Goal: Task Accomplishment & Management: Complete application form

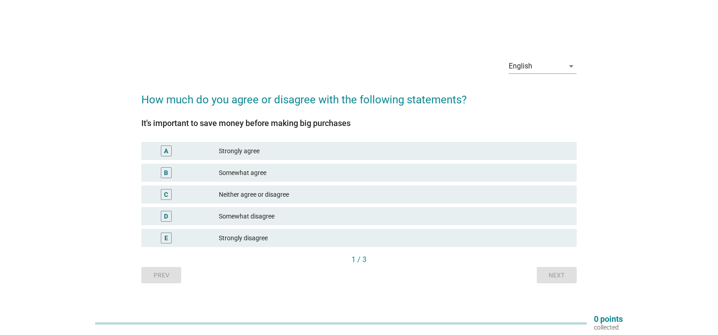
click at [314, 143] on div "A Strongly agree" at bounding box center [358, 151] width 435 height 18
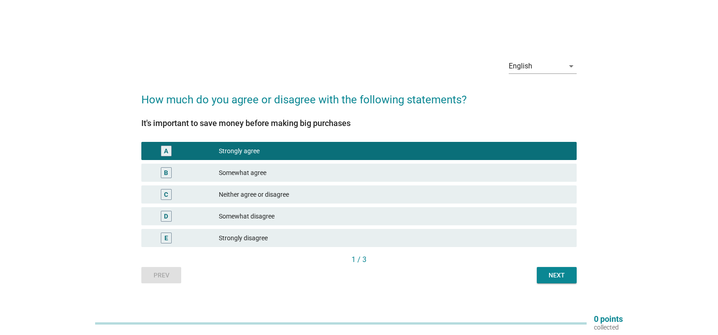
click at [561, 275] on div "Next" at bounding box center [556, 275] width 25 height 10
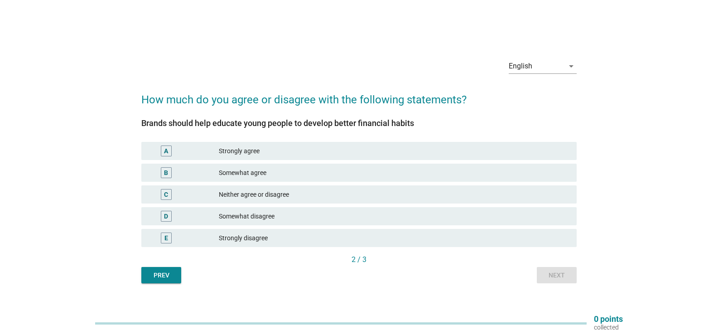
click at [358, 152] on div "Strongly agree" at bounding box center [394, 150] width 351 height 11
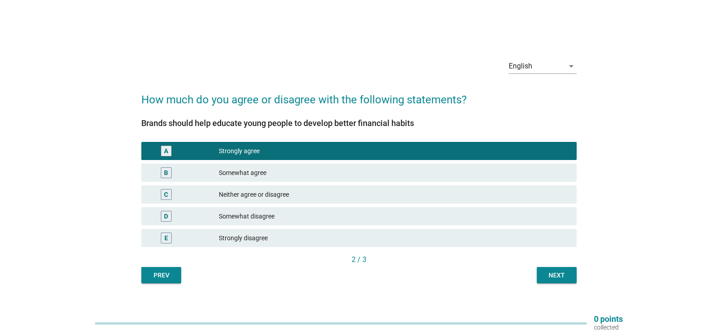
click at [551, 279] on div "Next" at bounding box center [556, 275] width 25 height 10
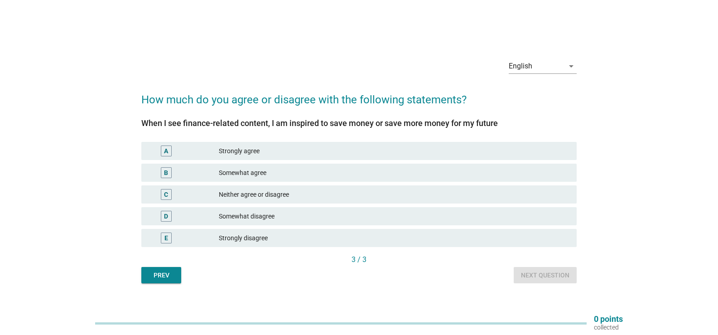
click at [349, 157] on div "A Strongly agree" at bounding box center [358, 151] width 435 height 18
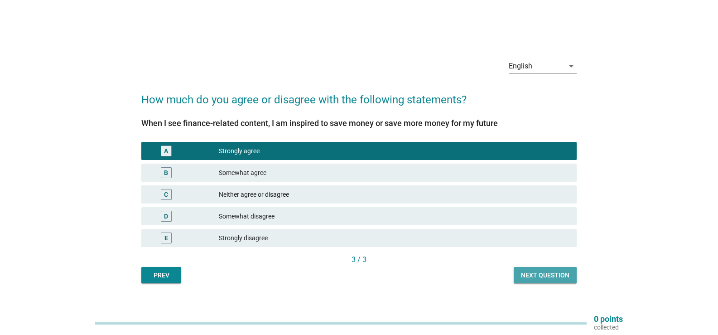
click at [527, 275] on div "Next question" at bounding box center [545, 275] width 48 height 10
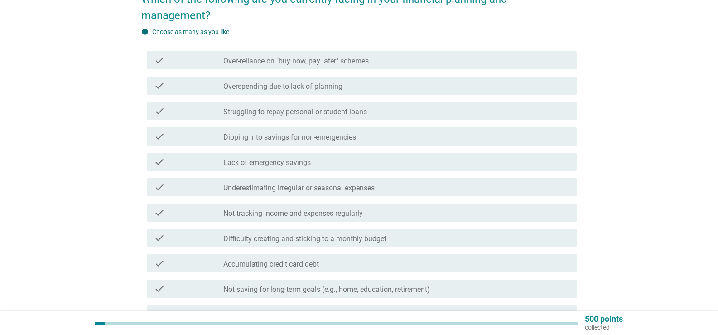
scroll to position [91, 0]
click at [402, 159] on div "check_box_outline_blank Lack of emergency savings" at bounding box center [396, 160] width 346 height 11
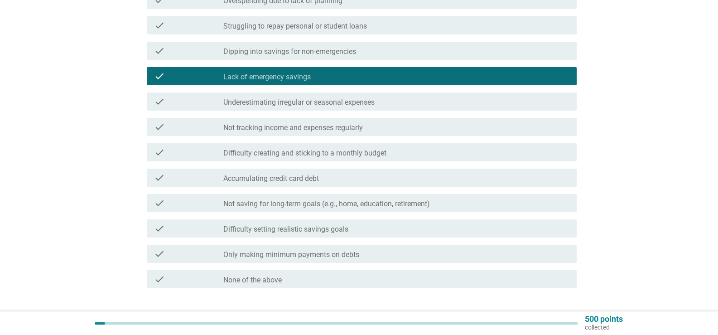
scroll to position [181, 0]
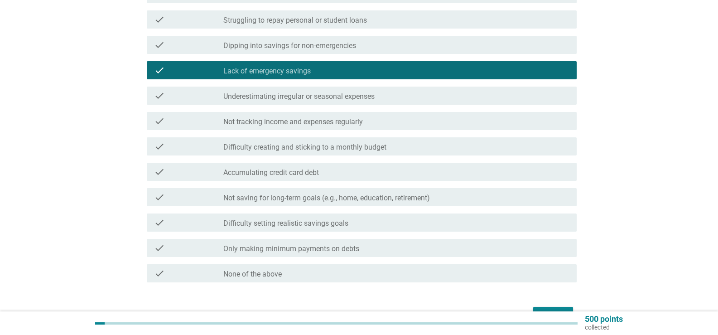
click at [405, 99] on div "check_box_outline_blank Underestimating irregular or seasonal expenses" at bounding box center [396, 95] width 346 height 11
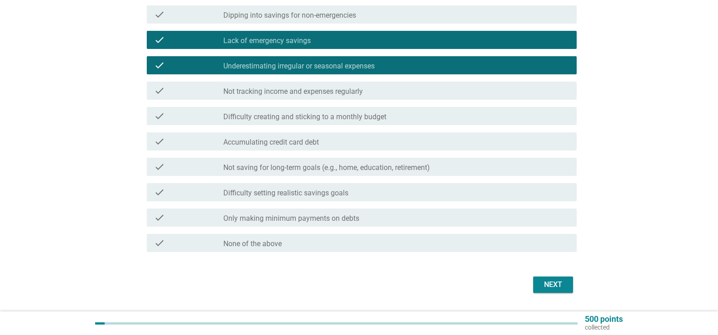
scroll to position [226, 0]
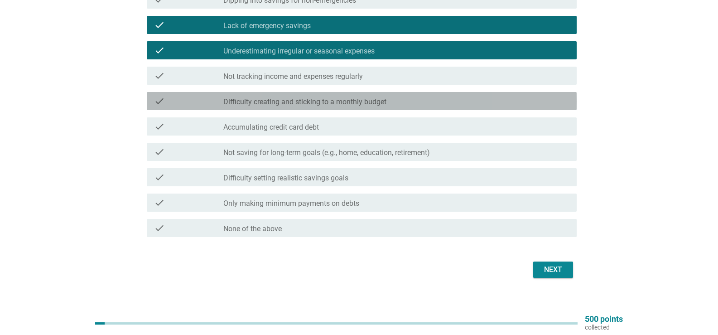
click at [406, 107] on div "check check_box_outline_blank Difficulty creating and sticking to a monthly bud…" at bounding box center [362, 101] width 430 height 18
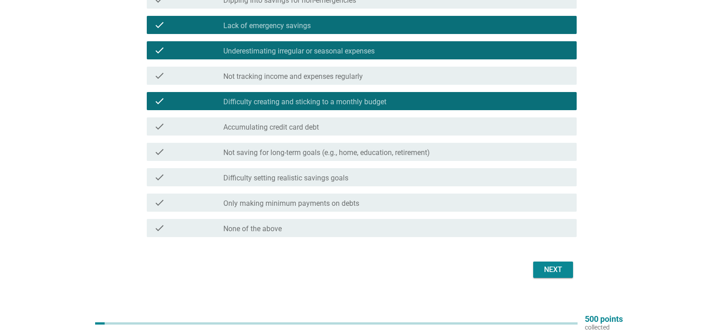
click at [392, 172] on div "check_box_outline_blank Difficulty setting realistic savings goals" at bounding box center [396, 177] width 346 height 11
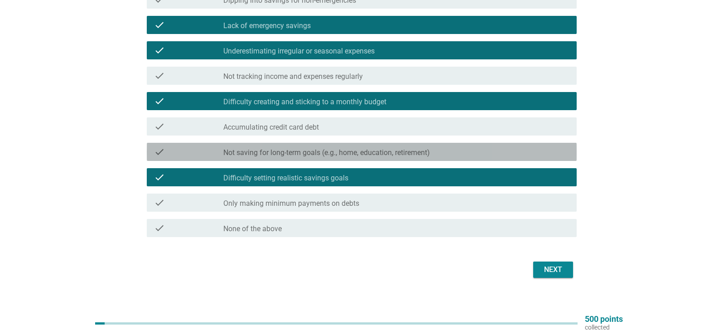
click at [399, 159] on div "check check_box_outline_blank Not saving for long-term goals (e.g., home, educa…" at bounding box center [362, 152] width 430 height 18
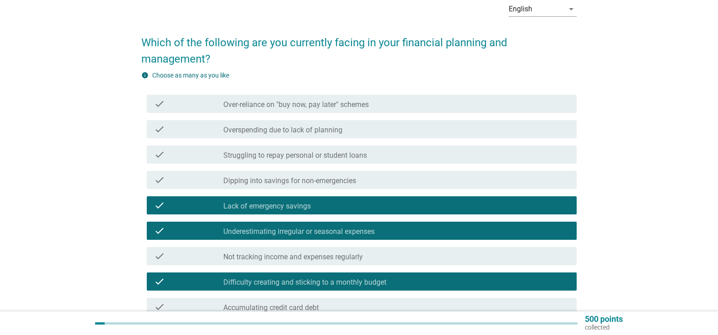
scroll to position [45, 0]
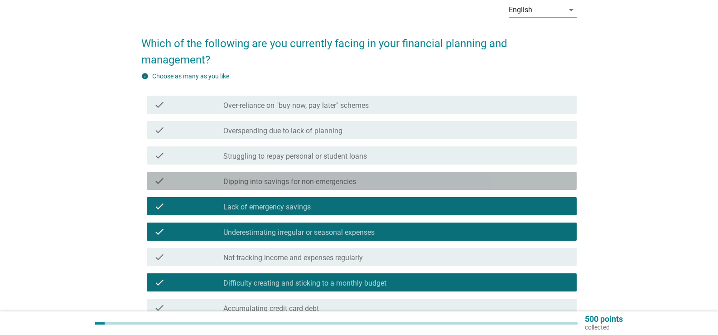
click at [466, 185] on div "check_box_outline_blank Dipping into savings for non-emergencies" at bounding box center [396, 180] width 346 height 11
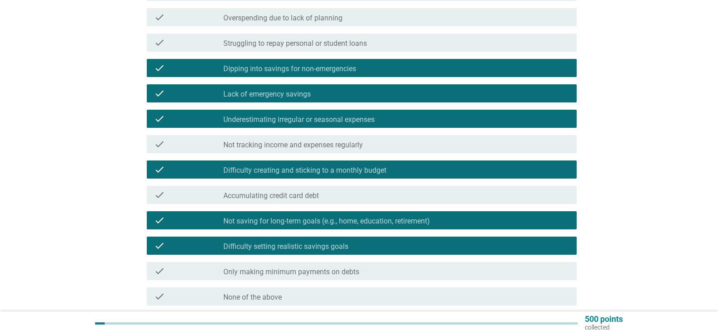
scroll to position [236, 0]
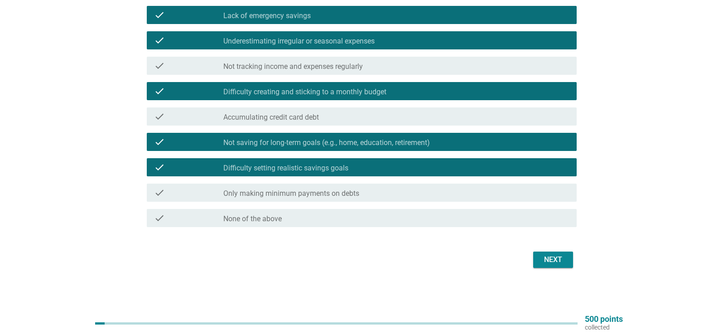
click at [572, 265] on button "Next" at bounding box center [553, 259] width 40 height 16
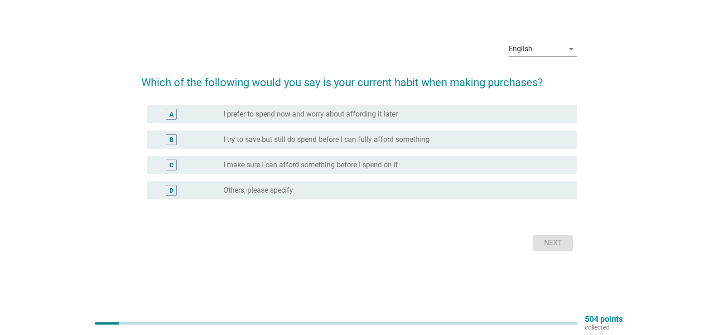
scroll to position [0, 0]
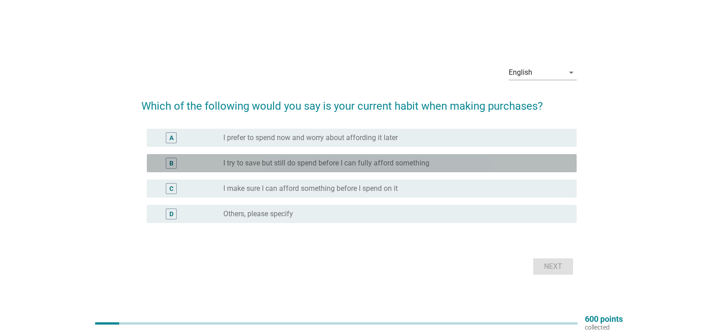
click at [408, 171] on div "B radio_button_unchecked I try to save but still do spend before I can fully af…" at bounding box center [362, 163] width 430 height 18
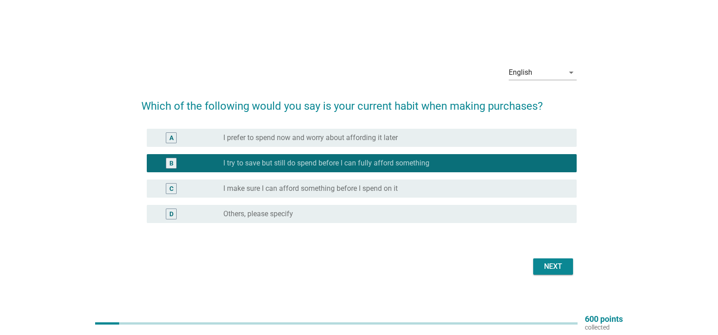
click at [553, 262] on div "Next" at bounding box center [552, 266] width 25 height 11
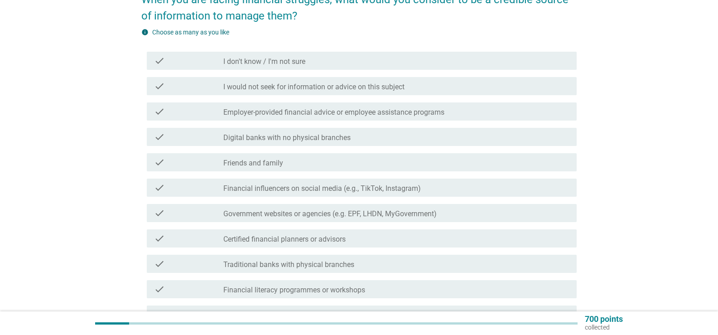
scroll to position [91, 0]
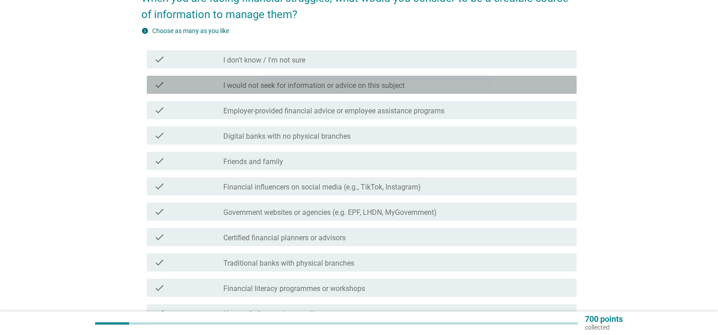
click at [370, 90] on div "check check_box_outline_blank I would not seek for information or advice on thi…" at bounding box center [362, 85] width 430 height 18
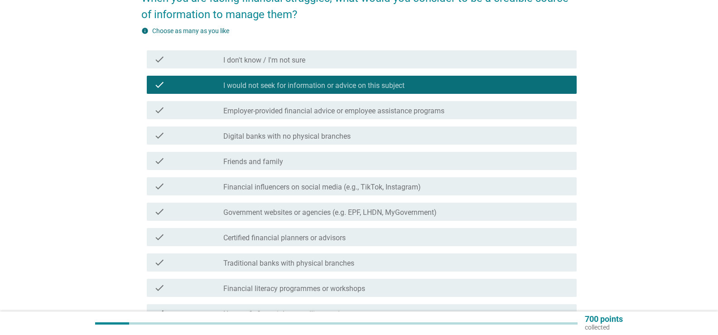
click at [364, 111] on label "Employer-provided financial advice or employee assistance programs" at bounding box center [333, 110] width 221 height 9
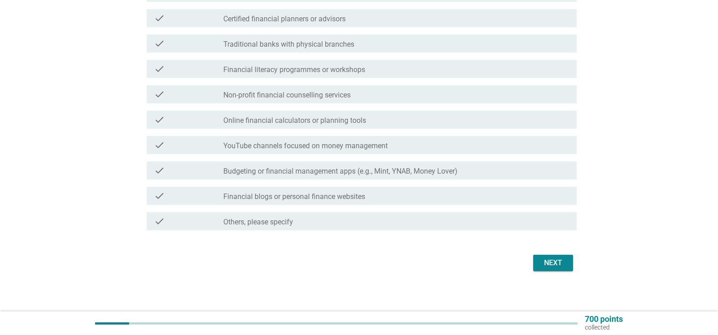
scroll to position [313, 0]
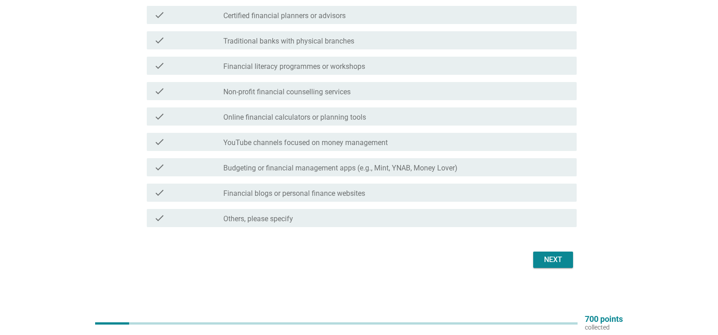
click at [305, 188] on div "check_box_outline_blank Financial blogs or personal finance websites" at bounding box center [396, 192] width 346 height 11
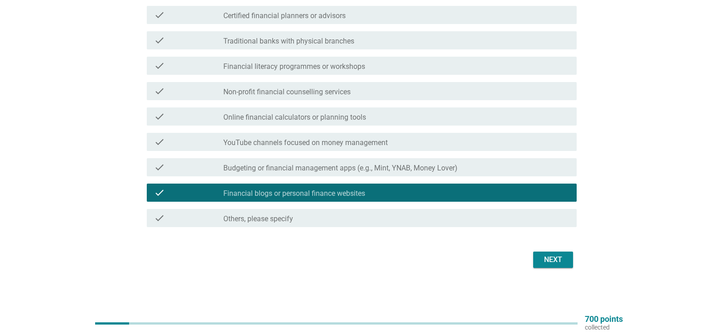
click at [553, 260] on div "Next" at bounding box center [552, 259] width 25 height 11
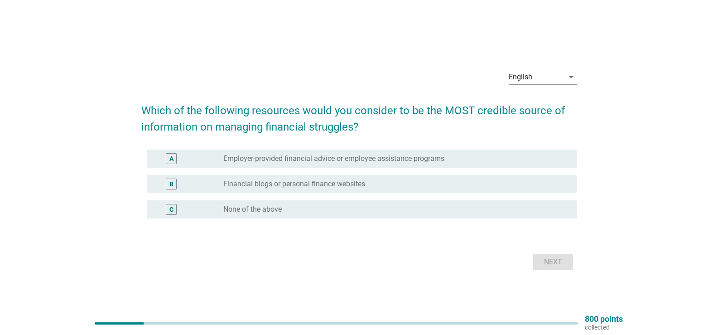
click at [274, 158] on label "Employer-provided financial advice or employee assistance programs" at bounding box center [333, 158] width 221 height 9
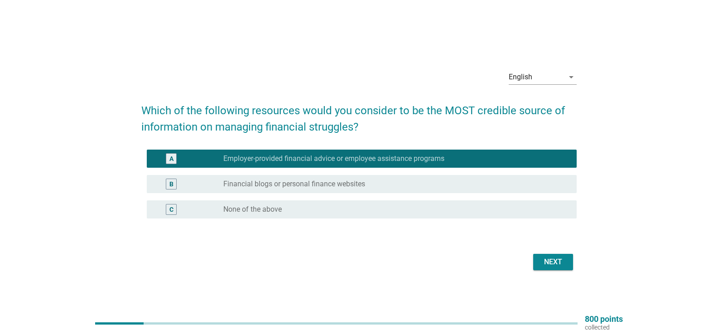
click at [539, 260] on button "Next" at bounding box center [553, 262] width 40 height 16
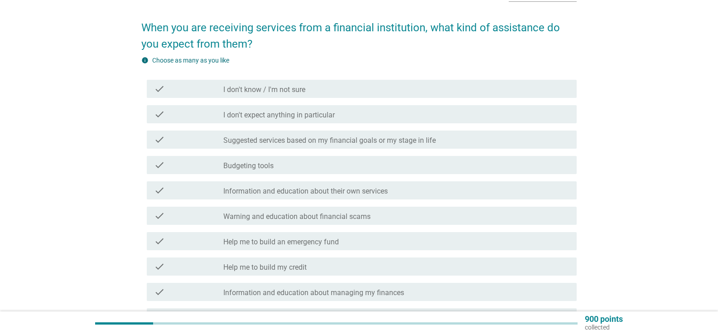
scroll to position [45, 0]
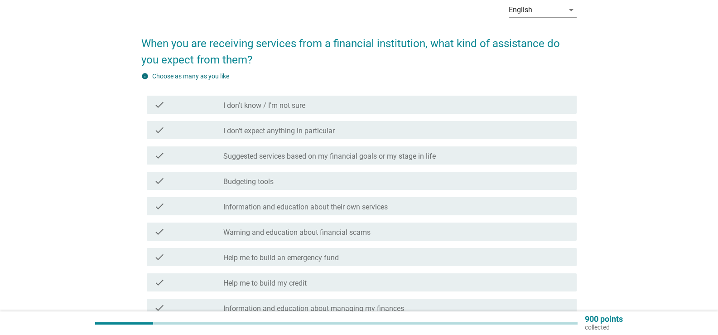
click at [289, 158] on label "Suggested services based on my financial goals or my stage in life" at bounding box center [329, 156] width 212 height 9
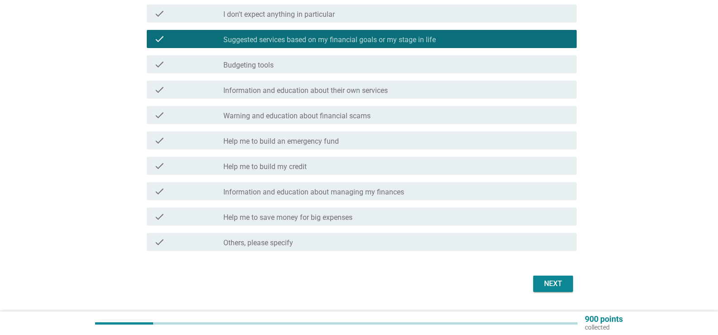
scroll to position [181, 0]
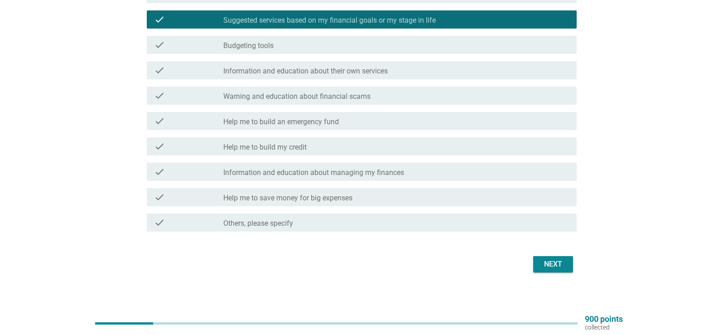
click at [347, 92] on label "Warning and education about financial scams" at bounding box center [296, 96] width 147 height 9
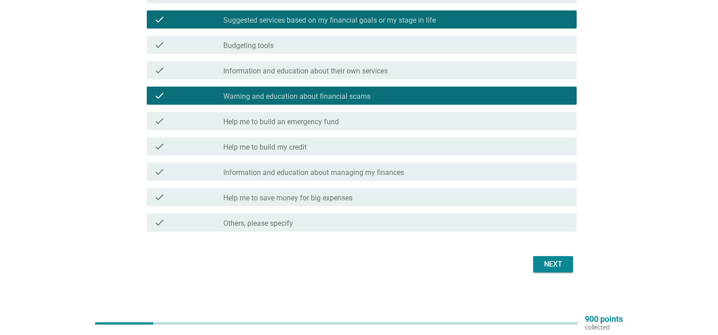
click at [343, 118] on div "check_box_outline_blank Help me to build an emergency fund" at bounding box center [396, 120] width 346 height 11
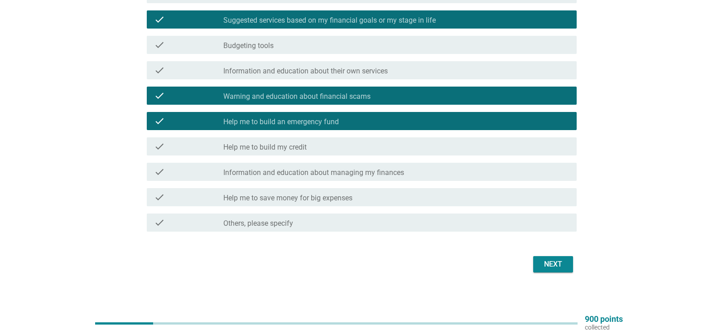
click at [335, 143] on div "check_box_outline_blank Help me to build my credit" at bounding box center [396, 146] width 346 height 11
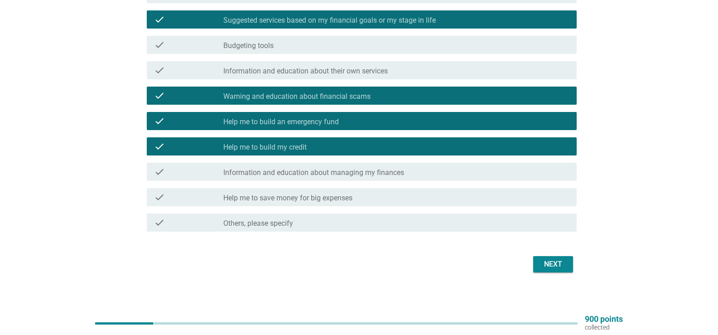
click at [391, 177] on label "Information and education about managing my finances" at bounding box center [313, 172] width 181 height 9
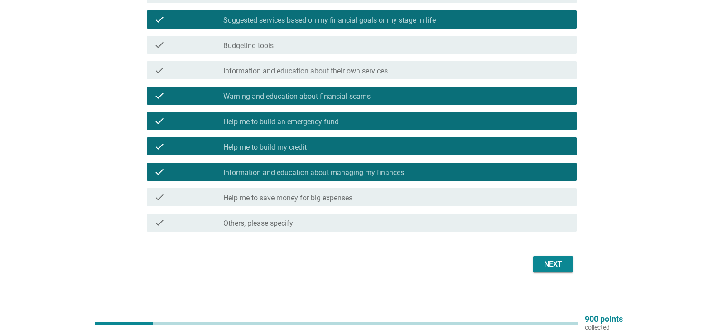
click at [383, 196] on div "check_box_outline_blank Help me to save money for big expenses" at bounding box center [396, 197] width 346 height 11
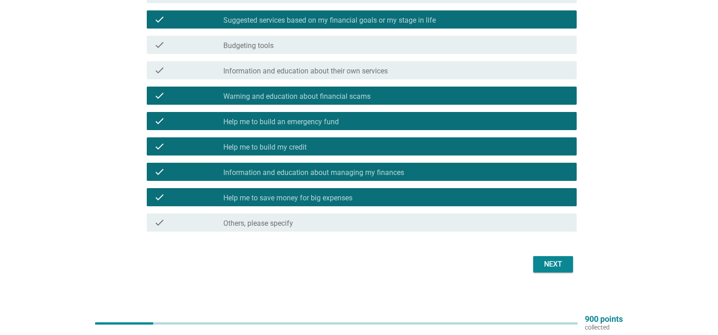
click at [555, 261] on div "Next" at bounding box center [552, 264] width 25 height 11
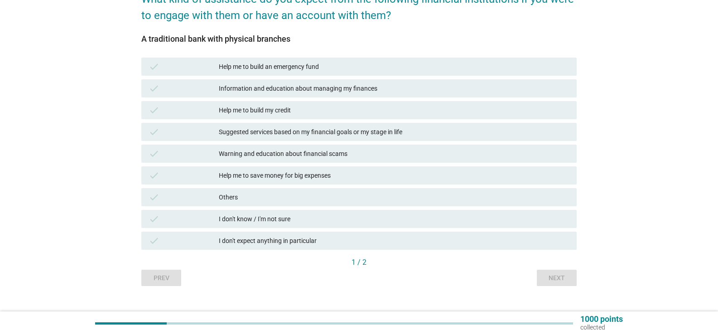
scroll to position [91, 0]
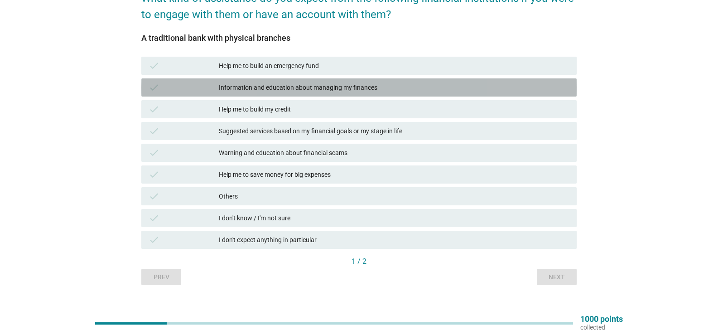
click at [311, 89] on div "Information and education about managing my finances" at bounding box center [394, 87] width 351 height 11
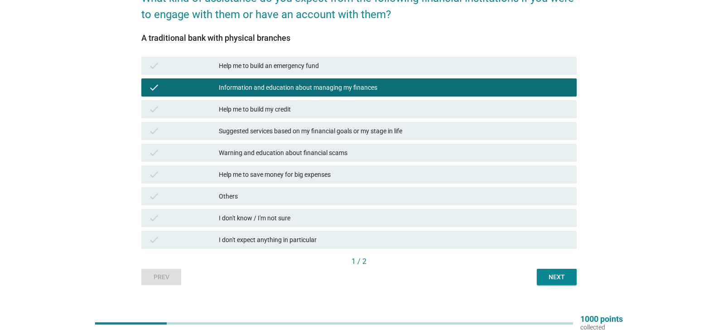
click at [308, 106] on div "Help me to build my credit" at bounding box center [394, 109] width 351 height 11
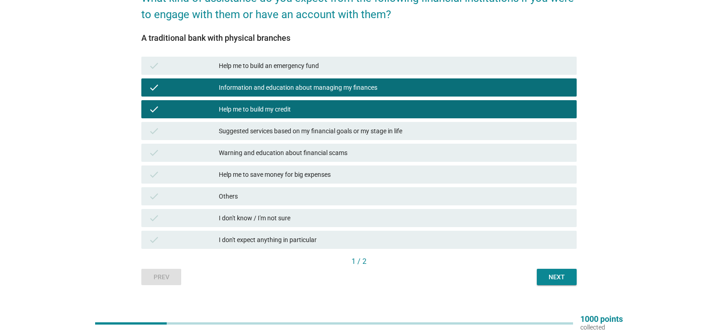
click at [325, 135] on div "Suggested services based on my financial goals or my stage in life" at bounding box center [394, 130] width 351 height 11
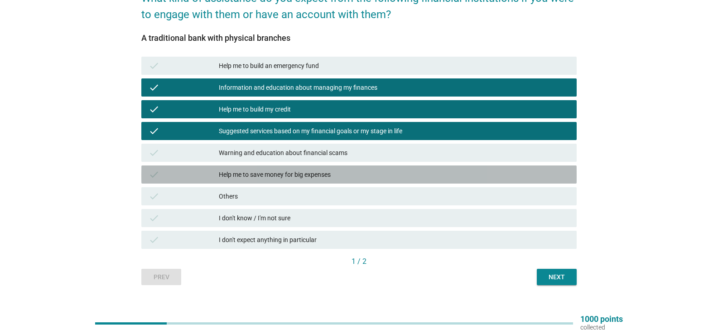
click at [354, 174] on div "Help me to save money for big expenses" at bounding box center [394, 174] width 351 height 11
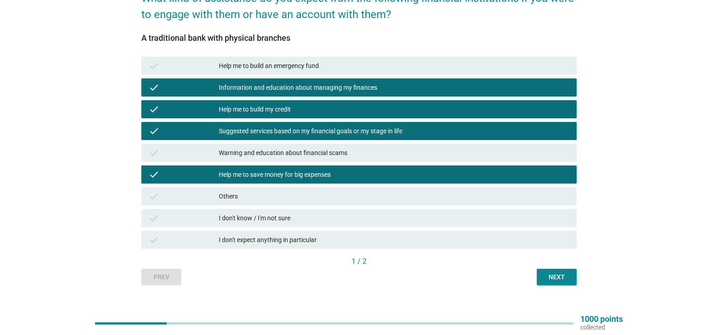
click at [386, 73] on div "check Help me to build an emergency fund" at bounding box center [358, 66] width 435 height 18
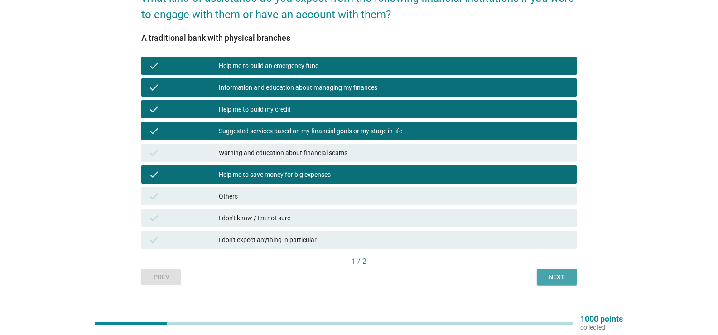
click at [547, 274] on div "Next" at bounding box center [556, 277] width 25 height 10
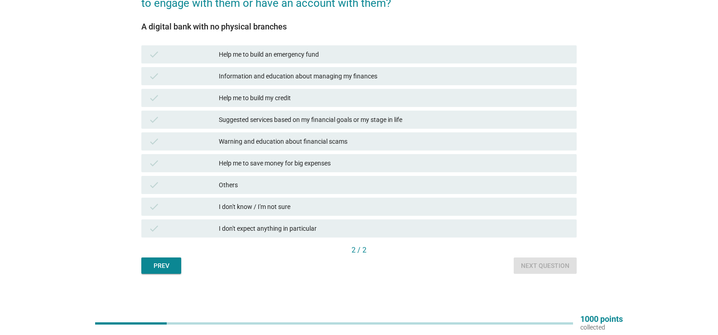
scroll to position [105, 0]
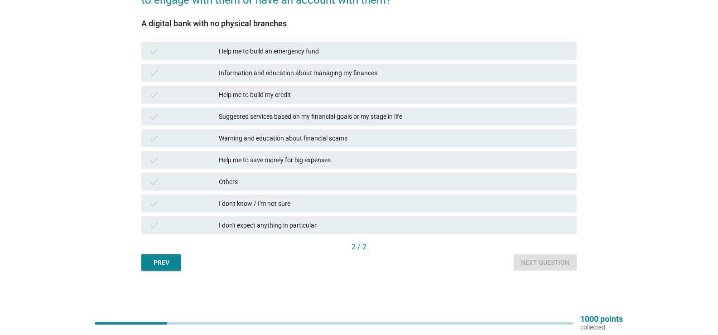
click at [339, 73] on div "Information and education about managing my finances" at bounding box center [394, 72] width 351 height 11
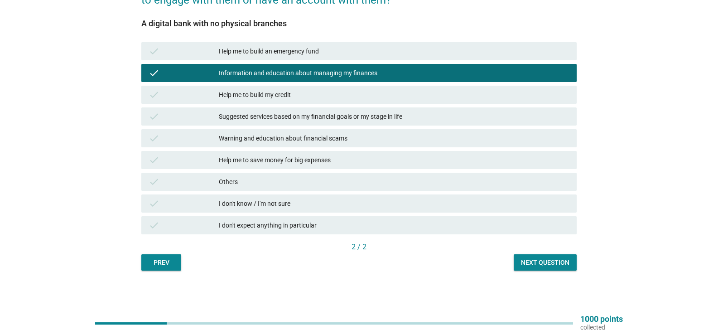
click at [320, 163] on div "Help me to save money for big expenses" at bounding box center [394, 159] width 351 height 11
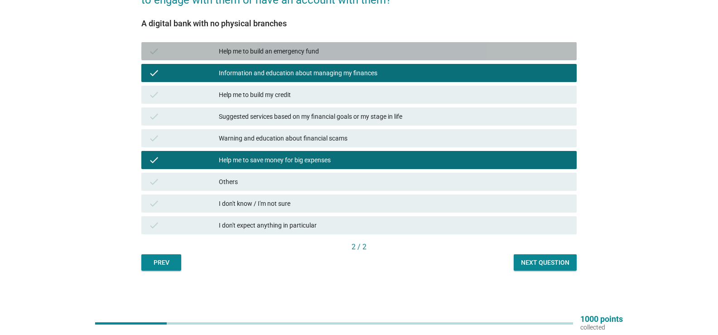
click at [317, 55] on div "Help me to build an emergency fund" at bounding box center [394, 51] width 351 height 11
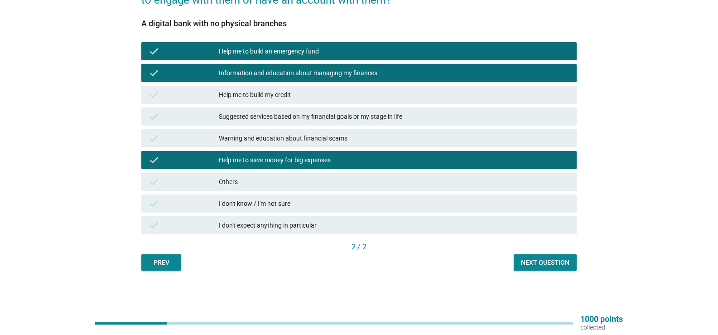
click at [358, 116] on div "Suggested services based on my financial goals or my stage in life" at bounding box center [394, 116] width 351 height 11
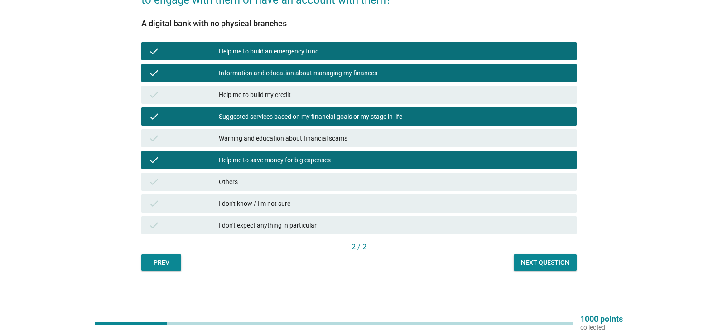
click at [476, 136] on div "Warning and education about financial scams" at bounding box center [394, 138] width 351 height 11
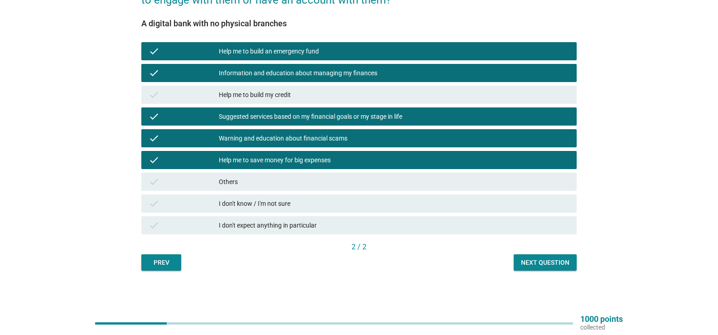
click at [554, 267] on button "Next question" at bounding box center [545, 262] width 63 height 16
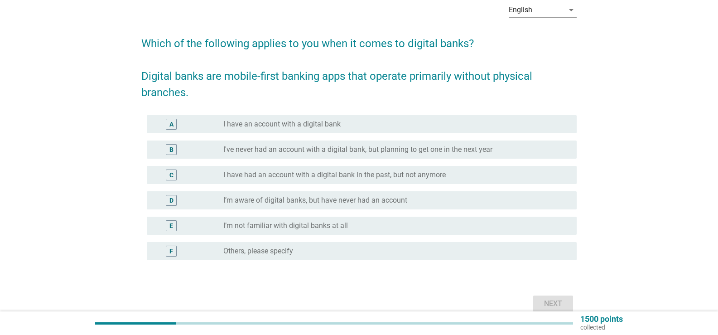
scroll to position [89, 0]
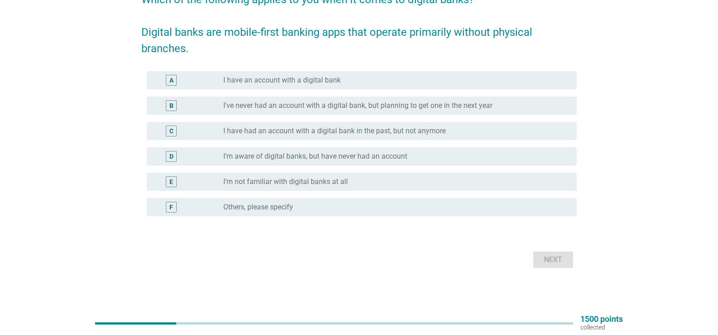
click at [344, 134] on label "I have had an account with a digital bank in the past, but not anymore" at bounding box center [334, 130] width 222 height 9
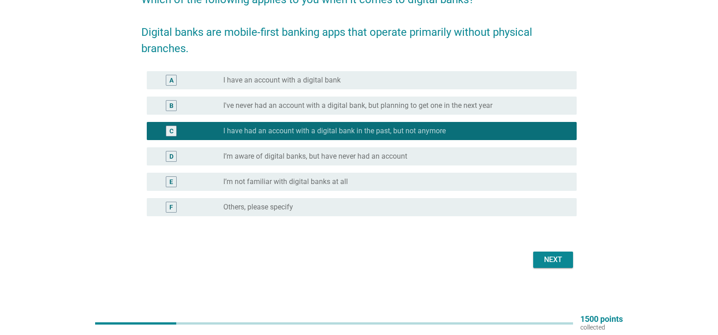
click at [552, 262] on div "Next" at bounding box center [552, 259] width 25 height 11
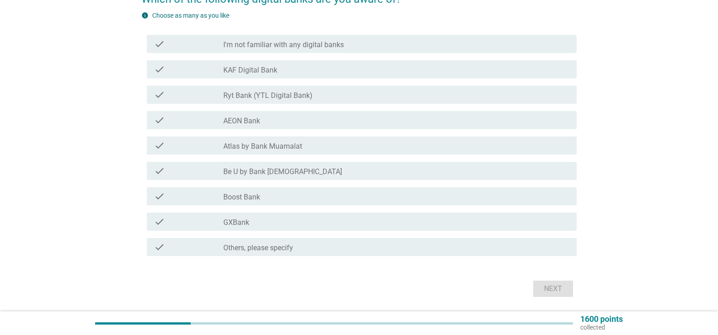
scroll to position [91, 0]
click at [328, 115] on div "check_box_outline_blank AEON Bank" at bounding box center [396, 119] width 346 height 11
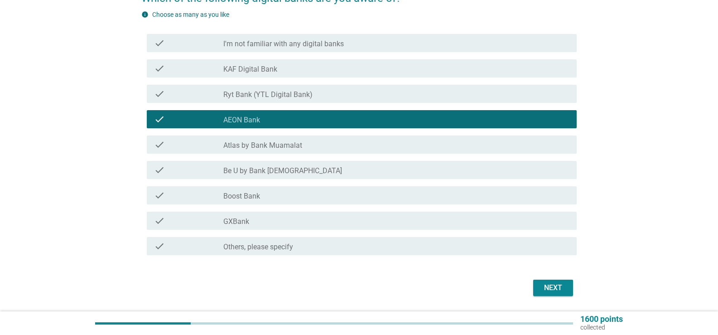
click at [323, 163] on div "check check_box_outline_blank Be U by Bank [DEMOGRAPHIC_DATA]" at bounding box center [362, 170] width 430 height 18
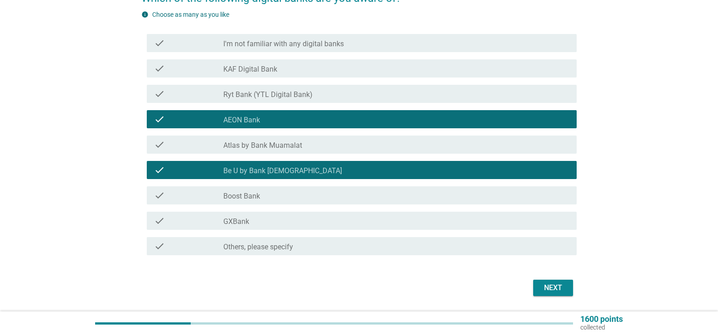
click at [318, 198] on div "check_box_outline_blank Boost Bank" at bounding box center [396, 195] width 346 height 11
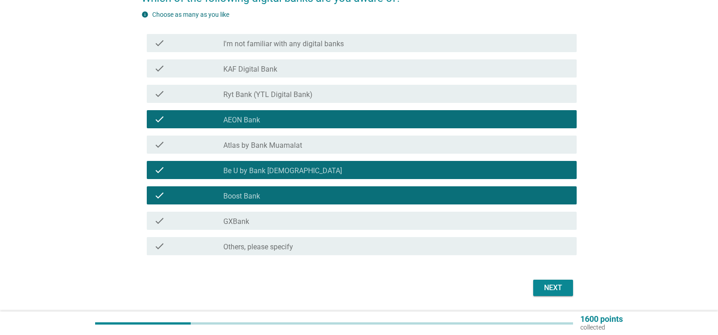
click at [320, 221] on div "check_box_outline_blank GXBank" at bounding box center [396, 220] width 346 height 11
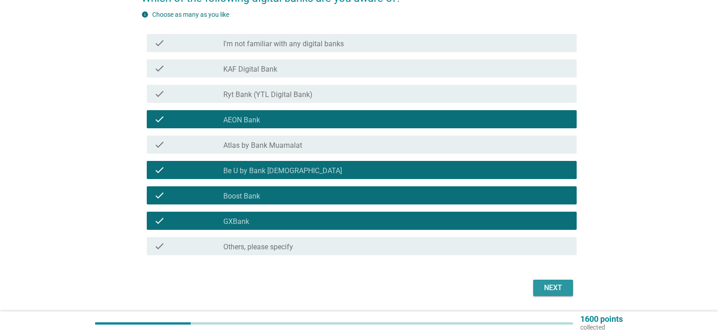
click at [559, 292] on div "Next" at bounding box center [552, 287] width 25 height 11
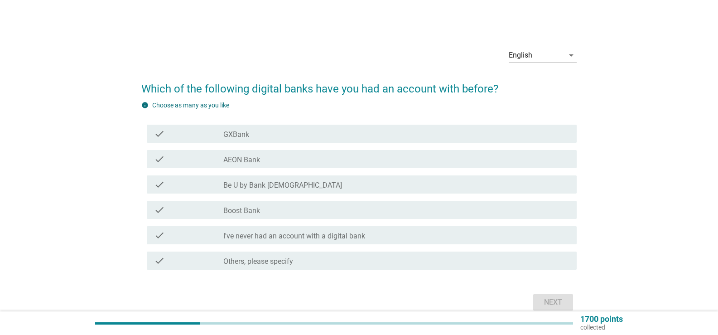
scroll to position [43, 0]
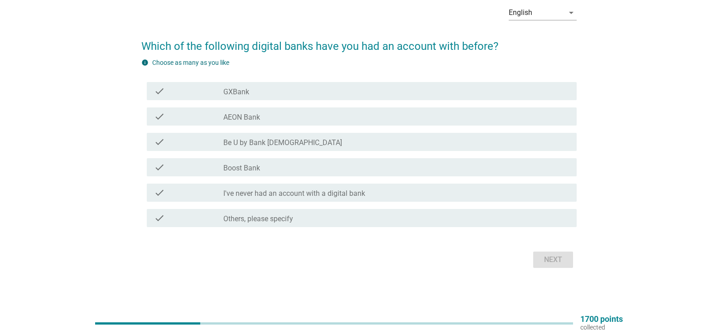
click at [273, 117] on div "check_box_outline_blank AEON Bank" at bounding box center [396, 116] width 346 height 11
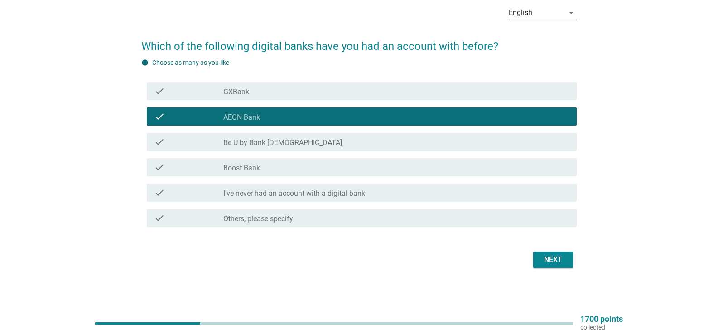
click at [269, 168] on div "check_box_outline_blank Boost Bank" at bounding box center [396, 167] width 346 height 11
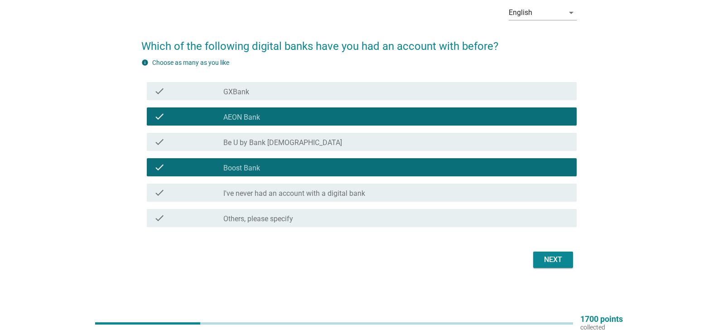
click at [265, 166] on div "check_box_outline_blank Boost Bank" at bounding box center [396, 167] width 346 height 11
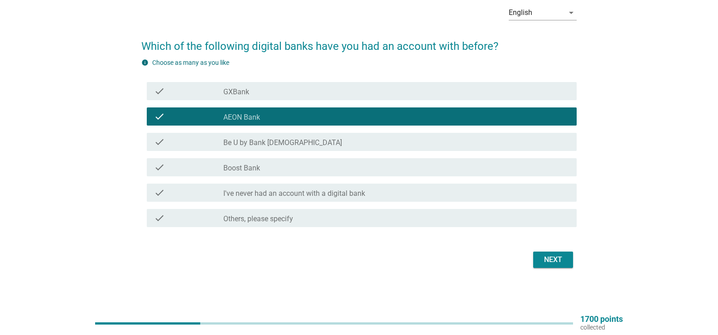
click at [542, 253] on button "Next" at bounding box center [553, 259] width 40 height 16
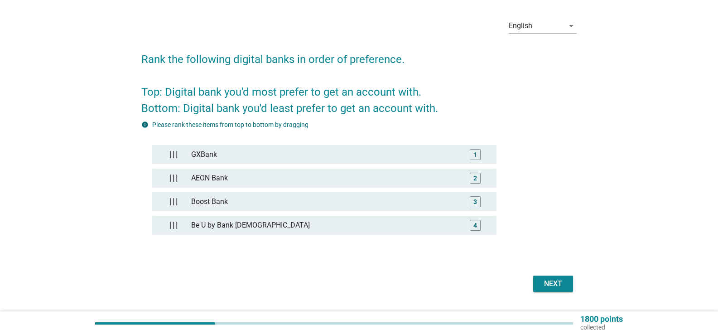
scroll to position [45, 0]
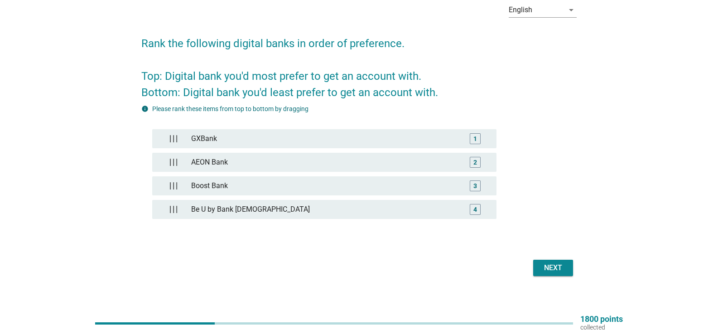
click at [543, 267] on div "Next" at bounding box center [552, 267] width 25 height 11
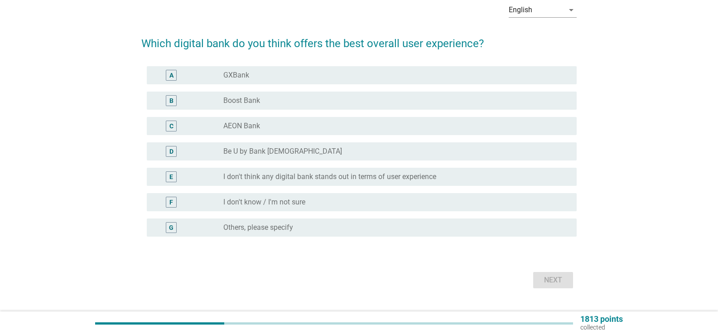
scroll to position [0, 0]
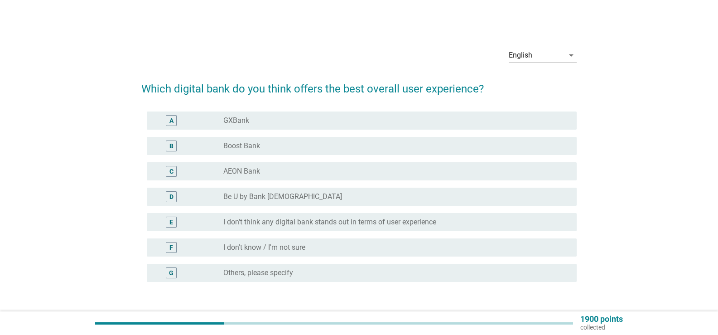
drag, startPoint x: 333, startPoint y: 169, endPoint x: 334, endPoint y: 139, distance: 29.9
click at [334, 139] on div "A radio_button_unchecked GXBank B radio_button_unchecked Boost Bank C radio_but…" at bounding box center [358, 197] width 435 height 178
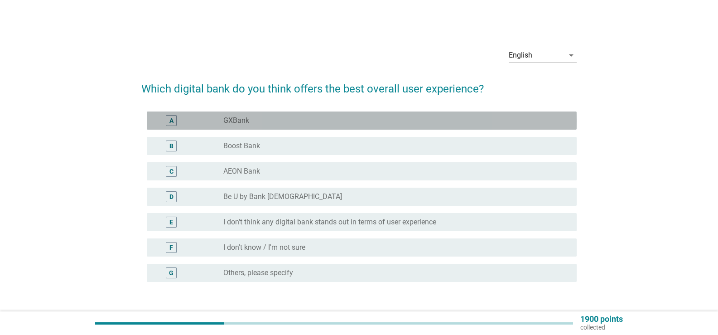
click at [325, 121] on div "radio_button_unchecked GXBank" at bounding box center [392, 120] width 339 height 9
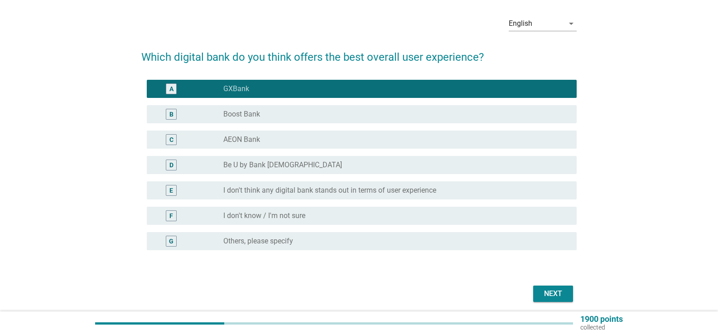
scroll to position [45, 0]
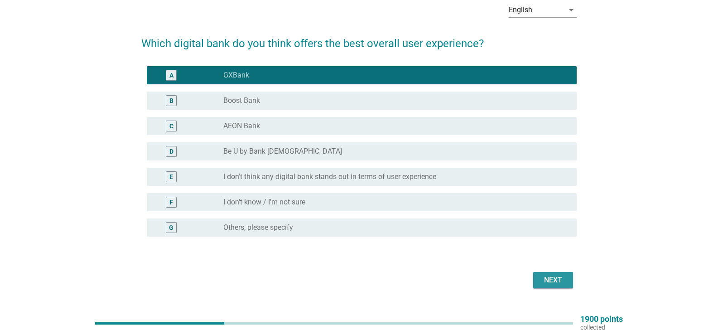
click at [554, 285] on button "Next" at bounding box center [553, 280] width 40 height 16
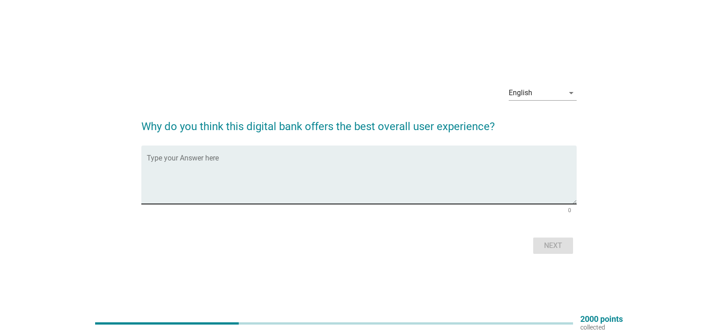
click at [309, 187] on textarea "Type your Answer here" at bounding box center [362, 180] width 430 height 48
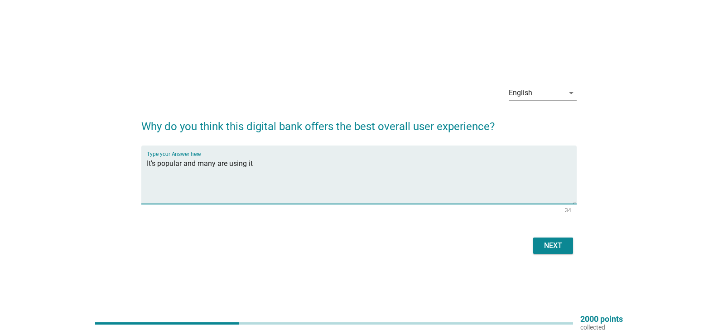
type textarea "It's popular and many are using it"
click at [540, 246] on div "Next" at bounding box center [552, 245] width 25 height 11
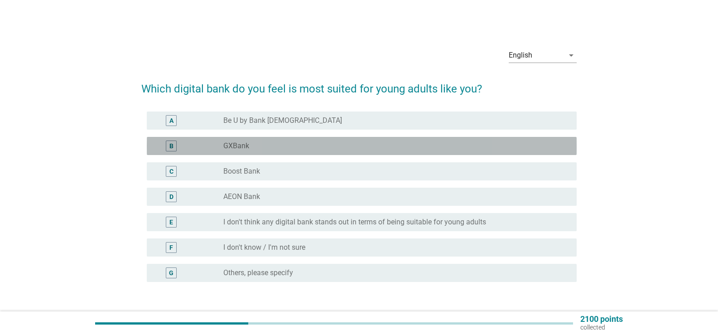
drag, startPoint x: 276, startPoint y: 143, endPoint x: 286, endPoint y: 149, distance: 11.0
click at [277, 144] on div "radio_button_unchecked GXBank" at bounding box center [392, 145] width 339 height 9
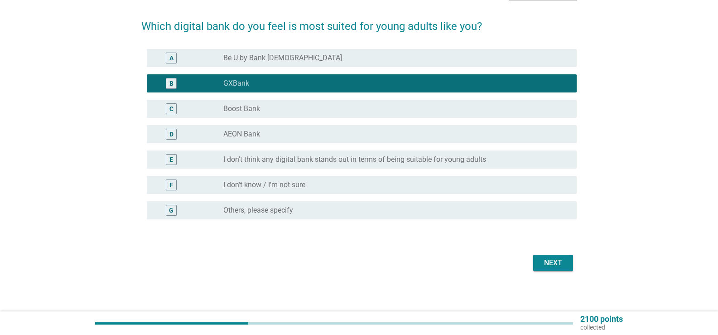
scroll to position [66, 0]
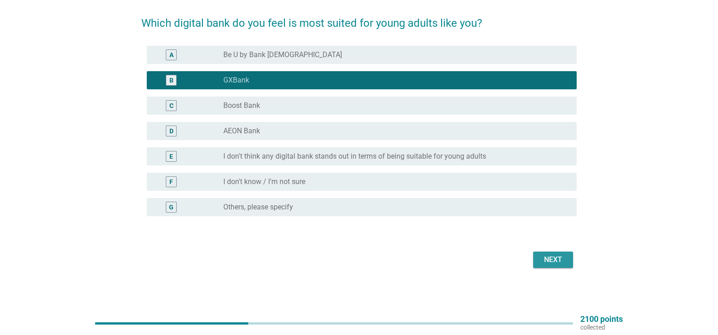
click at [546, 257] on div "Next" at bounding box center [552, 259] width 25 height 11
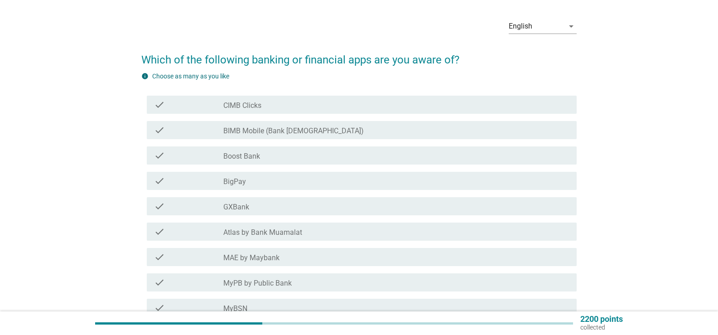
scroll to position [45, 0]
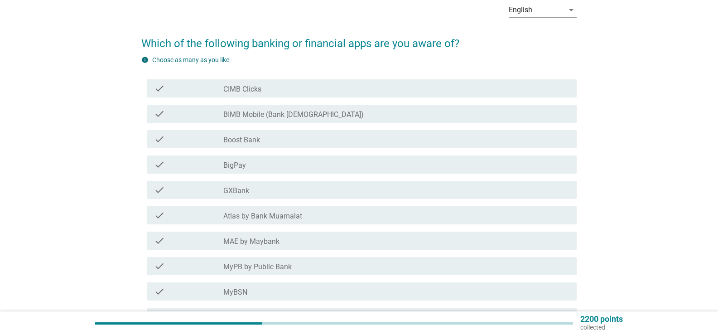
click at [265, 87] on div "check_box_outline_blank CIMB Clicks" at bounding box center [396, 88] width 346 height 11
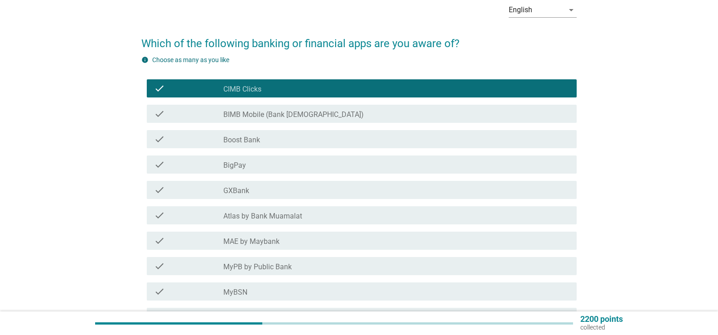
click at [276, 115] on label "BIMB Mobile (Bank [DEMOGRAPHIC_DATA])" at bounding box center [293, 114] width 140 height 9
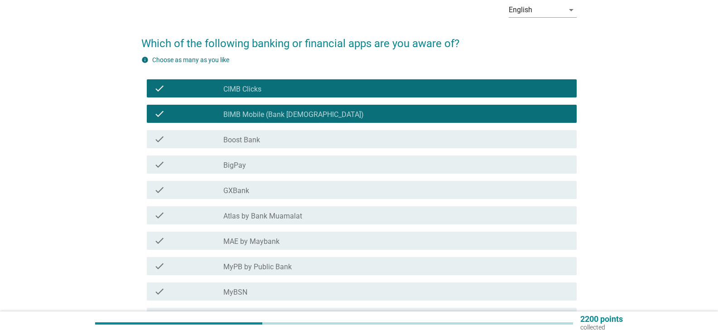
click at [270, 164] on div "check_box_outline_blank BigPay" at bounding box center [396, 164] width 346 height 11
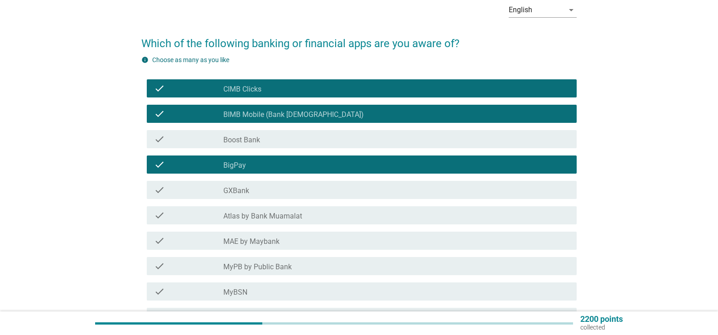
click at [265, 189] on div "check_box_outline_blank GXBank" at bounding box center [396, 189] width 346 height 11
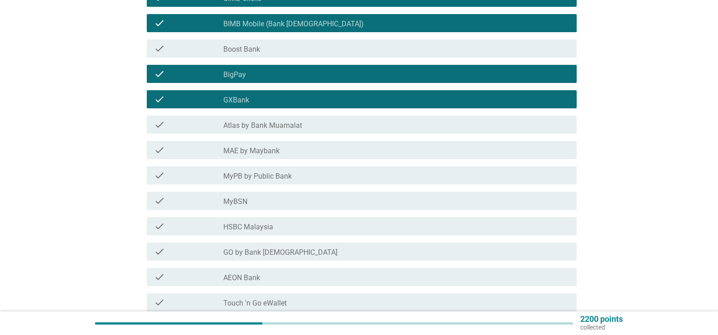
scroll to position [181, 0]
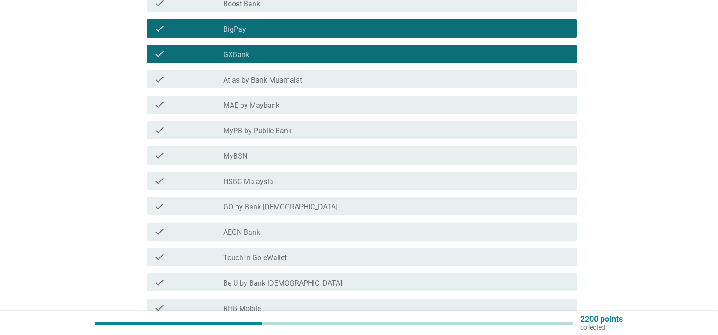
click at [266, 157] on div "check_box_outline_blank MyBSN" at bounding box center [396, 155] width 346 height 11
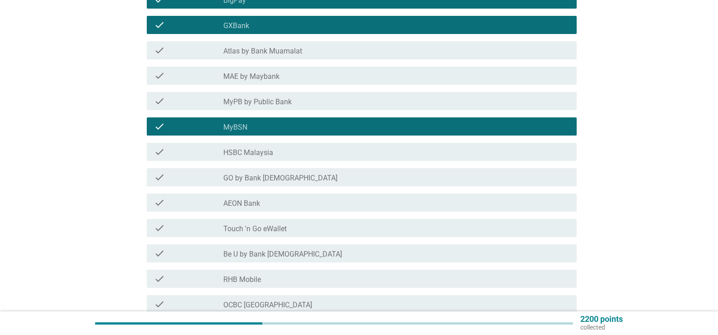
scroll to position [226, 0]
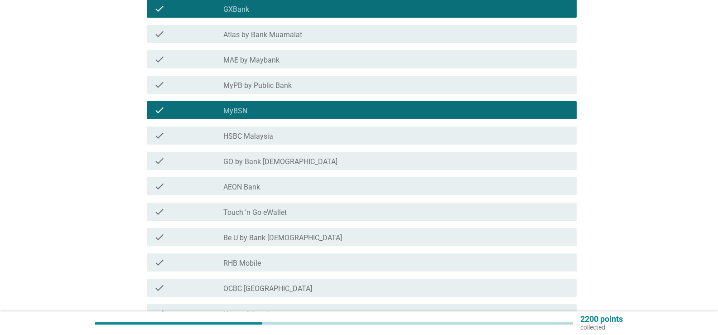
click at [271, 161] on label "GO by Bank [DEMOGRAPHIC_DATA]" at bounding box center [280, 161] width 114 height 9
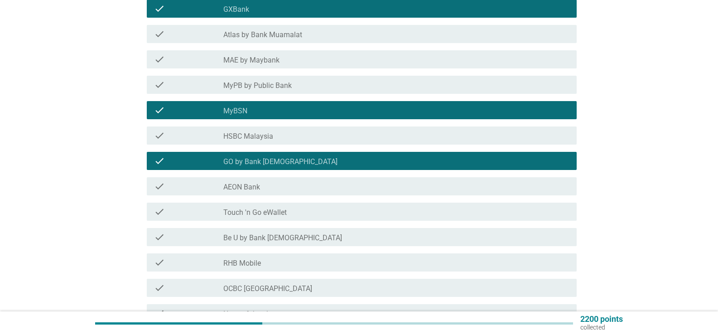
click at [268, 183] on div "check_box_outline_blank AEON Bank" at bounding box center [396, 186] width 346 height 11
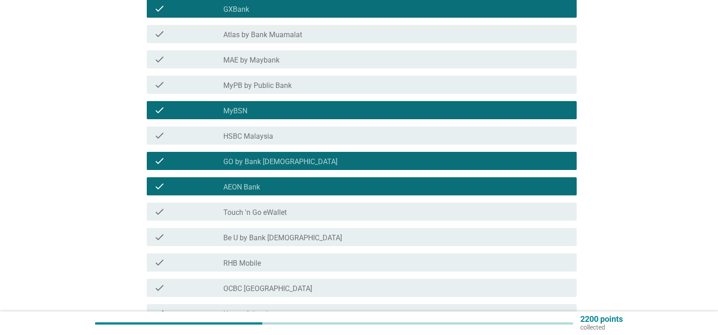
click at [275, 211] on label "Touch 'n Go eWallet" at bounding box center [254, 212] width 63 height 9
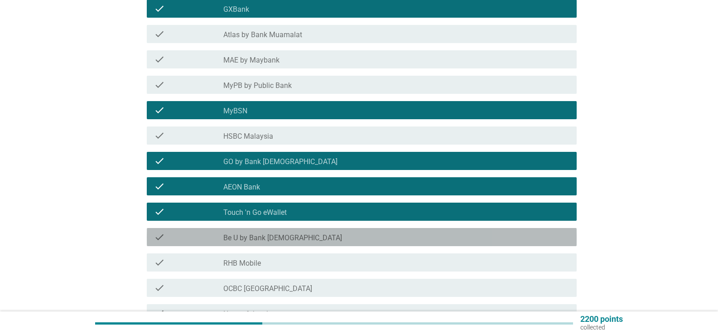
click at [272, 237] on label "Be U by Bank [DEMOGRAPHIC_DATA]" at bounding box center [282, 237] width 119 height 9
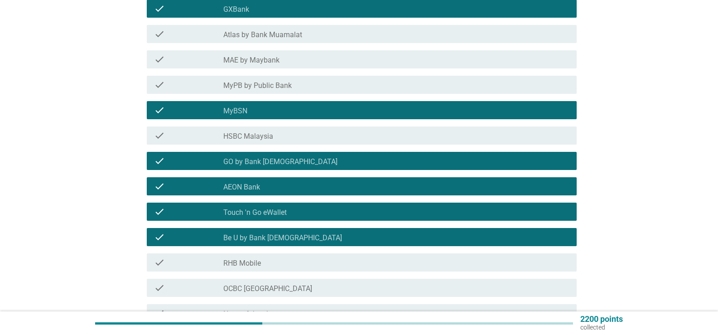
click at [261, 260] on div "check_box_outline_blank RHB Mobile" at bounding box center [396, 262] width 346 height 11
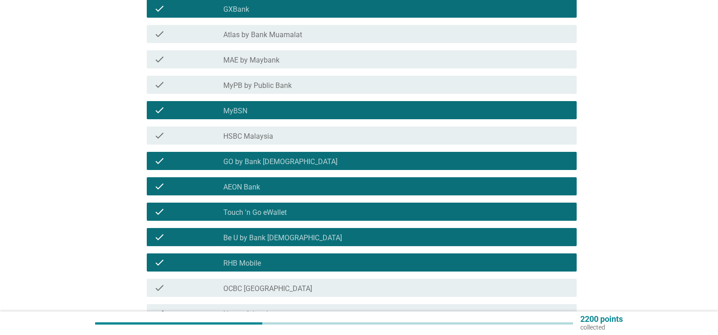
click at [274, 58] on label "MAE by Maybank" at bounding box center [251, 60] width 56 height 9
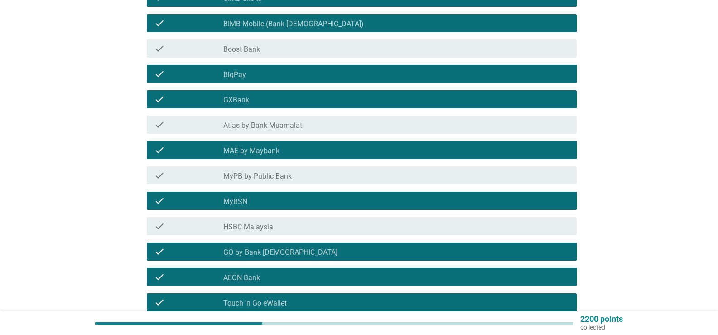
scroll to position [91, 0]
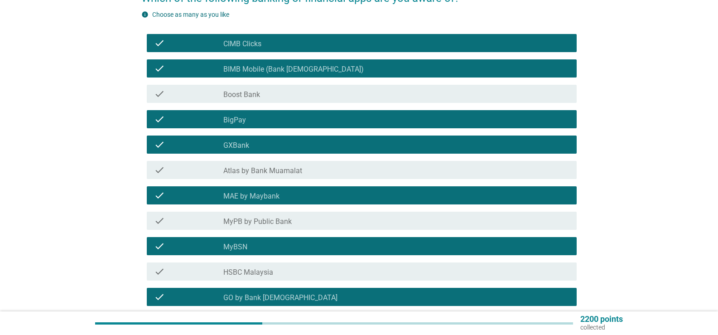
click at [303, 90] on div "check_box_outline_blank Boost Bank" at bounding box center [396, 93] width 346 height 11
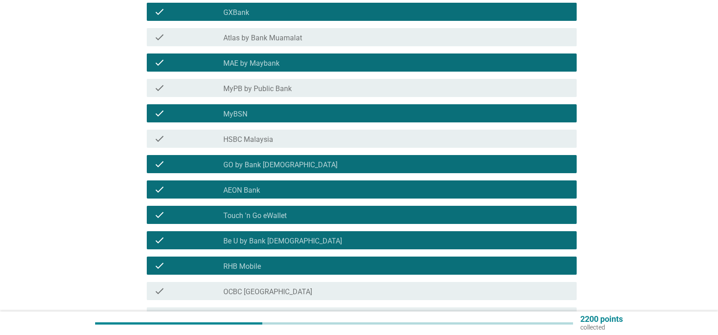
scroll to position [322, 0]
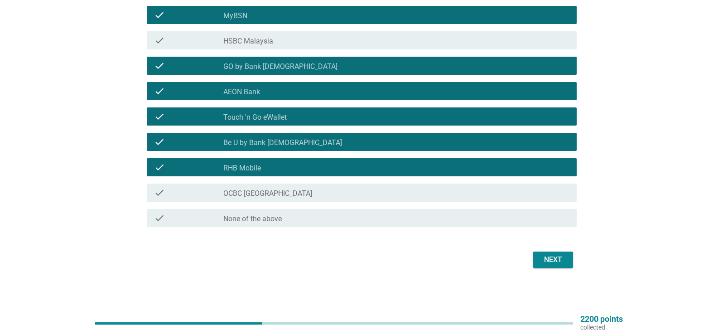
click at [538, 260] on button "Next" at bounding box center [553, 259] width 40 height 16
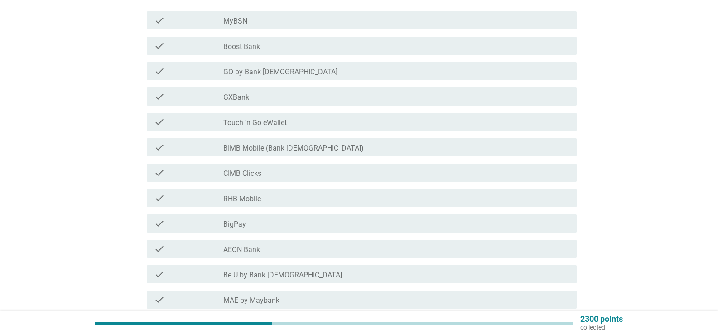
scroll to position [136, 0]
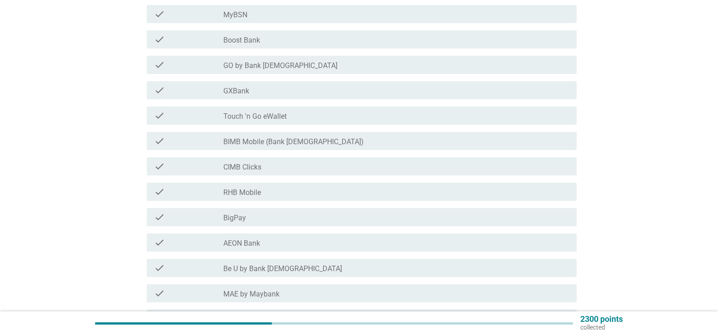
click at [277, 164] on div "check_box_outline_blank CIMB Clicks" at bounding box center [396, 166] width 346 height 11
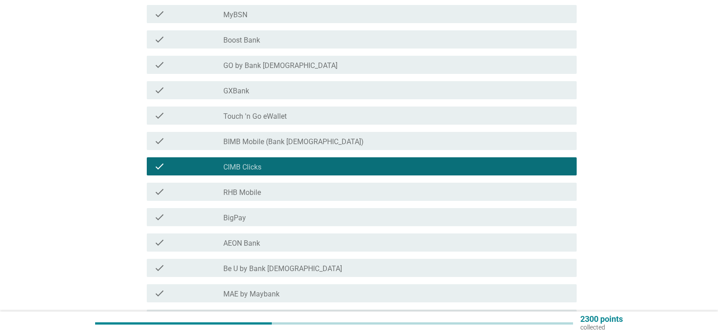
scroll to position [181, 0]
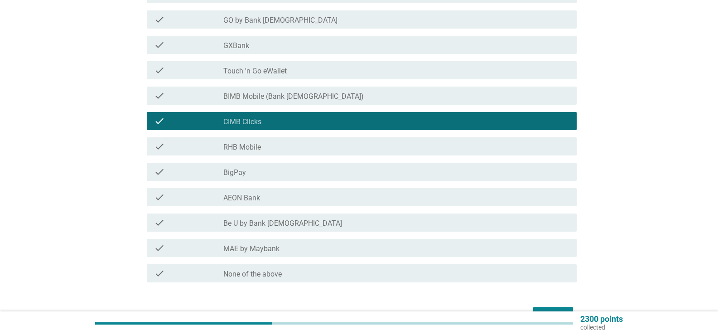
click at [262, 169] on div "check_box_outline_blank BigPay" at bounding box center [396, 171] width 346 height 11
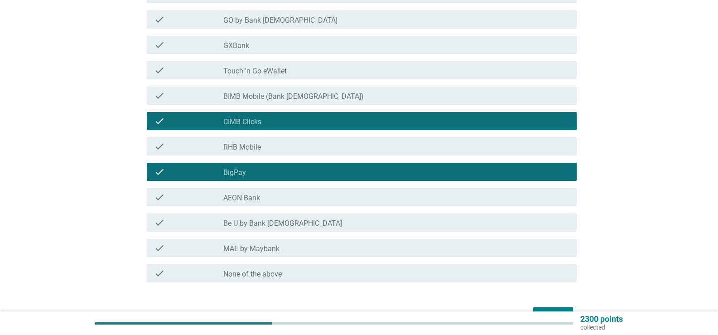
click at [265, 199] on div "check_box_outline_blank AEON Bank" at bounding box center [396, 197] width 346 height 11
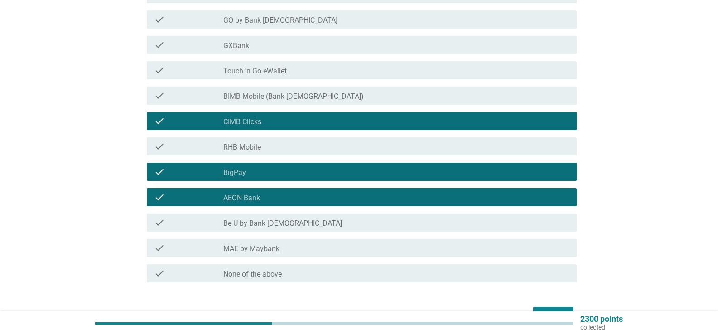
click at [277, 247] on label "MAE by Maybank" at bounding box center [251, 248] width 56 height 9
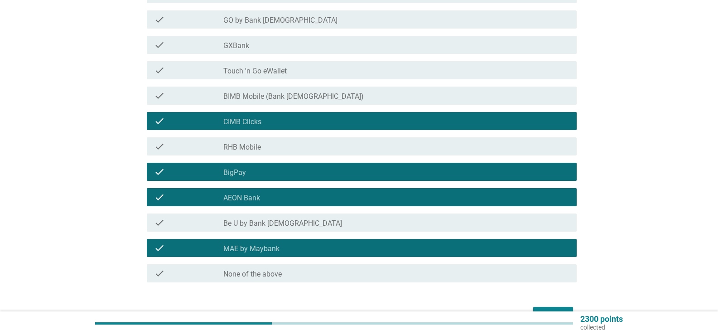
click at [265, 146] on div "check_box_outline_blank RHB Mobile" at bounding box center [396, 146] width 346 height 11
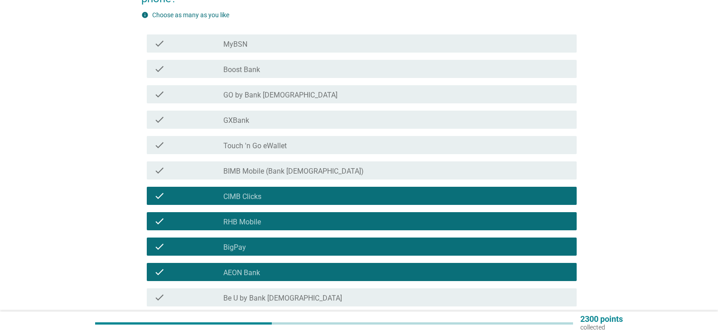
scroll to position [91, 0]
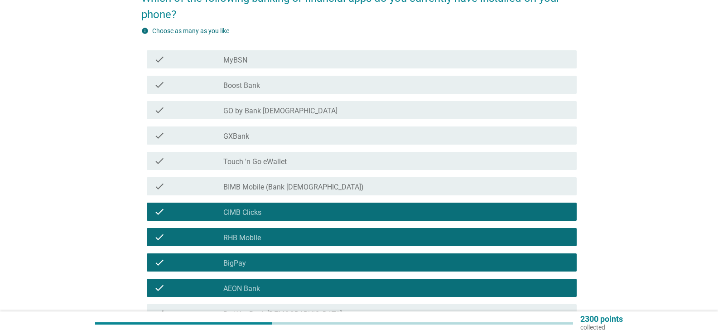
click at [264, 164] on label "Touch 'n Go eWallet" at bounding box center [254, 161] width 63 height 9
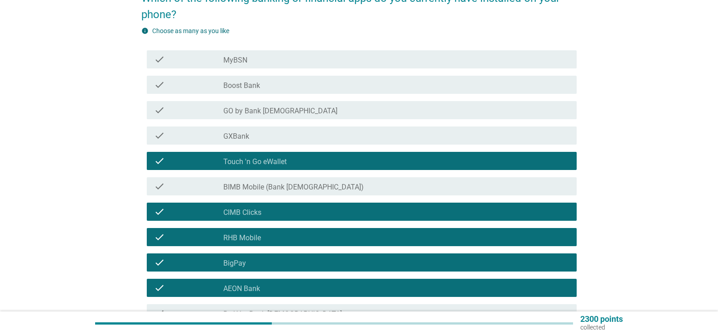
click at [264, 137] on div "check_box_outline_blank GXBank" at bounding box center [396, 135] width 346 height 11
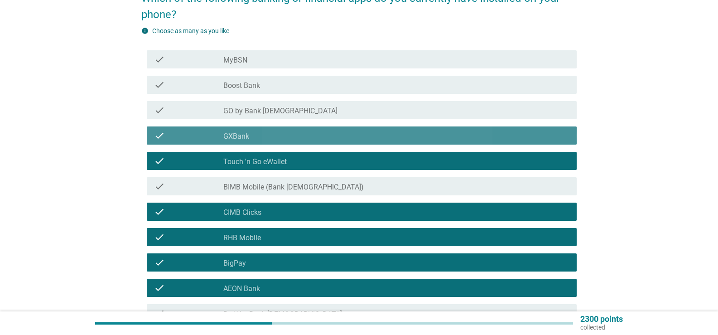
click at [273, 140] on div "check_box_outline_blank GXBank" at bounding box center [396, 135] width 346 height 11
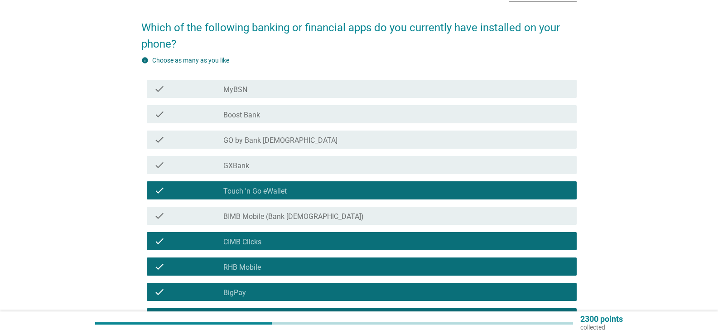
scroll to position [45, 0]
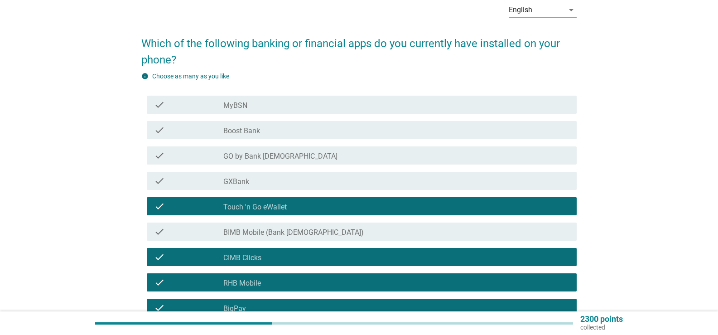
click at [279, 127] on div "check_box_outline_blank Boost Bank" at bounding box center [396, 130] width 346 height 11
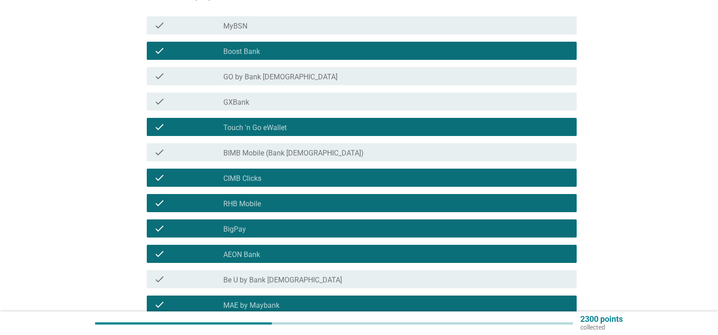
scroll to position [236, 0]
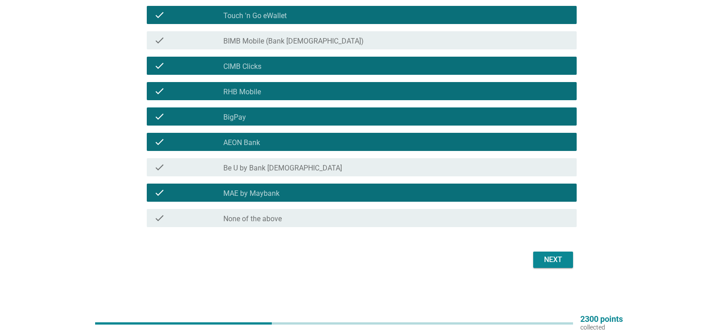
click at [565, 260] on div "Next" at bounding box center [552, 259] width 25 height 11
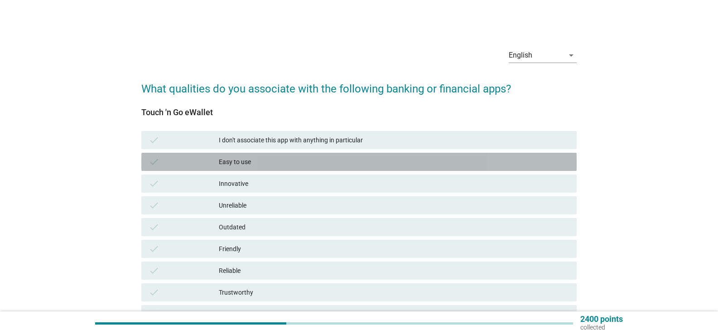
click at [304, 161] on div "Easy to use" at bounding box center [394, 161] width 351 height 11
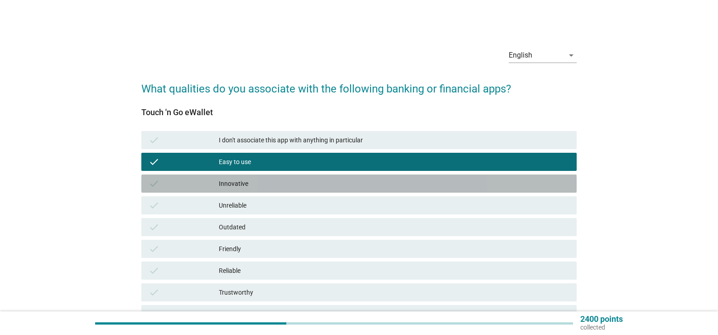
click at [300, 179] on div "Innovative" at bounding box center [394, 183] width 351 height 11
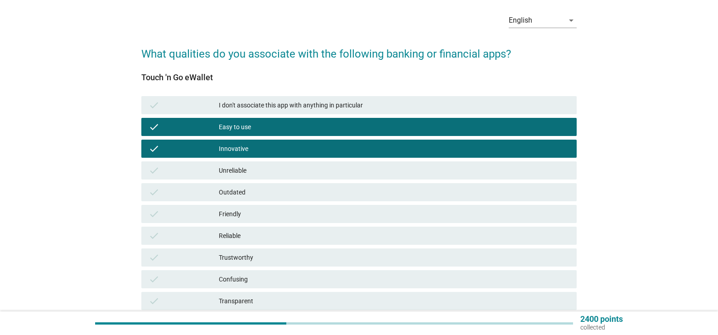
scroll to position [91, 0]
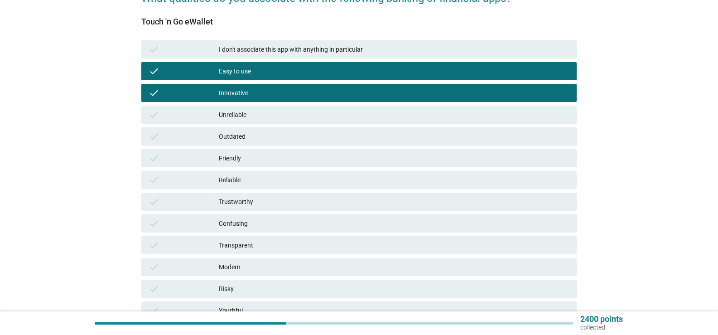
click at [291, 159] on div "Friendly" at bounding box center [394, 158] width 351 height 11
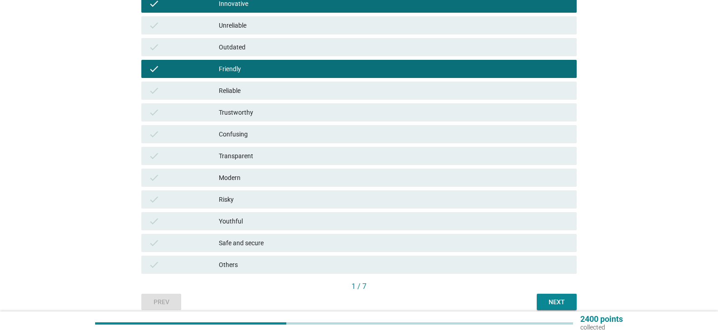
scroll to position [181, 0]
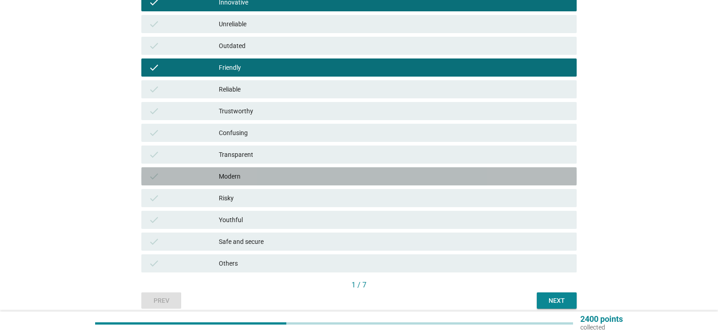
click at [265, 177] on div "Modern" at bounding box center [394, 176] width 351 height 11
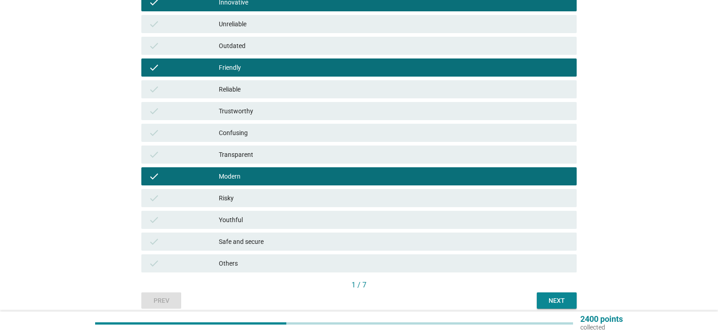
click at [268, 229] on div "check Youthful" at bounding box center [359, 220] width 439 height 22
drag, startPoint x: 276, startPoint y: 221, endPoint x: 276, endPoint y: 233, distance: 11.3
click at [276, 221] on div "Youthful" at bounding box center [394, 219] width 351 height 11
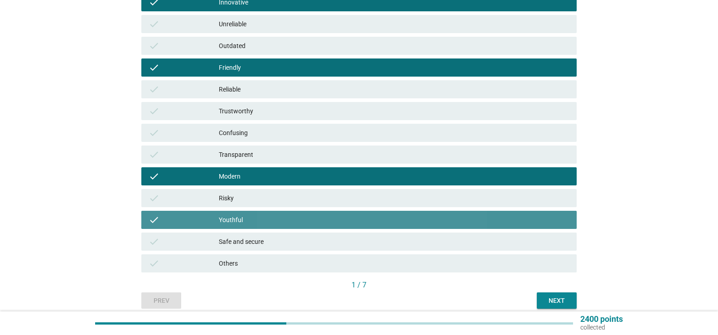
click at [276, 237] on div "Safe and secure" at bounding box center [394, 241] width 351 height 11
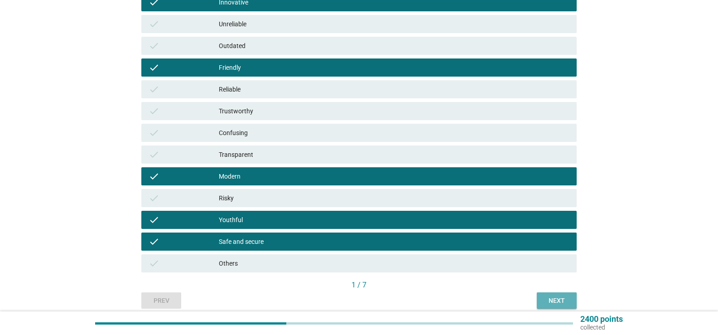
click at [561, 303] on div "Next" at bounding box center [556, 301] width 25 height 10
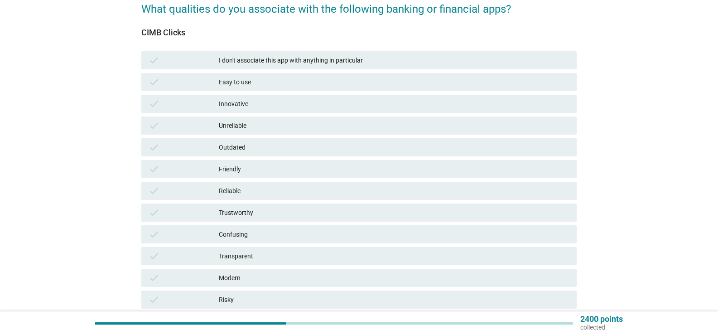
scroll to position [91, 0]
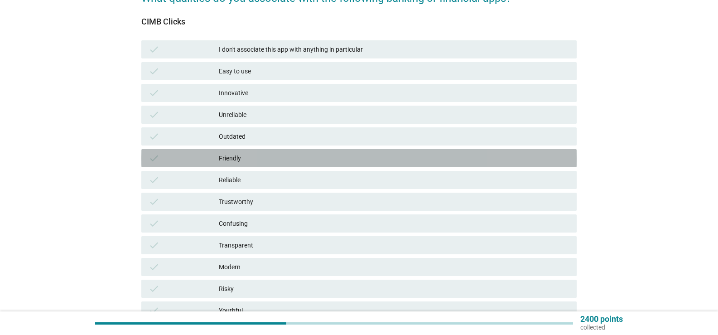
click at [252, 157] on div "Friendly" at bounding box center [394, 158] width 351 height 11
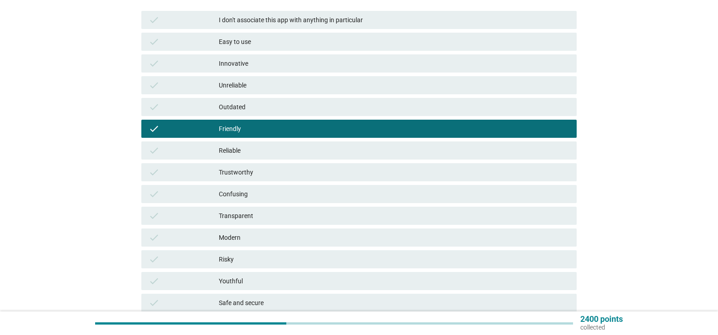
scroll to position [136, 0]
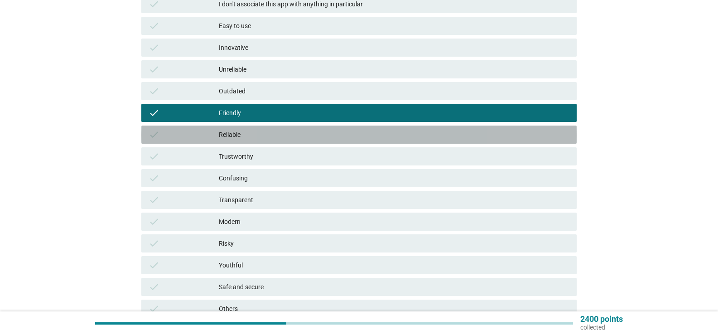
click at [260, 141] on div "check Reliable" at bounding box center [358, 134] width 435 height 18
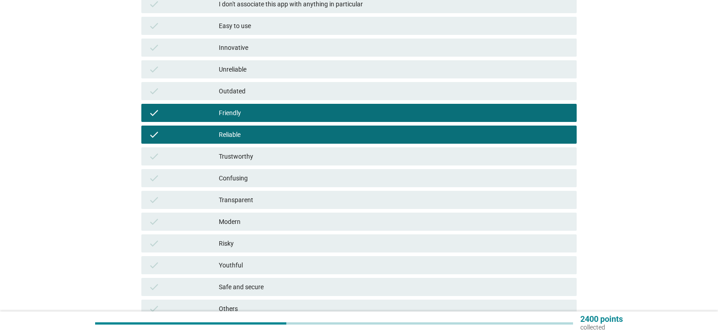
scroll to position [181, 0]
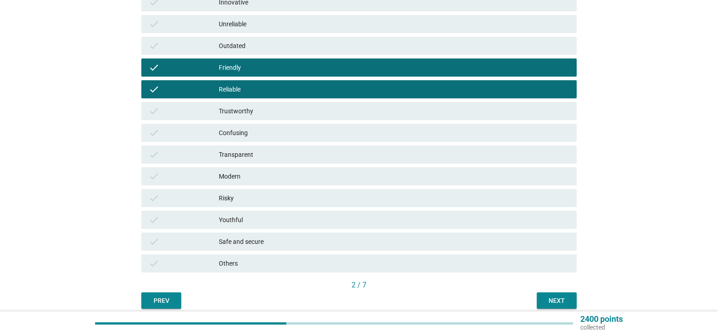
click at [264, 154] on div "Transparent" at bounding box center [394, 154] width 351 height 11
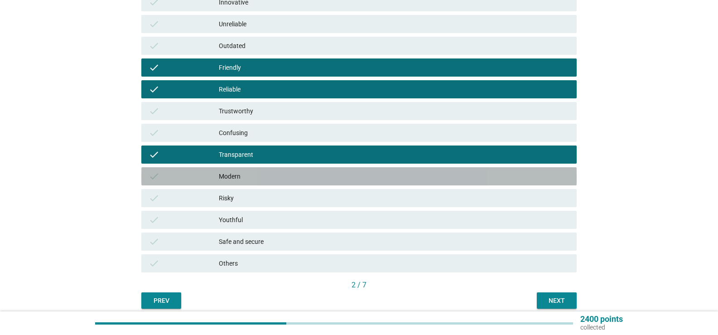
click at [261, 180] on div "Modern" at bounding box center [394, 176] width 351 height 11
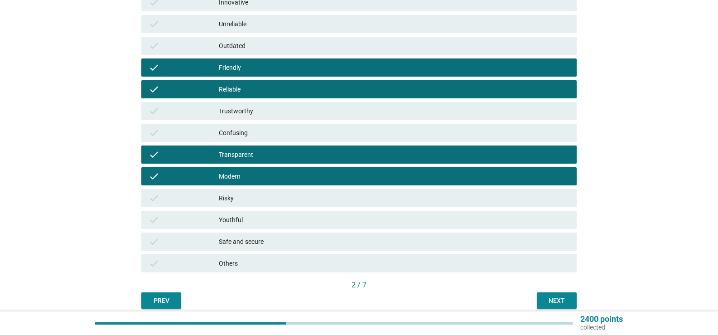
drag, startPoint x: 284, startPoint y: 239, endPoint x: 310, endPoint y: 245, distance: 26.9
click at [284, 239] on div "Safe and secure" at bounding box center [394, 241] width 351 height 11
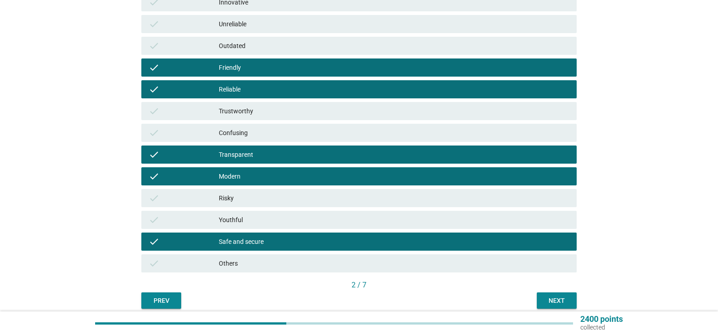
click at [560, 305] on button "Next" at bounding box center [557, 300] width 40 height 16
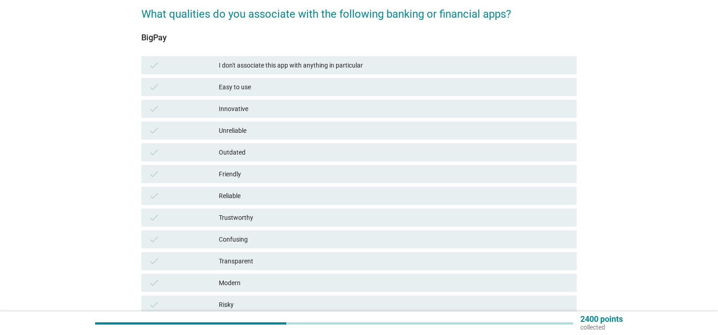
scroll to position [91, 0]
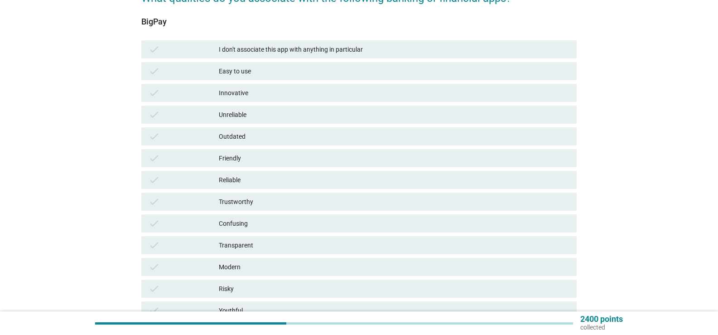
click at [270, 98] on div "Innovative" at bounding box center [394, 92] width 351 height 11
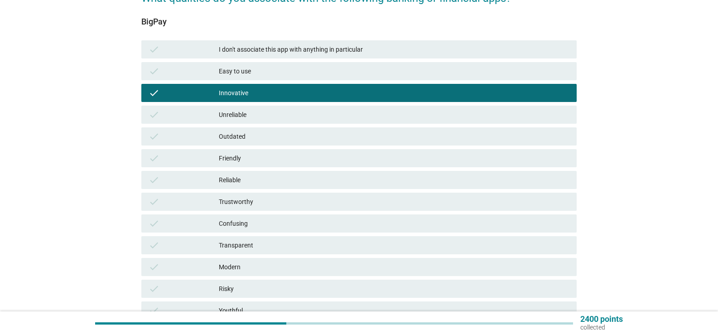
click at [267, 115] on div "Unreliable" at bounding box center [394, 114] width 351 height 11
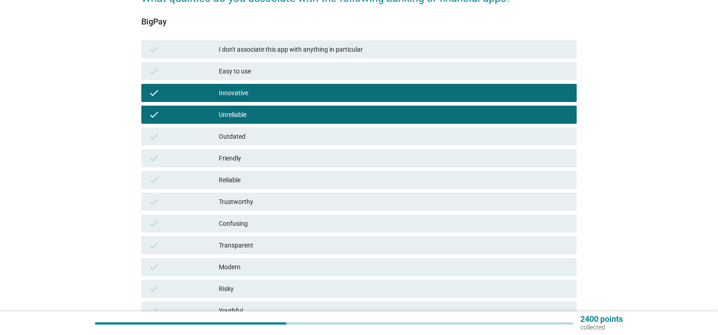
click at [265, 116] on div "Unreliable" at bounding box center [394, 114] width 351 height 11
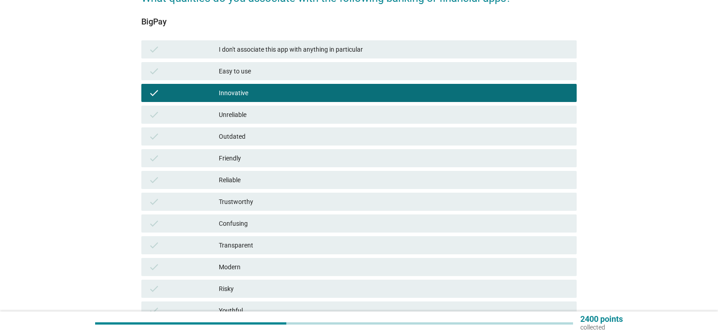
click at [252, 132] on div "Outdated" at bounding box center [394, 136] width 351 height 11
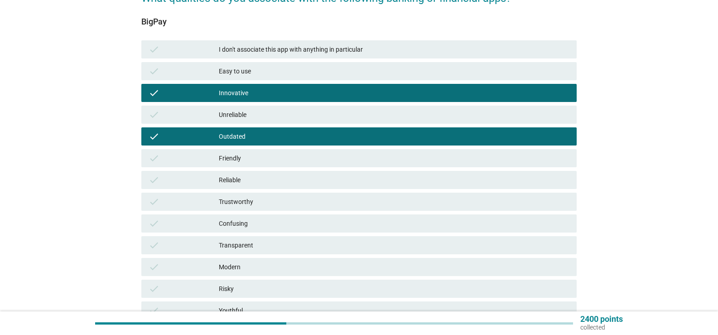
click at [251, 156] on div "Friendly" at bounding box center [394, 158] width 351 height 11
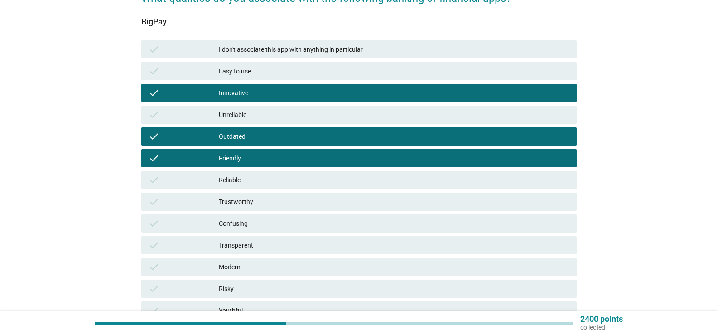
scroll to position [181, 0]
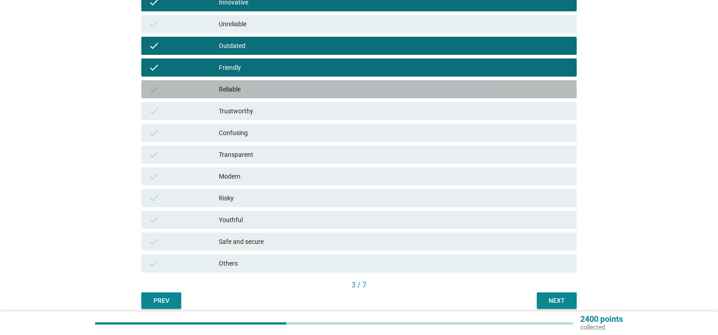
click at [279, 89] on div "Reliable" at bounding box center [394, 89] width 351 height 11
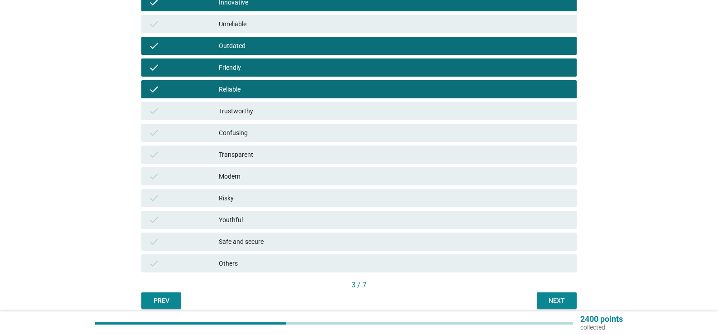
click at [273, 114] on div "Trustworthy" at bounding box center [394, 111] width 351 height 11
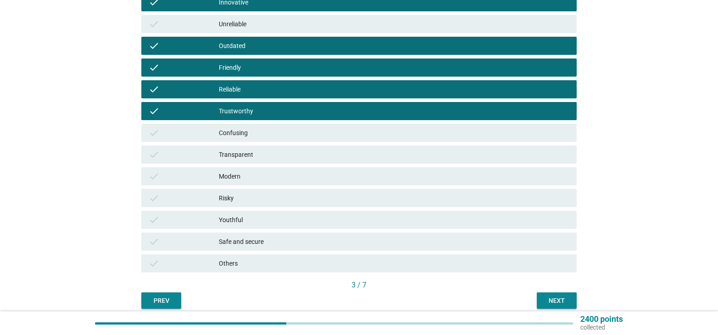
click at [271, 113] on div "Trustworthy" at bounding box center [394, 111] width 351 height 11
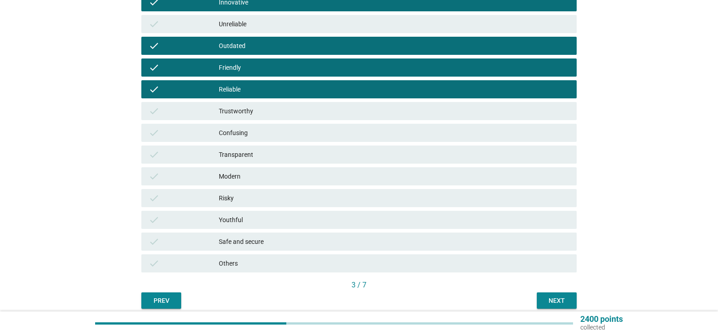
click at [268, 134] on div "Confusing" at bounding box center [394, 132] width 351 height 11
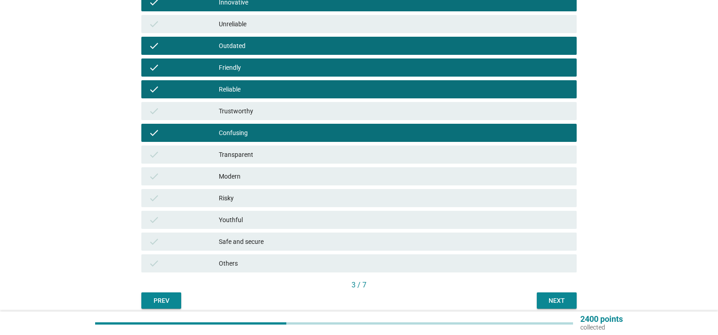
click at [270, 130] on div "Confusing" at bounding box center [394, 132] width 351 height 11
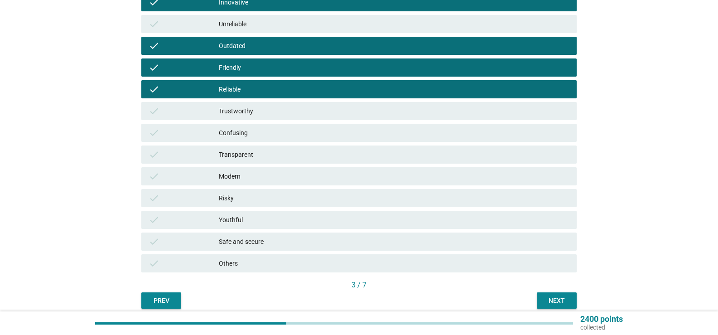
click at [274, 159] on div "Transparent" at bounding box center [394, 154] width 351 height 11
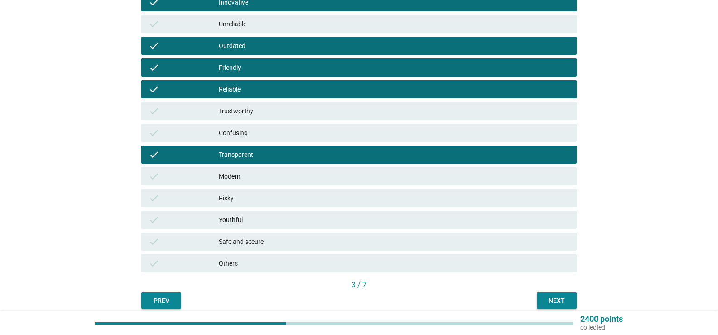
click at [269, 179] on div "Modern" at bounding box center [394, 176] width 351 height 11
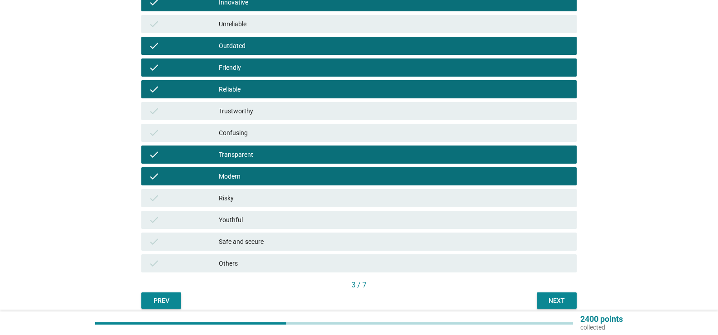
click at [271, 219] on div "Youthful" at bounding box center [394, 219] width 351 height 11
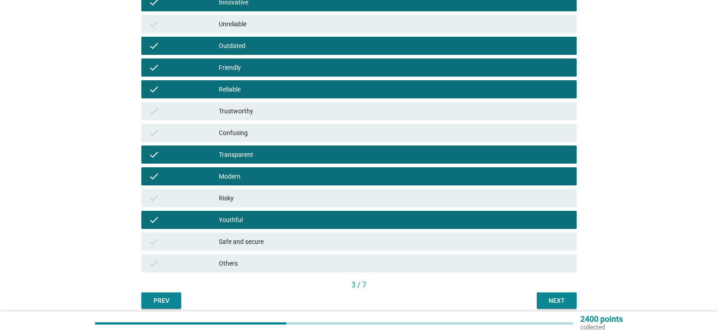
drag, startPoint x: 569, startPoint y: 298, endPoint x: 564, endPoint y: 294, distance: 6.4
click at [568, 298] on button "Next" at bounding box center [557, 300] width 40 height 16
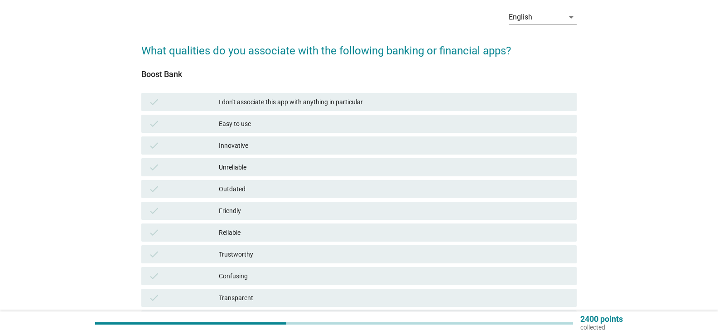
scroll to position [91, 0]
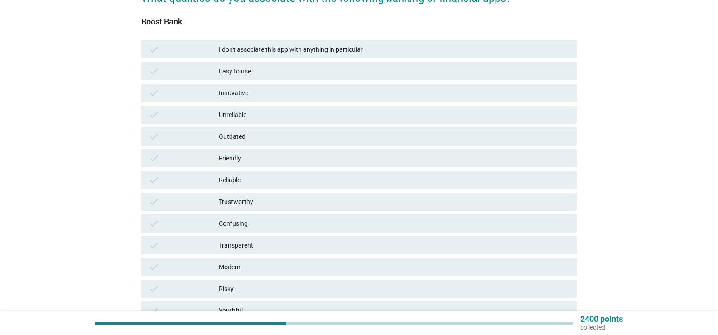
click at [188, 96] on div "check" at bounding box center [184, 92] width 70 height 11
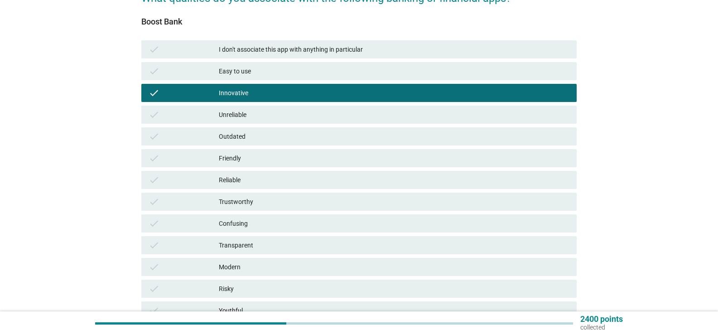
click at [200, 136] on div "check" at bounding box center [184, 136] width 70 height 11
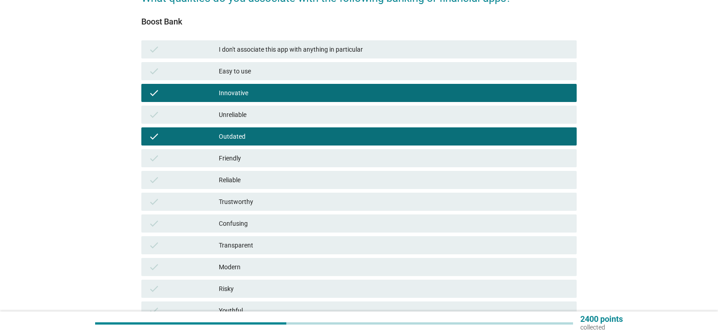
click at [206, 161] on div "check" at bounding box center [184, 158] width 70 height 11
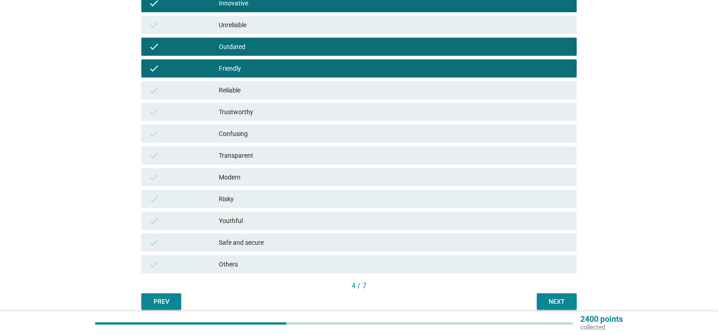
scroll to position [181, 0]
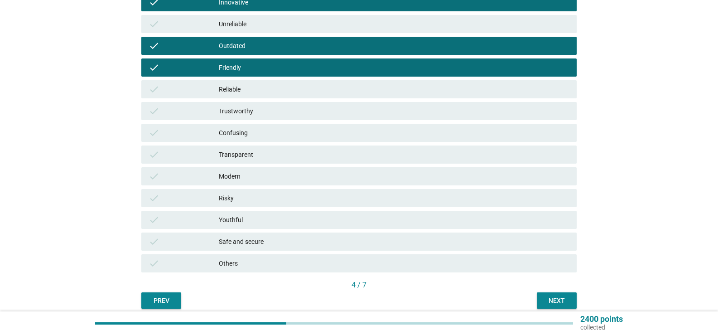
drag, startPoint x: 255, startPoint y: 180, endPoint x: 252, endPoint y: 188, distance: 9.2
click at [254, 180] on div "Modern" at bounding box center [394, 176] width 351 height 11
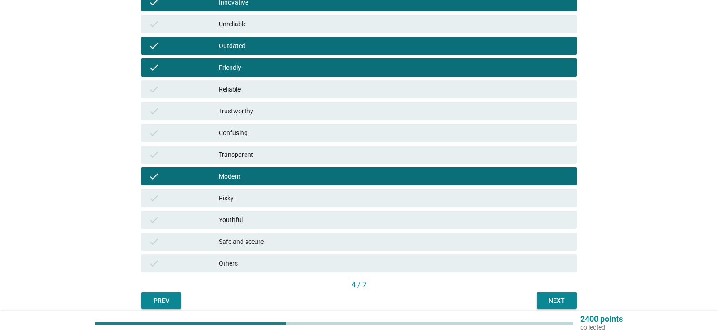
click at [265, 226] on div "check Youthful" at bounding box center [358, 220] width 435 height 18
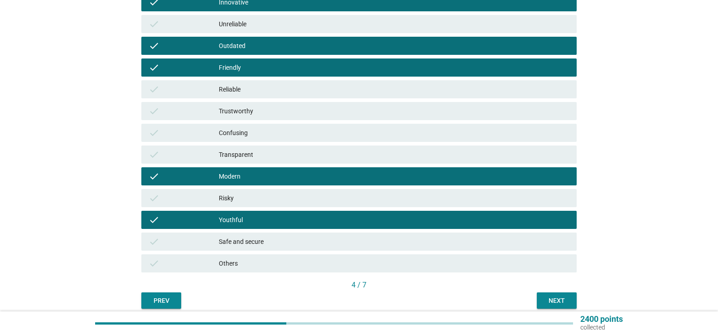
click at [547, 299] on div "Next" at bounding box center [556, 301] width 25 height 10
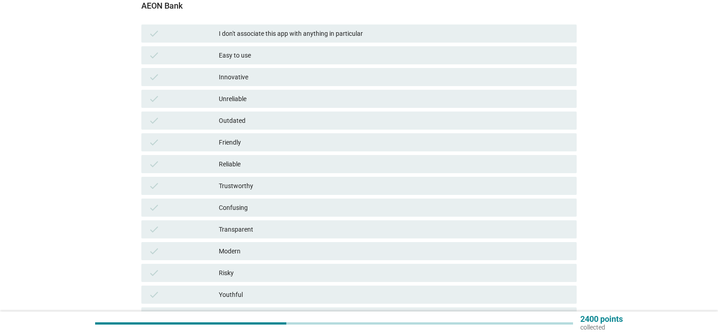
scroll to position [91, 0]
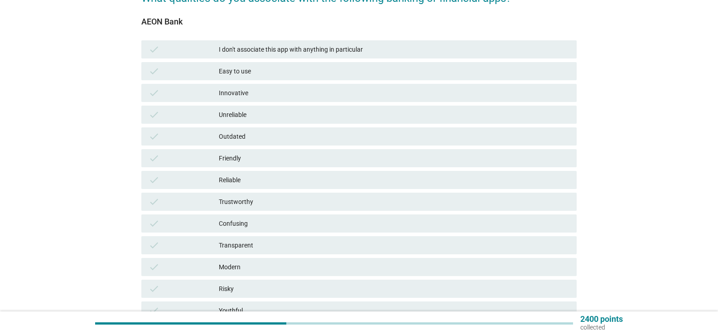
click at [254, 135] on div "Outdated" at bounding box center [394, 136] width 351 height 11
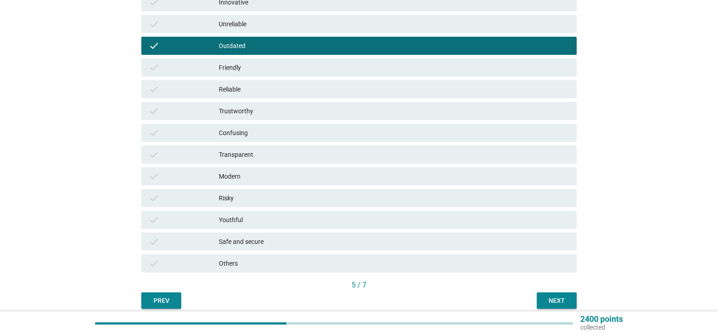
scroll to position [136, 0]
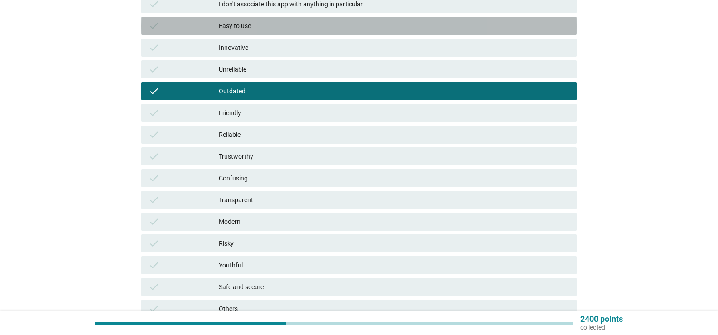
click at [261, 24] on div "Easy to use" at bounding box center [394, 25] width 351 height 11
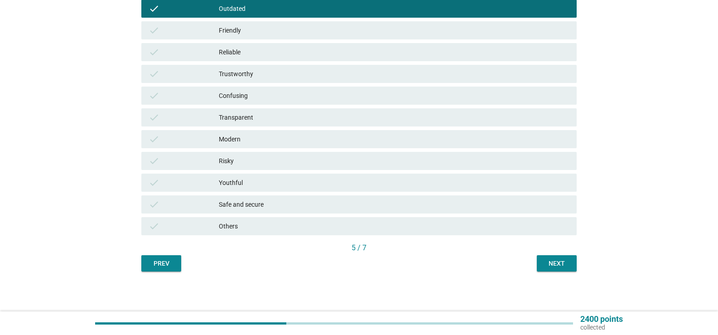
scroll to position [219, 0]
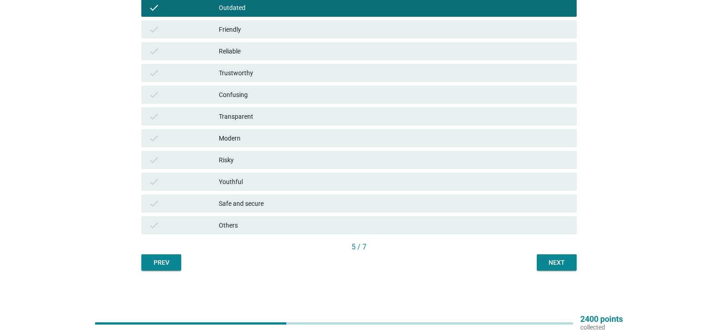
click at [564, 249] on div "5 / 7" at bounding box center [358, 246] width 435 height 11
click at [562, 256] on button "Next" at bounding box center [557, 262] width 40 height 16
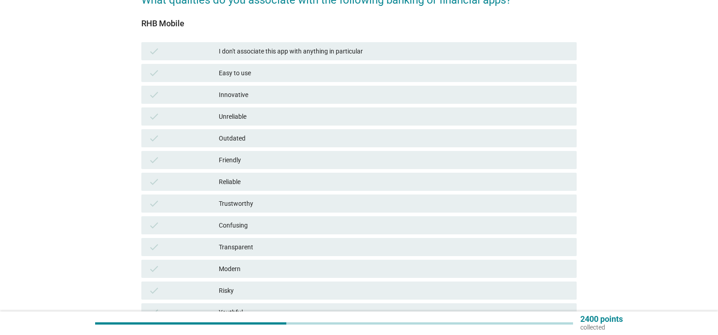
scroll to position [91, 0]
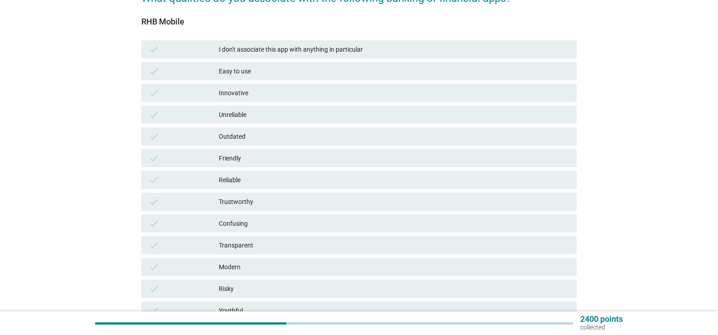
click at [249, 70] on div "Easy to use" at bounding box center [394, 71] width 351 height 11
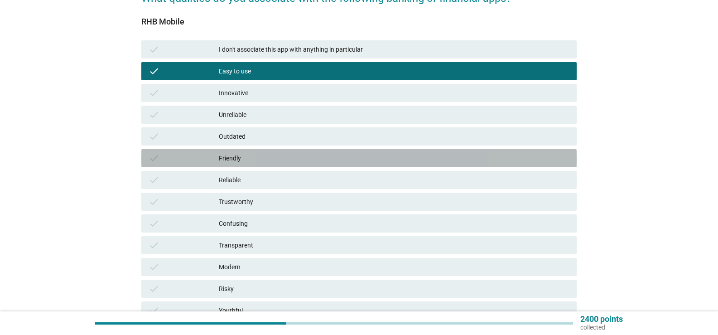
click at [265, 154] on div "Friendly" at bounding box center [394, 158] width 351 height 11
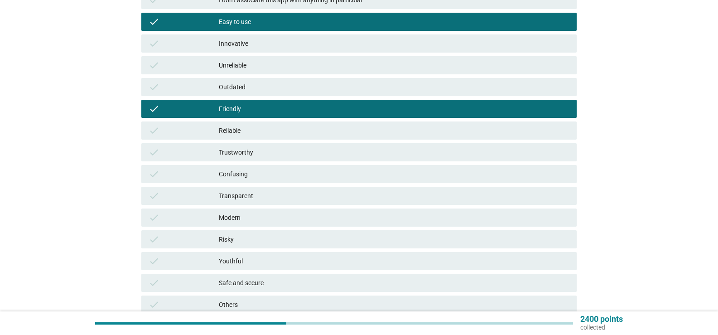
scroll to position [219, 0]
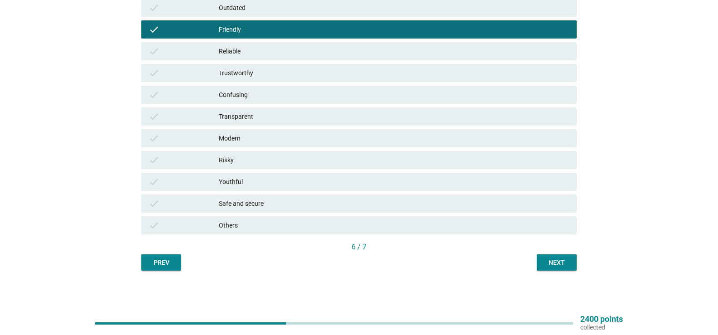
click at [276, 135] on div "Modern" at bounding box center [394, 138] width 351 height 11
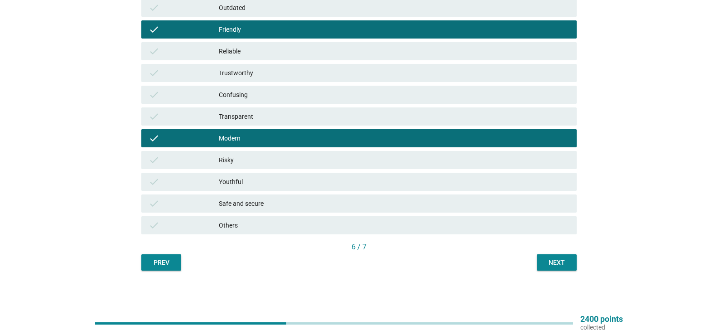
click at [279, 204] on div "Safe and secure" at bounding box center [394, 203] width 351 height 11
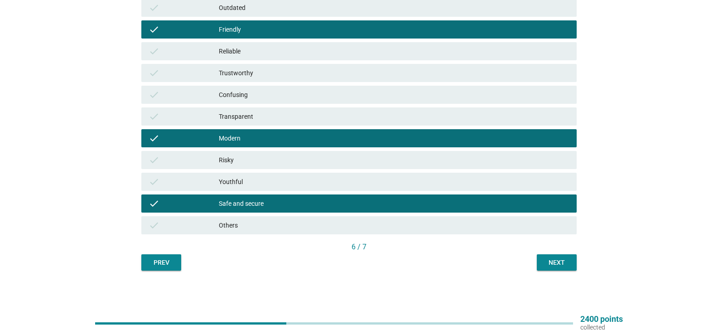
click at [357, 97] on div "Confusing" at bounding box center [394, 94] width 351 height 11
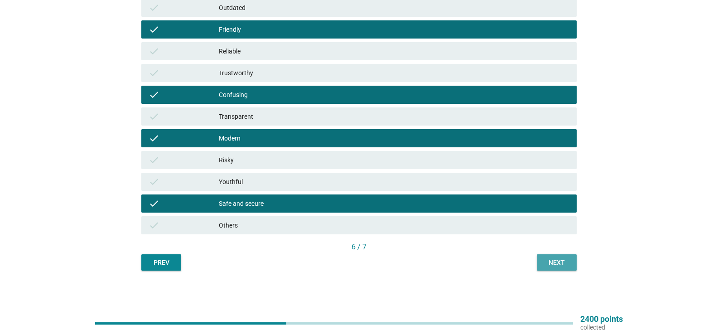
click at [554, 264] on div "Next" at bounding box center [556, 263] width 25 height 10
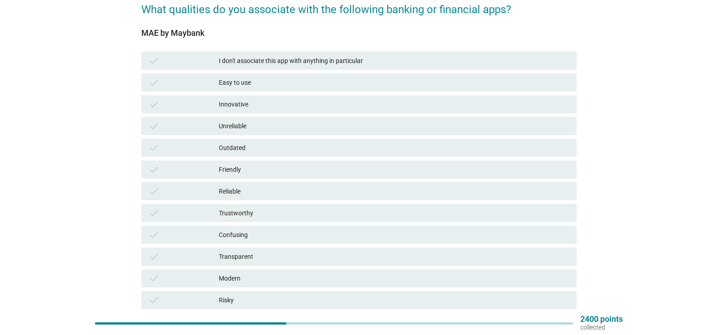
scroll to position [38, 0]
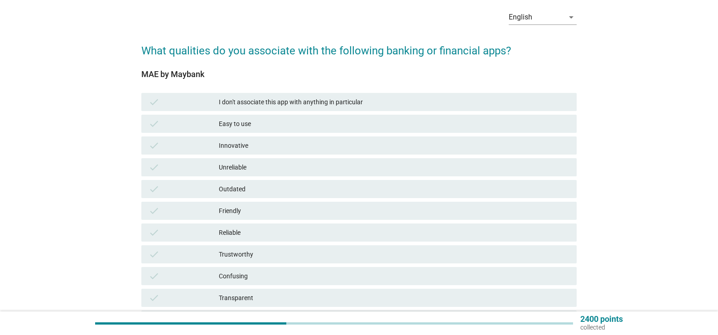
click at [256, 127] on div "Easy to use" at bounding box center [394, 123] width 351 height 11
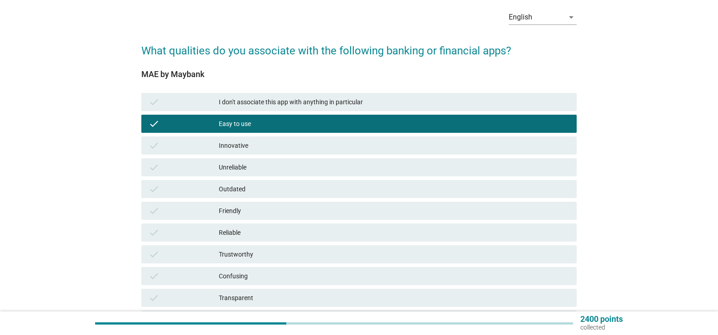
click at [253, 146] on div "Innovative" at bounding box center [394, 145] width 351 height 11
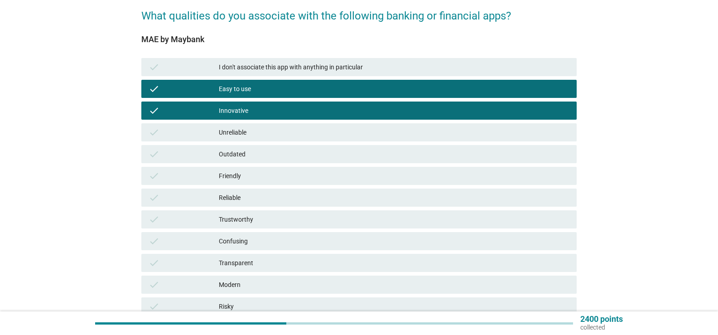
scroll to position [129, 0]
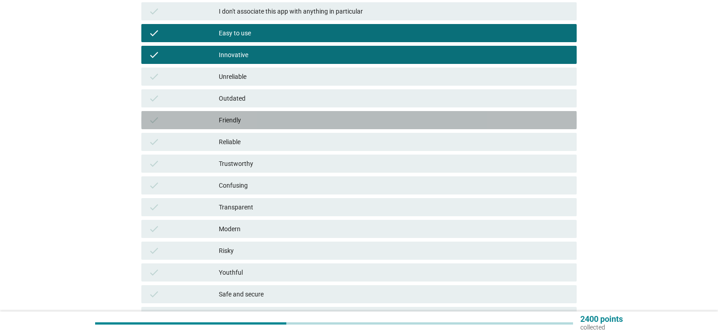
click at [260, 124] on div "Friendly" at bounding box center [394, 120] width 351 height 11
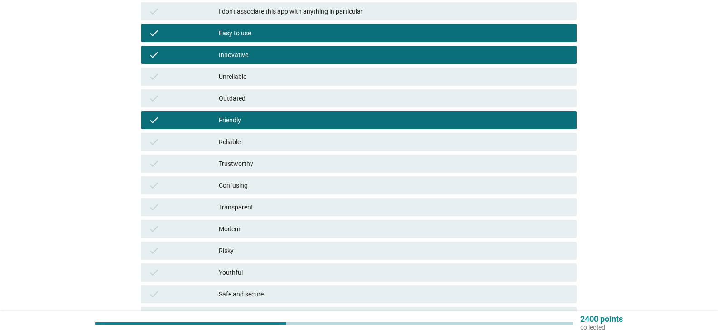
click at [250, 140] on div "Reliable" at bounding box center [394, 141] width 351 height 11
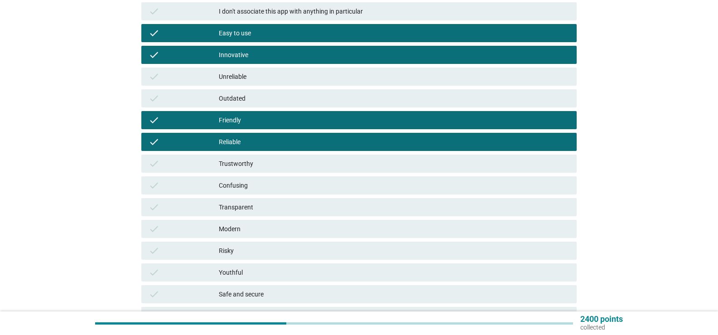
click at [250, 159] on div "Trustworthy" at bounding box center [394, 163] width 351 height 11
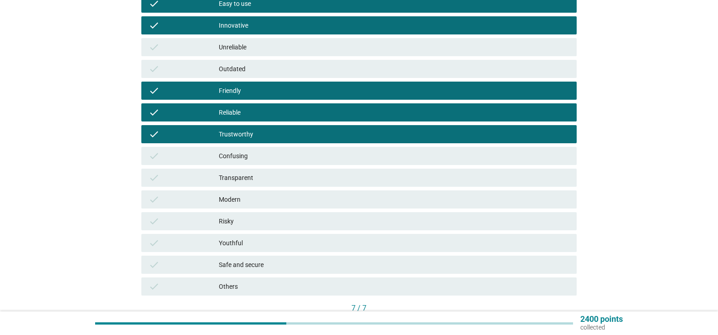
scroll to position [174, 0]
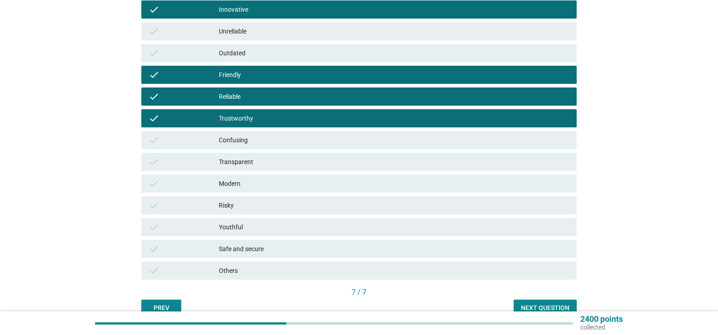
click at [260, 178] on div "Modern" at bounding box center [394, 183] width 351 height 11
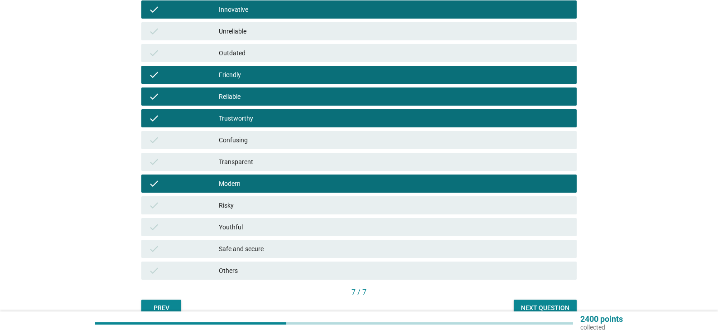
click at [263, 221] on div "Youthful" at bounding box center [394, 226] width 351 height 11
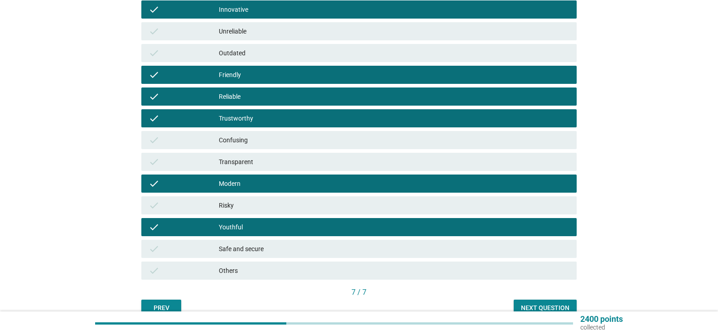
click at [279, 247] on div "Safe and secure" at bounding box center [394, 248] width 351 height 11
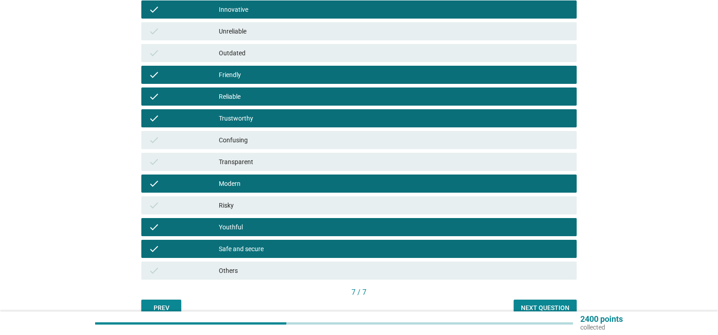
click at [545, 308] on div "Next question" at bounding box center [545, 308] width 48 height 10
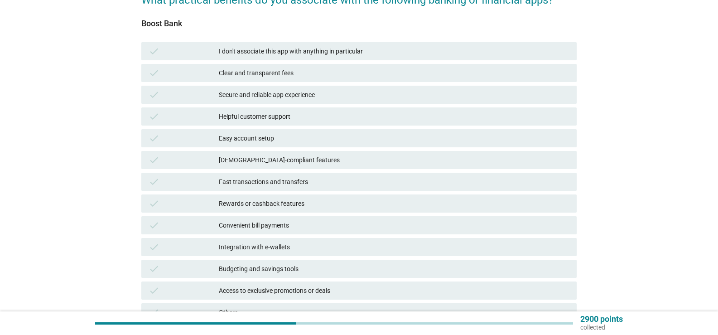
scroll to position [91, 0]
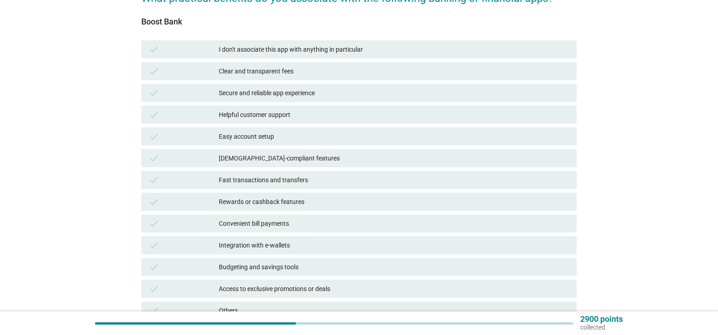
click at [296, 136] on div "Easy account setup" at bounding box center [394, 136] width 351 height 11
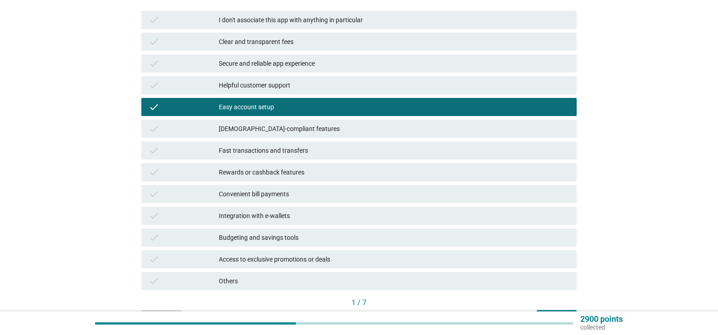
scroll to position [136, 0]
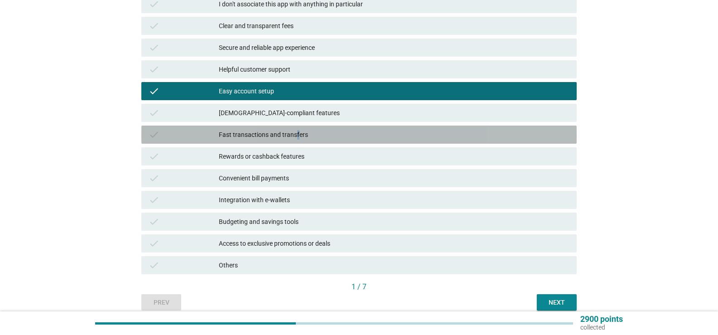
click at [297, 137] on div "Fast transactions and transfers" at bounding box center [394, 134] width 351 height 11
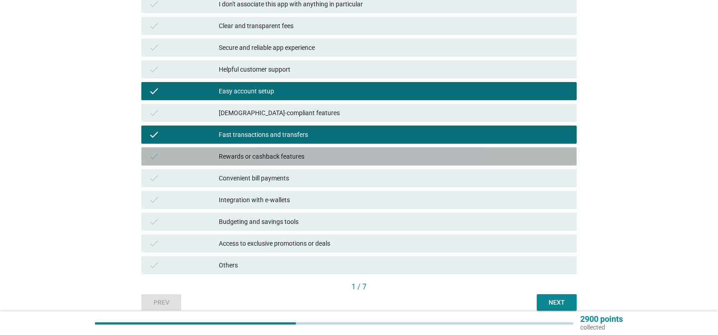
click at [282, 159] on div "Rewards or cashback features" at bounding box center [394, 156] width 351 height 11
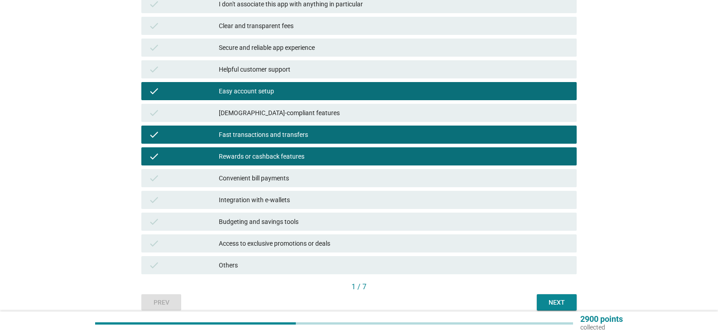
click at [269, 179] on div "Convenient bill payments" at bounding box center [394, 178] width 351 height 11
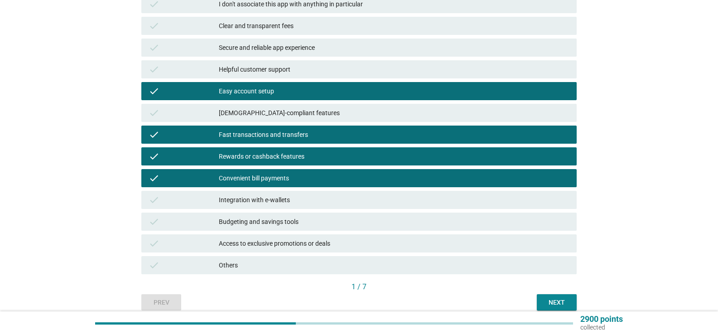
click at [267, 199] on div "Integration with e-wallets" at bounding box center [394, 199] width 351 height 11
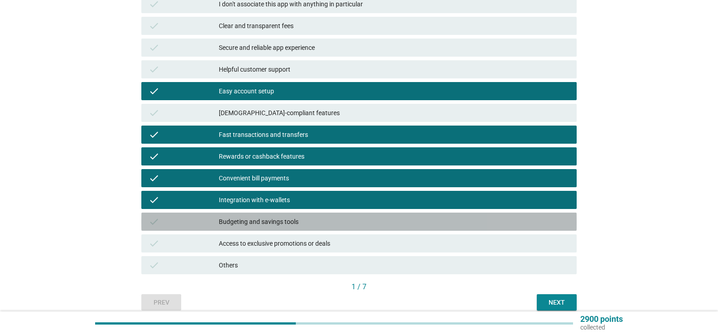
click at [265, 221] on div "Budgeting and savings tools" at bounding box center [394, 221] width 351 height 11
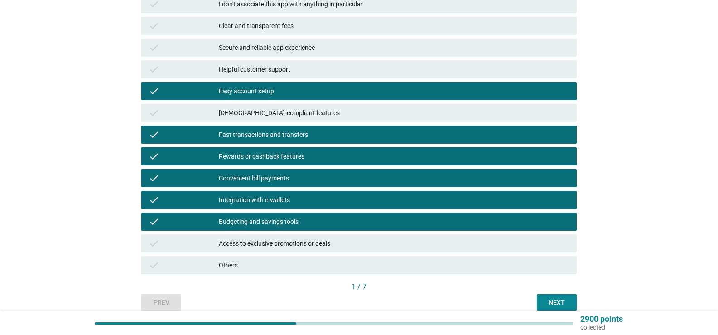
click at [263, 219] on div "Budgeting and savings tools" at bounding box center [394, 221] width 351 height 11
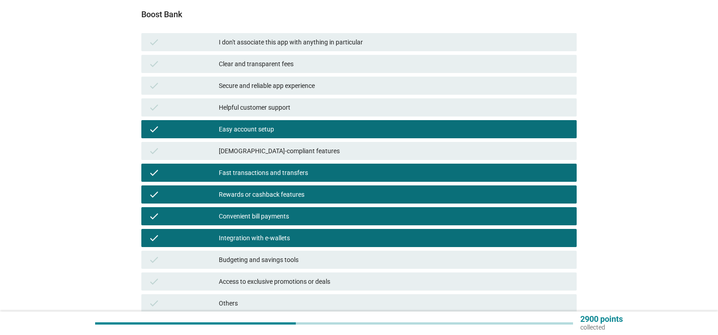
scroll to position [45, 0]
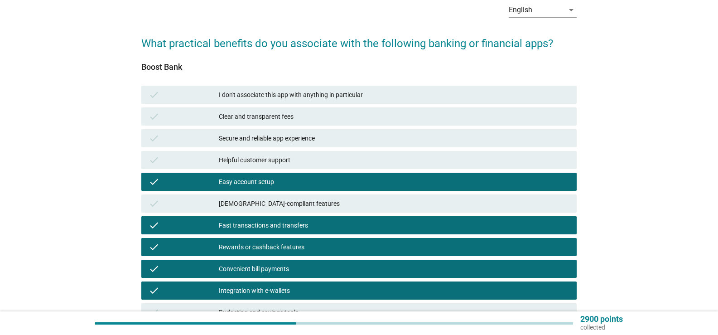
click at [250, 132] on div "check Secure and reliable app experience" at bounding box center [358, 138] width 435 height 18
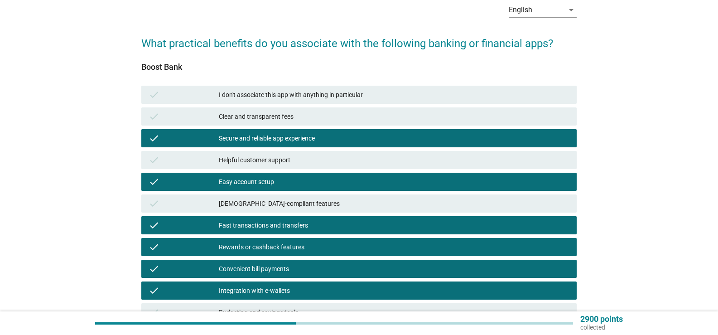
click at [254, 117] on div "Clear and transparent fees" at bounding box center [394, 116] width 351 height 11
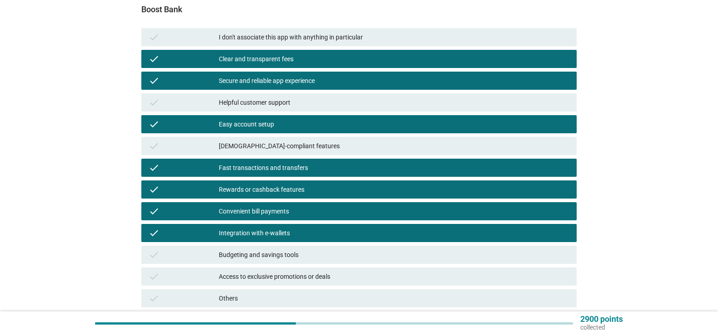
scroll to position [176, 0]
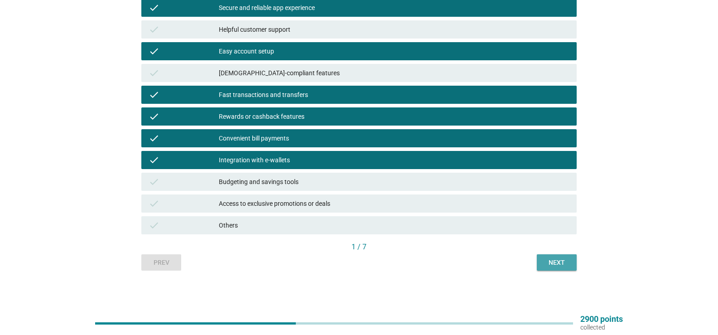
click at [555, 264] on div "Next" at bounding box center [556, 263] width 25 height 10
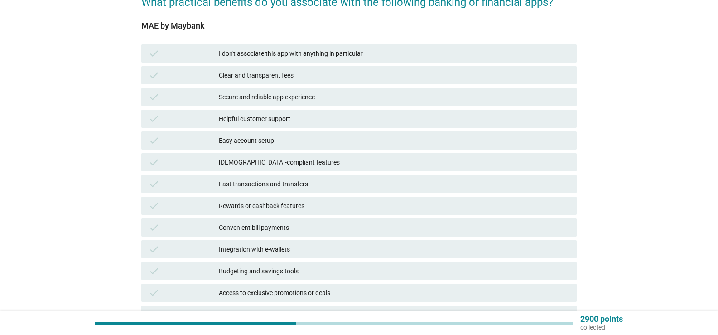
scroll to position [91, 0]
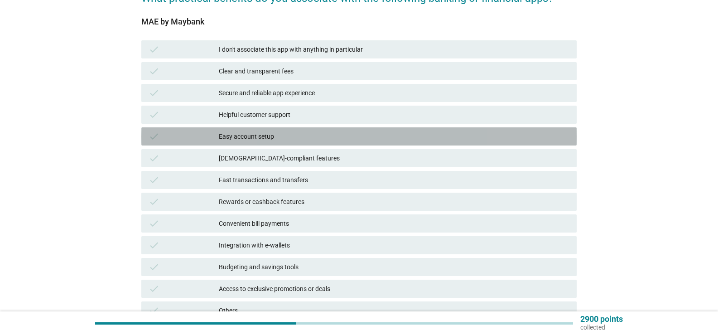
click at [275, 139] on div "Easy account setup" at bounding box center [394, 136] width 351 height 11
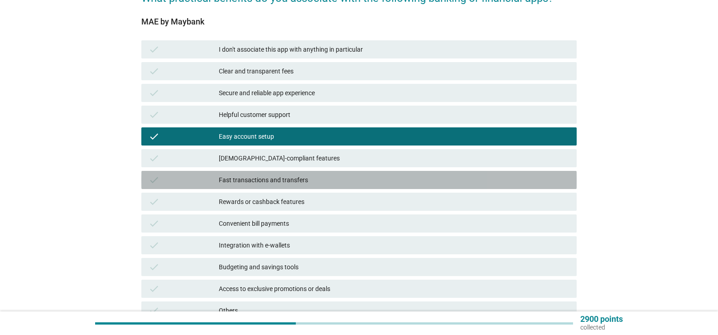
drag, startPoint x: 271, startPoint y: 175, endPoint x: 272, endPoint y: 154, distance: 21.7
click at [271, 174] on div "Fast transactions and transfers" at bounding box center [394, 179] width 351 height 11
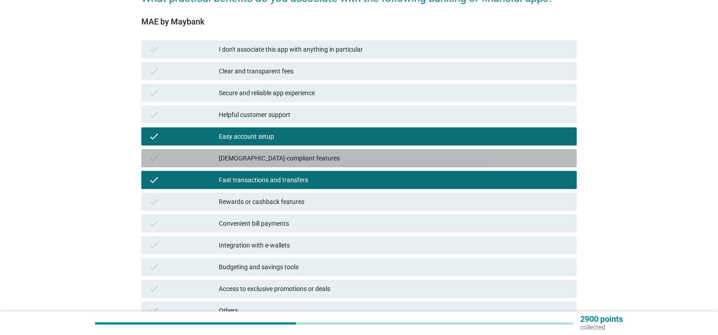
click at [272, 154] on div "[DEMOGRAPHIC_DATA]-compliant features" at bounding box center [394, 158] width 351 height 11
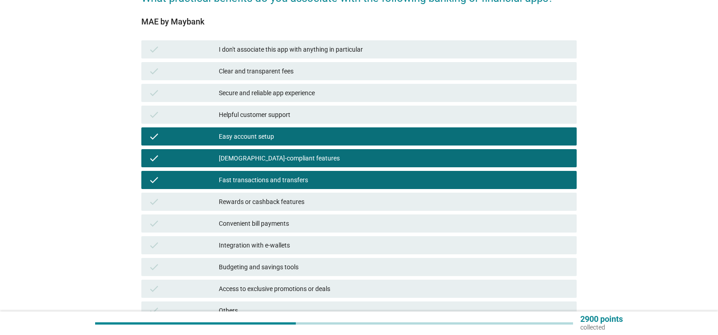
click at [273, 99] on div "check Secure and reliable app experience" at bounding box center [358, 93] width 435 height 18
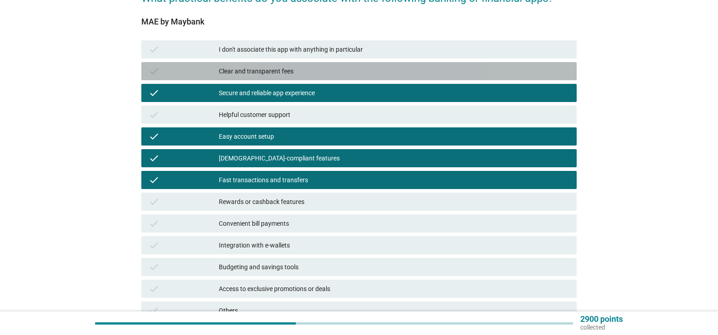
click at [276, 77] on div "check Clear and transparent fees" at bounding box center [358, 71] width 435 height 18
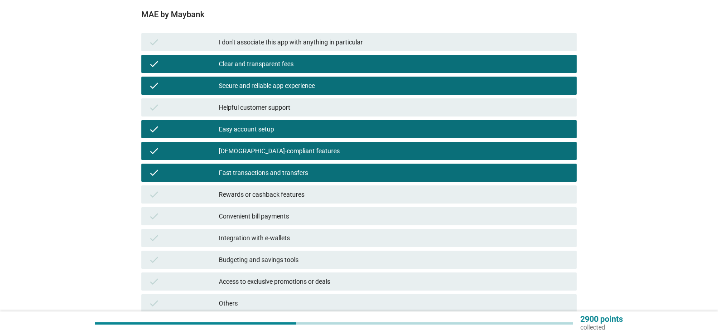
scroll to position [176, 0]
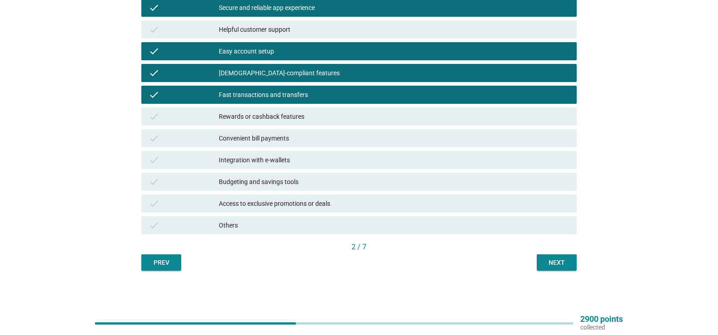
click at [275, 140] on div "Convenient bill payments" at bounding box center [394, 138] width 351 height 11
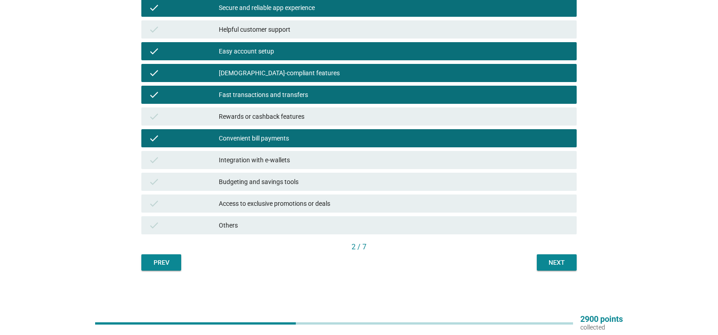
click at [279, 162] on div "Integration with e-wallets" at bounding box center [394, 159] width 351 height 11
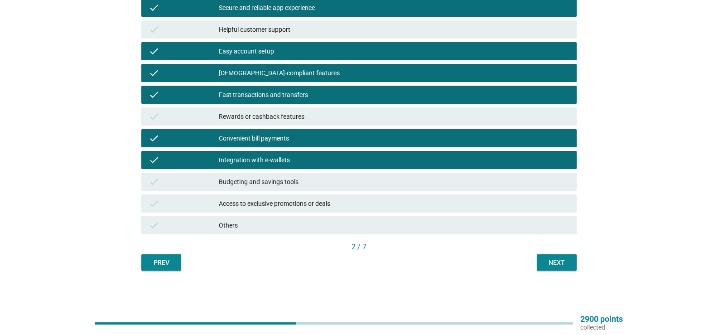
click at [284, 184] on div "Budgeting and savings tools" at bounding box center [394, 181] width 351 height 11
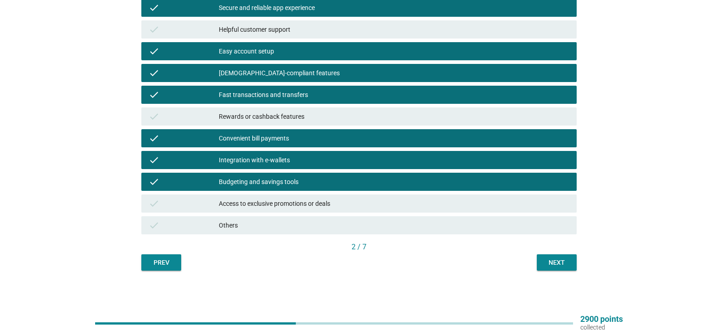
click at [287, 118] on div "Rewards or cashback features" at bounding box center [394, 116] width 351 height 11
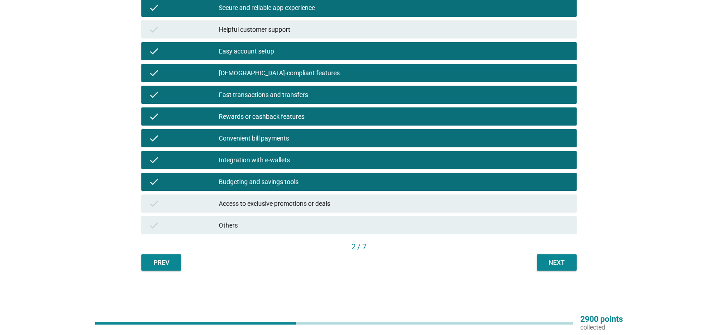
click at [287, 118] on div "Rewards or cashback features" at bounding box center [394, 116] width 351 height 11
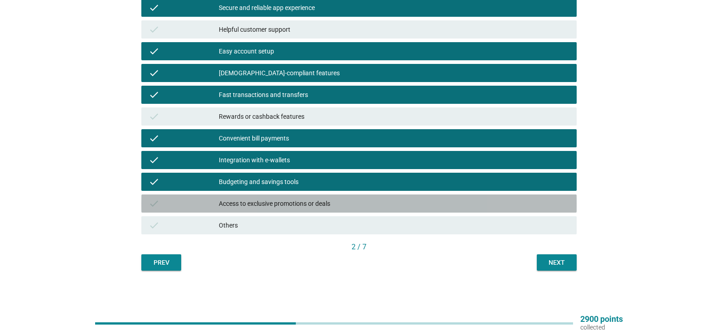
drag, startPoint x: 460, startPoint y: 205, endPoint x: 505, endPoint y: 231, distance: 52.4
click at [460, 205] on div "Access to exclusive promotions or deals" at bounding box center [394, 203] width 351 height 11
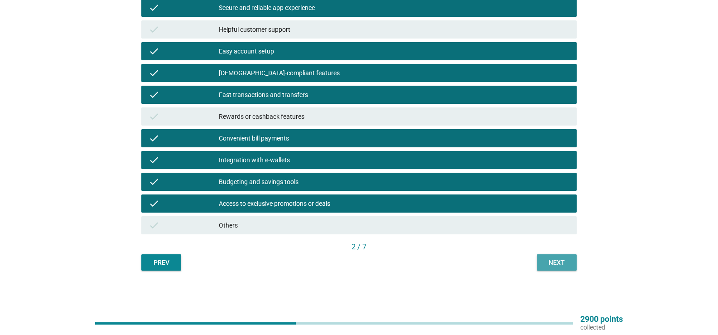
click at [544, 260] on div "Next" at bounding box center [556, 263] width 25 height 10
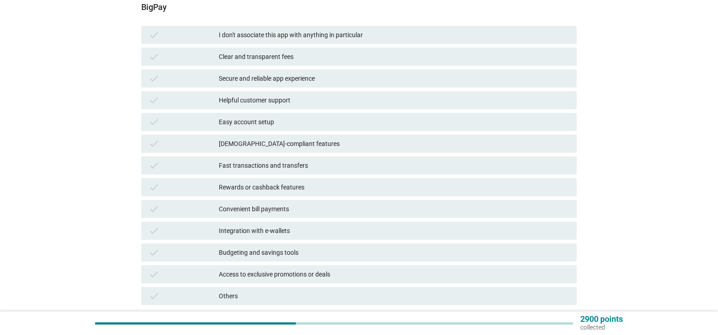
scroll to position [91, 0]
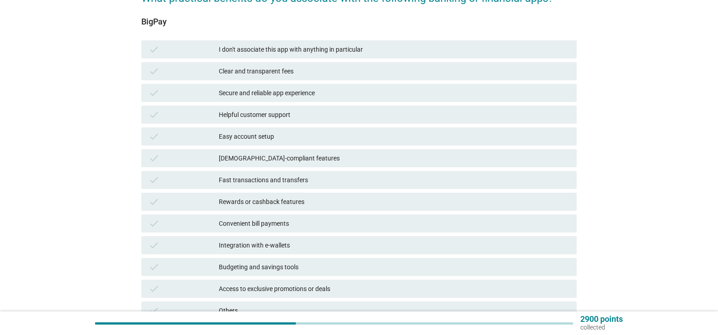
click at [261, 182] on div "Fast transactions and transfers" at bounding box center [394, 179] width 351 height 11
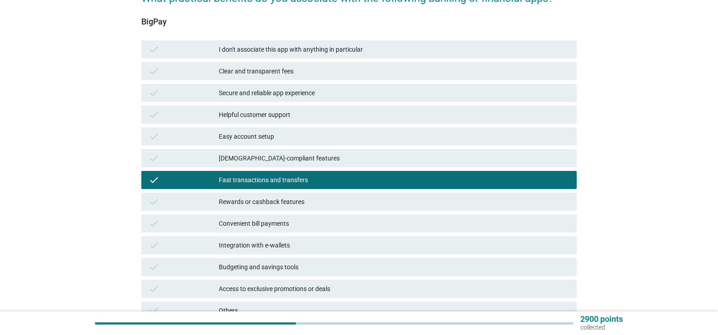
click at [260, 218] on div "Convenient bill payments" at bounding box center [394, 223] width 351 height 11
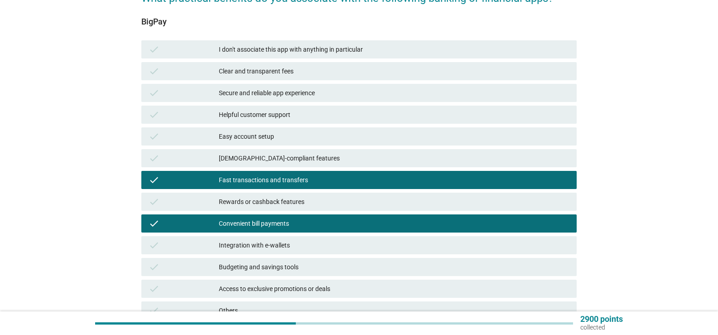
click at [260, 202] on div "Rewards or cashback features" at bounding box center [394, 201] width 351 height 11
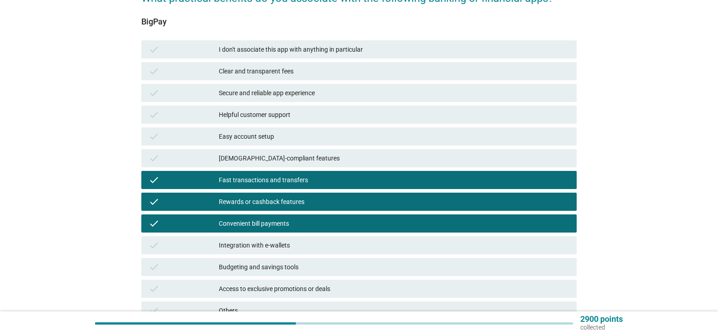
click at [269, 76] on div "Clear and transparent fees" at bounding box center [394, 71] width 351 height 11
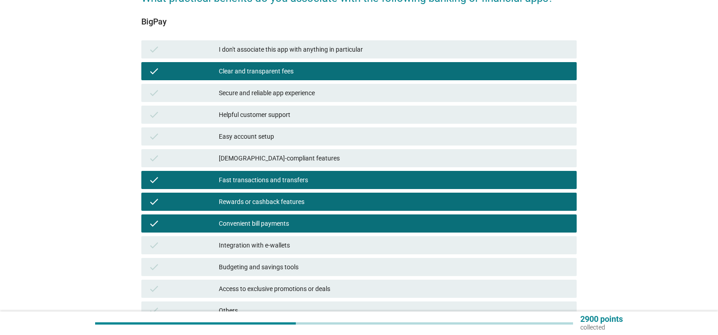
click at [275, 93] on div "Secure and reliable app experience" at bounding box center [394, 92] width 351 height 11
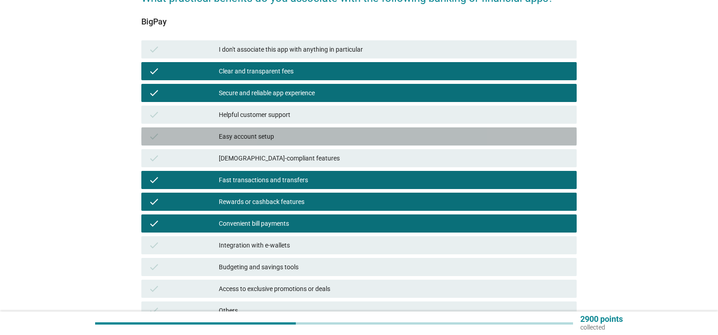
click at [281, 136] on div "Easy account setup" at bounding box center [394, 136] width 351 height 11
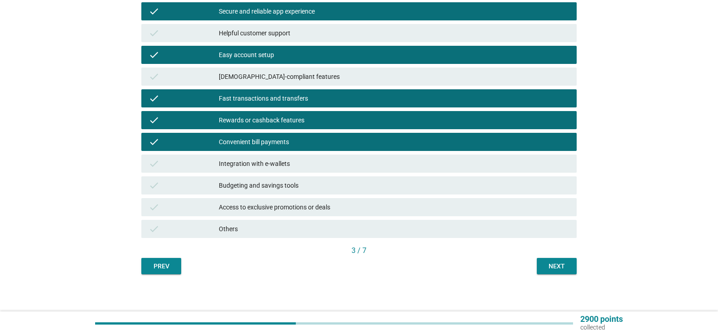
scroll to position [176, 0]
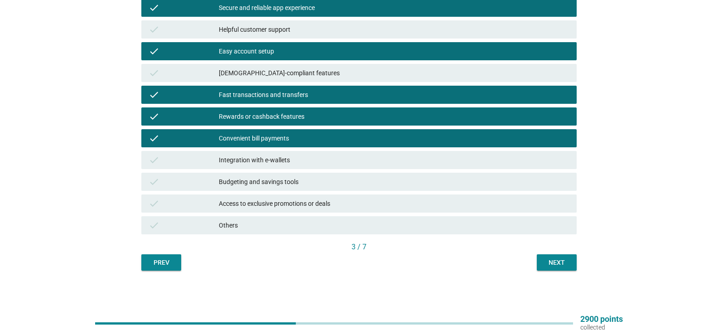
drag, startPoint x: 313, startPoint y: 205, endPoint x: 313, endPoint y: 198, distance: 6.9
click at [311, 205] on div "Access to exclusive promotions or deals" at bounding box center [394, 203] width 351 height 11
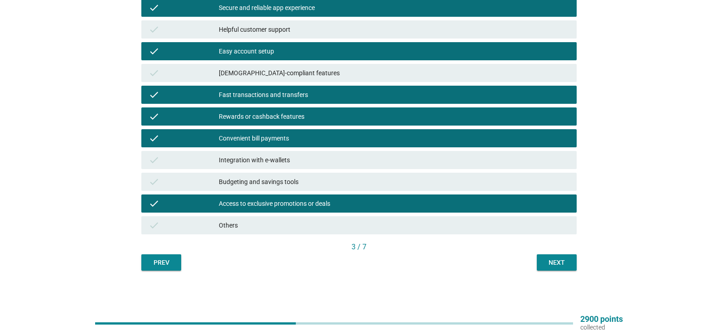
click at [322, 159] on div "Integration with e-wallets" at bounding box center [394, 159] width 351 height 11
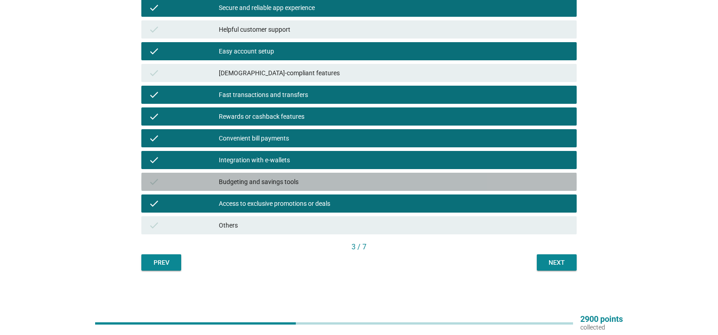
drag, startPoint x: 337, startPoint y: 181, endPoint x: 426, endPoint y: 206, distance: 92.3
click at [337, 181] on div "Budgeting and savings tools" at bounding box center [394, 181] width 351 height 11
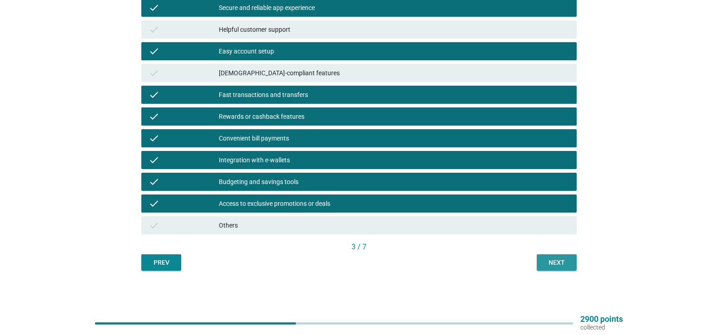
click at [558, 263] on div "Next" at bounding box center [556, 263] width 25 height 10
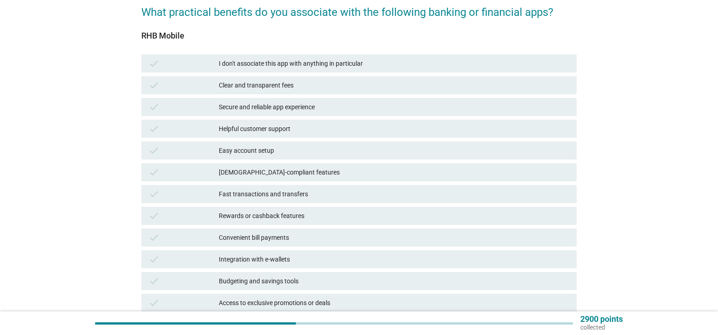
scroll to position [91, 0]
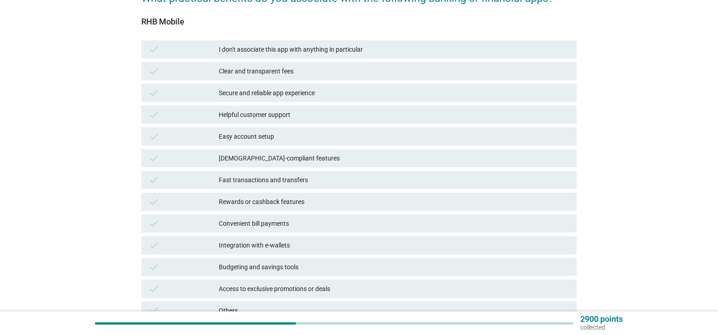
click at [290, 132] on div "Easy account setup" at bounding box center [394, 136] width 351 height 11
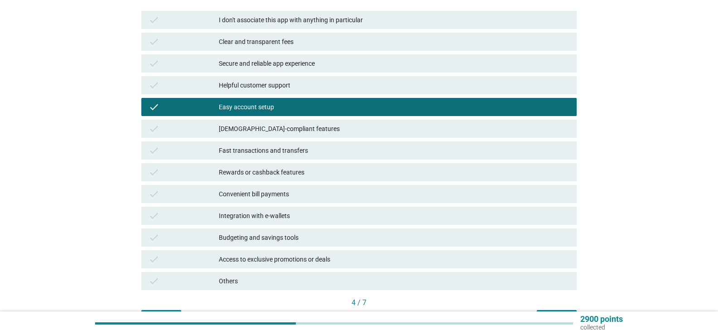
scroll to position [136, 0]
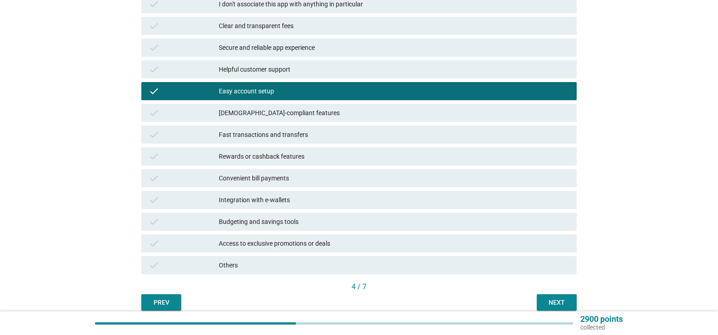
click at [289, 130] on div "Fast transactions and transfers" at bounding box center [394, 134] width 351 height 11
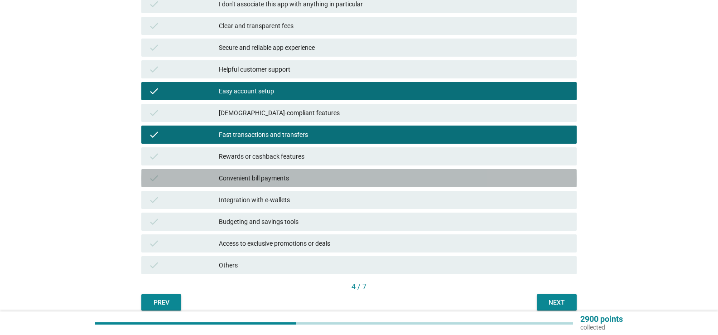
click at [279, 178] on div "Convenient bill payments" at bounding box center [394, 178] width 351 height 11
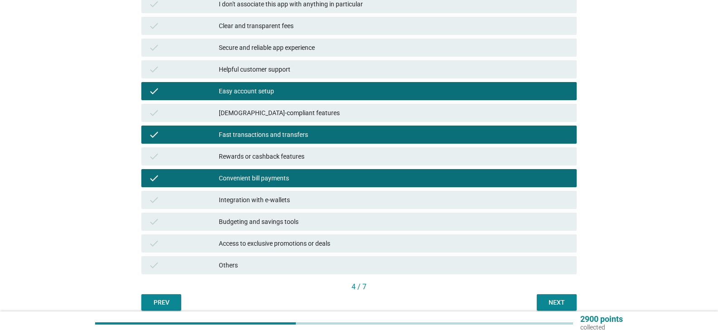
click at [339, 43] on div "Secure and reliable app experience" at bounding box center [394, 47] width 351 height 11
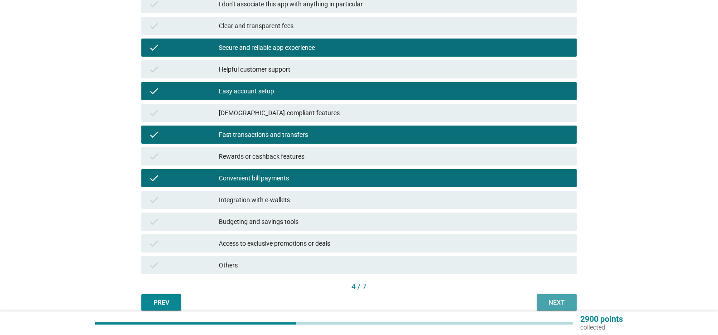
click at [559, 296] on button "Next" at bounding box center [557, 302] width 40 height 16
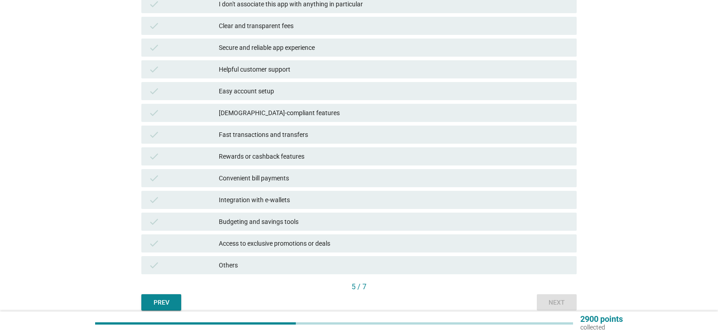
scroll to position [91, 0]
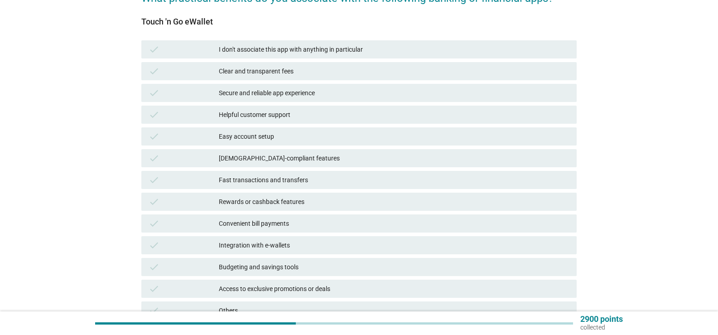
click at [256, 78] on div "check Clear and transparent fees" at bounding box center [358, 71] width 435 height 18
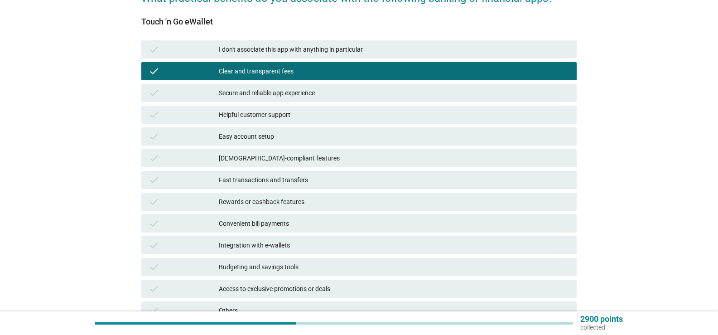
click at [255, 135] on div "Easy account setup" at bounding box center [394, 136] width 351 height 11
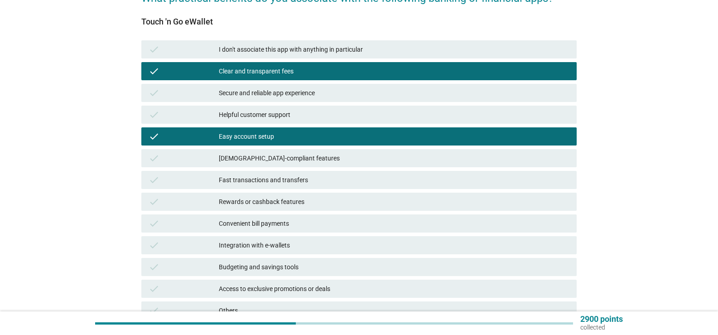
click at [259, 157] on div "[DEMOGRAPHIC_DATA]-compliant features" at bounding box center [394, 158] width 351 height 11
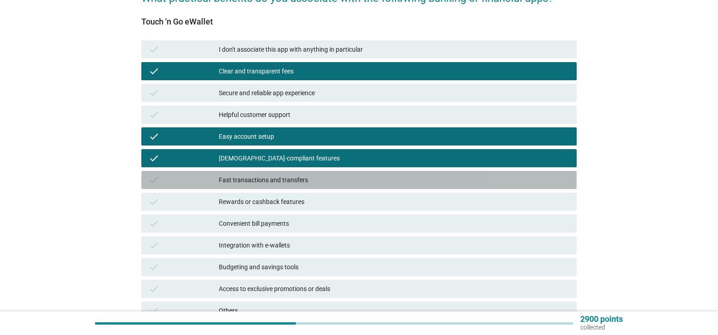
click at [263, 177] on div "Fast transactions and transfers" at bounding box center [394, 179] width 351 height 11
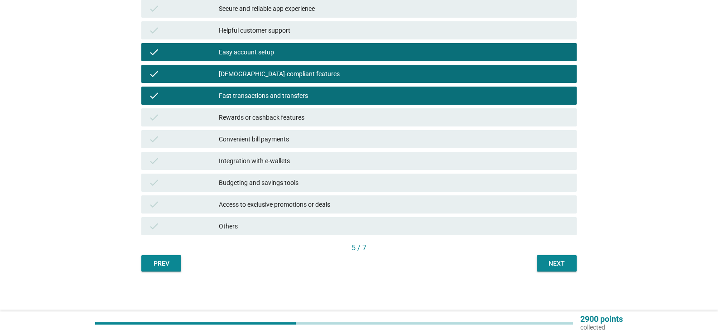
scroll to position [176, 0]
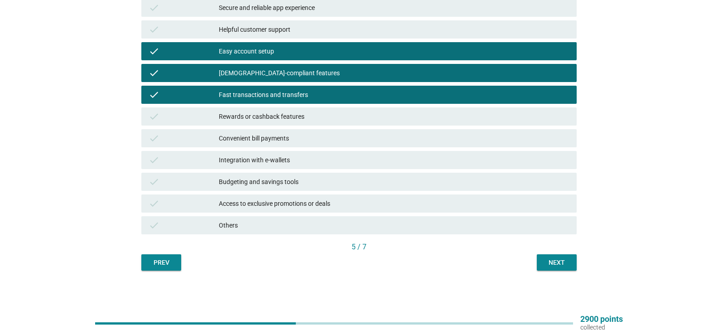
click at [273, 117] on div "Rewards or cashback features" at bounding box center [394, 116] width 351 height 11
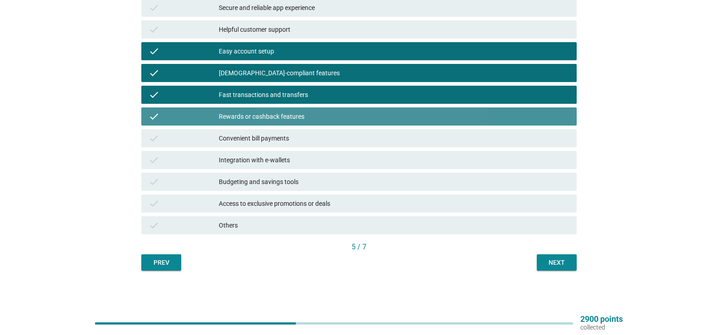
click at [265, 138] on div "Convenient bill payments" at bounding box center [394, 138] width 351 height 11
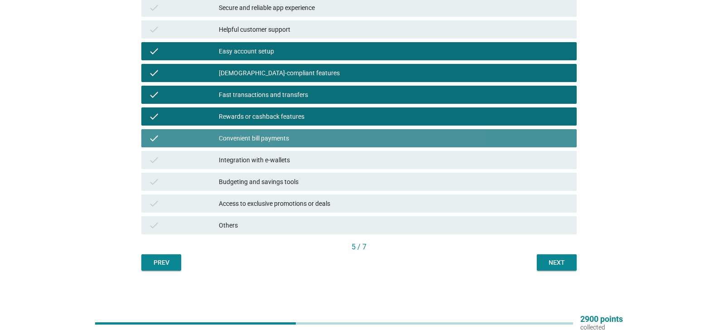
click at [267, 156] on div "Integration with e-wallets" at bounding box center [394, 159] width 351 height 11
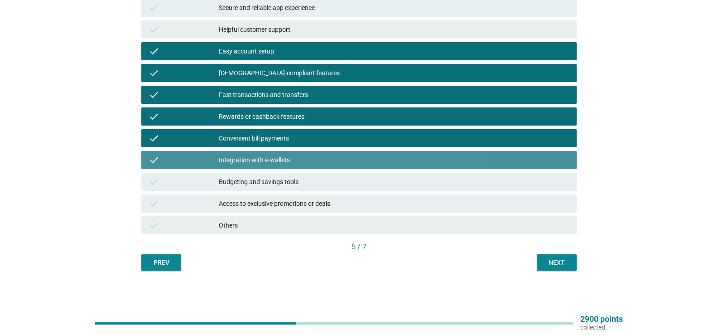
click at [268, 173] on div "check Budgeting and savings tools" at bounding box center [358, 182] width 435 height 18
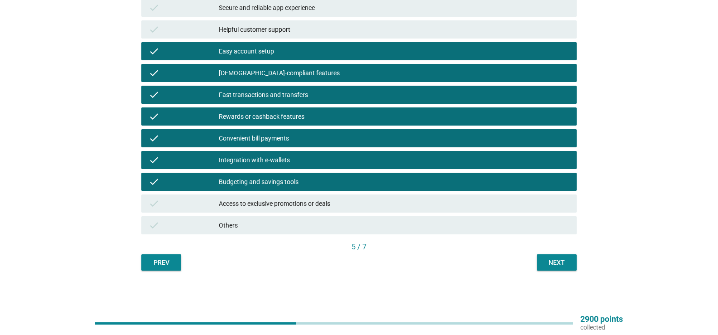
click at [277, 197] on div "check Access to exclusive promotions or deals" at bounding box center [358, 203] width 435 height 18
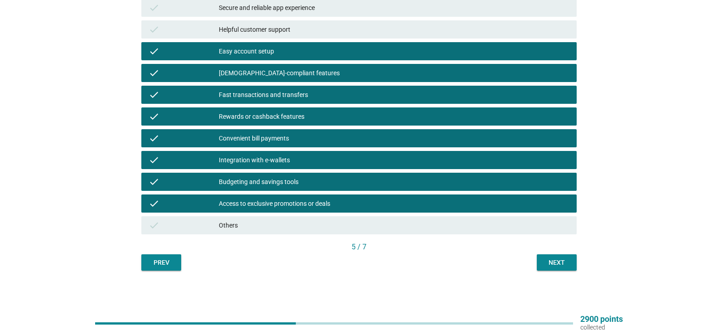
click at [547, 262] on div "Next" at bounding box center [556, 263] width 25 height 10
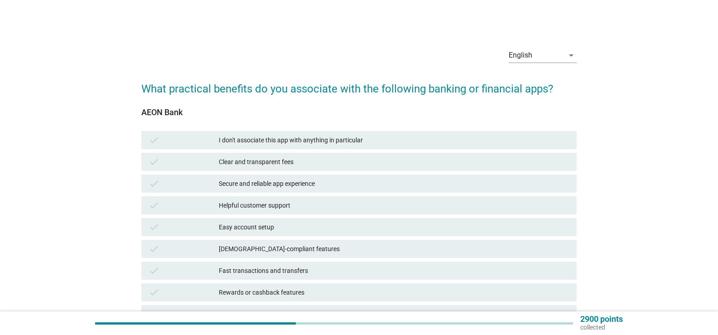
scroll to position [91, 0]
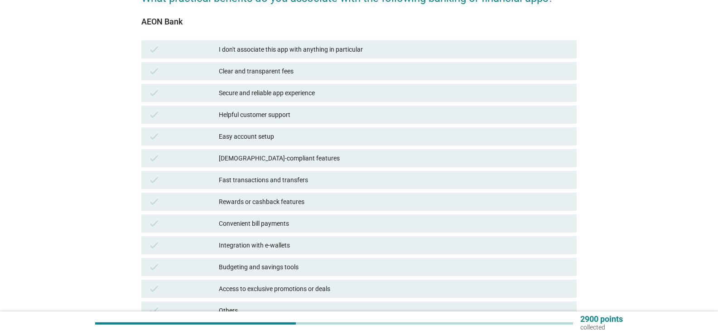
click at [281, 131] on div "Easy account setup" at bounding box center [394, 136] width 351 height 11
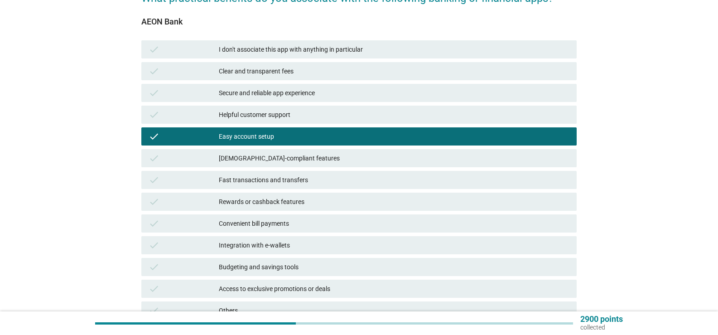
click at [259, 180] on div "Fast transactions and transfers" at bounding box center [394, 179] width 351 height 11
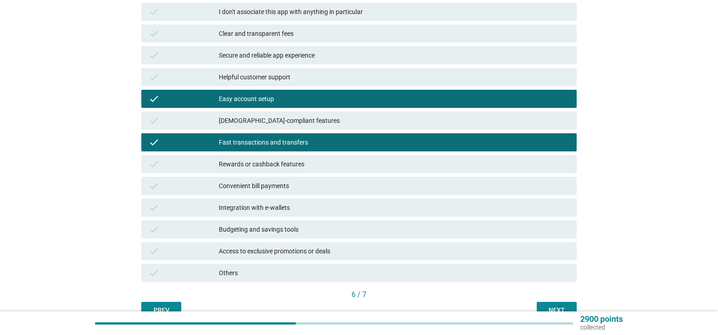
scroll to position [176, 0]
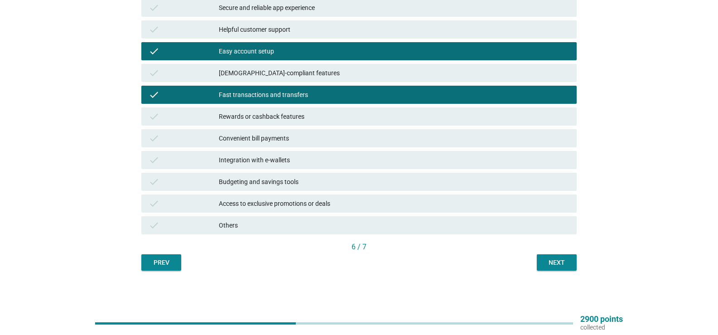
click at [317, 139] on div "Convenient bill payments" at bounding box center [394, 138] width 351 height 11
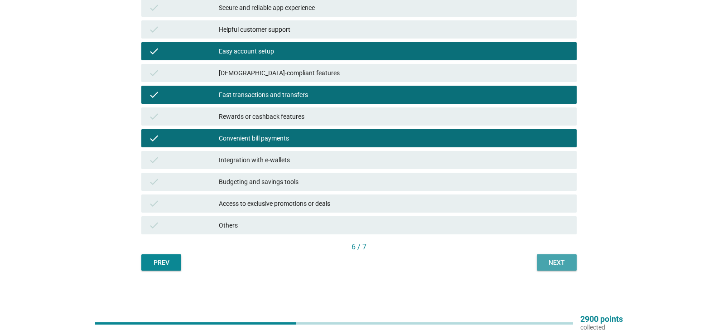
click at [554, 258] on div "Next" at bounding box center [556, 263] width 25 height 10
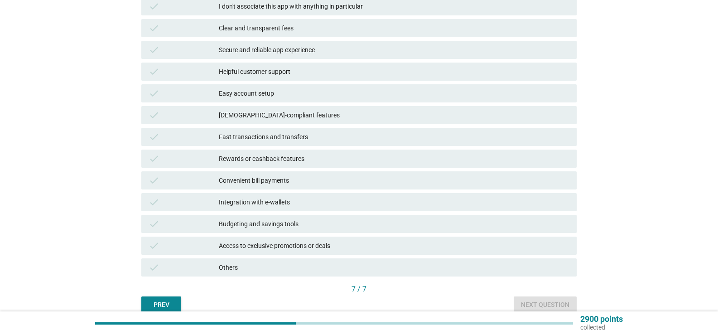
scroll to position [136, 0]
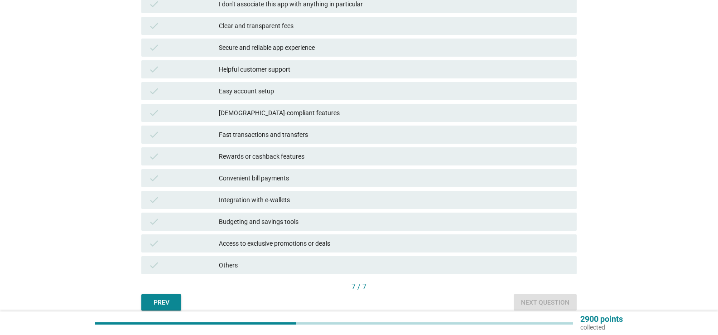
click at [286, 180] on div "Convenient bill payments" at bounding box center [394, 178] width 351 height 11
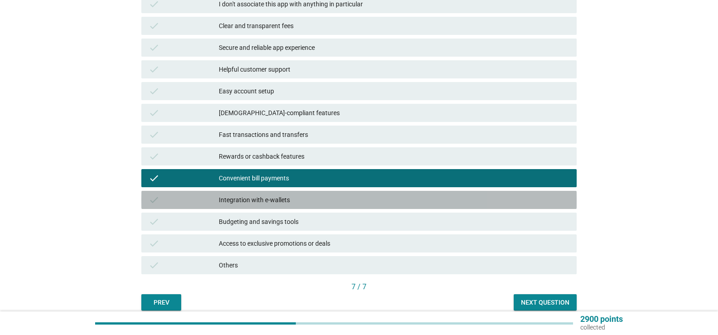
click at [293, 199] on div "Integration with e-wallets" at bounding box center [394, 199] width 351 height 11
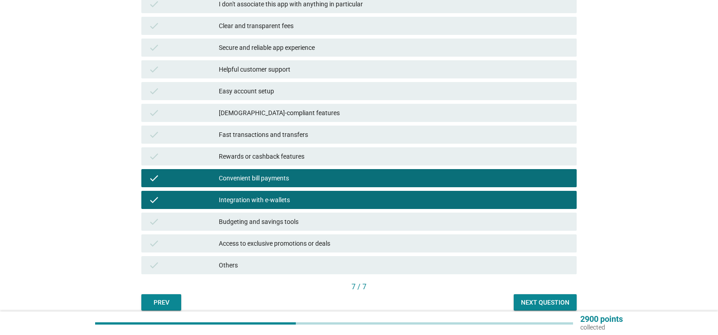
click at [291, 142] on div "check Fast transactions and transfers" at bounding box center [358, 134] width 435 height 18
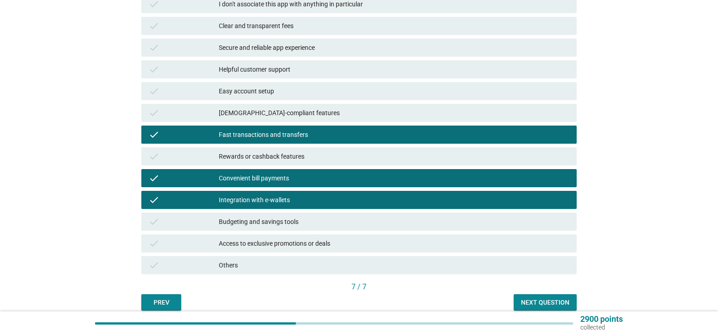
click at [272, 91] on div "Easy account setup" at bounding box center [394, 91] width 351 height 11
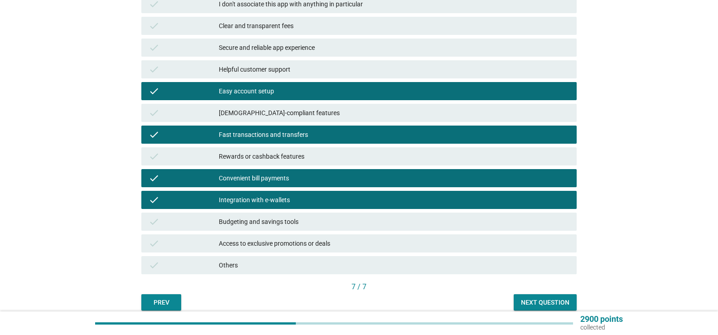
click at [277, 52] on div "Secure and reliable app experience" at bounding box center [394, 47] width 351 height 11
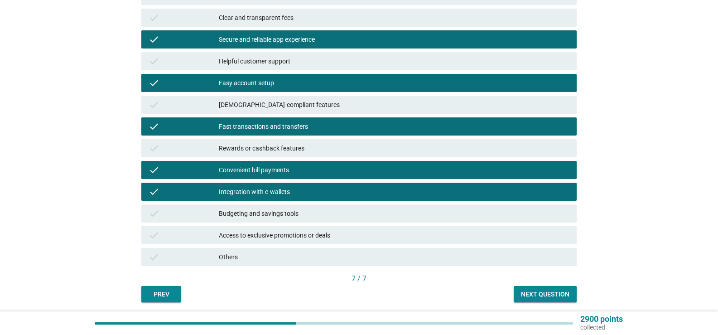
scroll to position [176, 0]
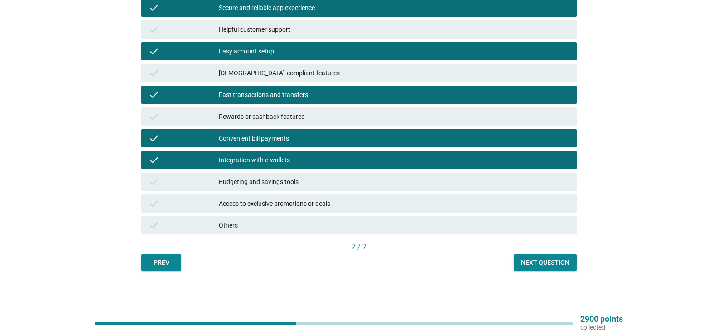
click at [535, 255] on button "Next question" at bounding box center [545, 262] width 63 height 16
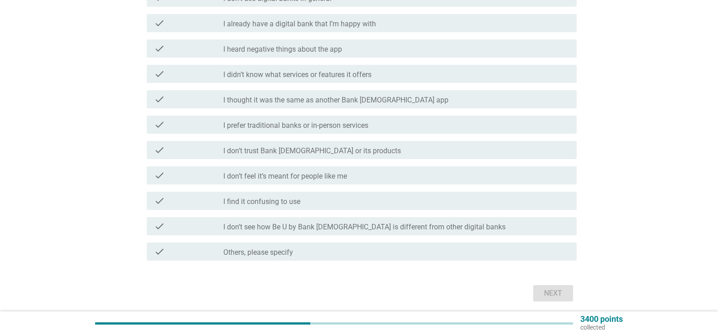
scroll to position [181, 0]
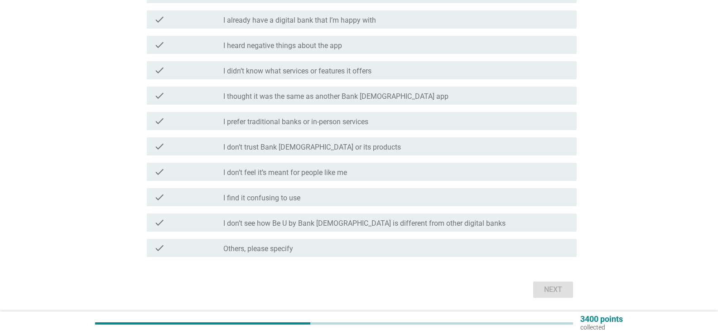
click at [299, 46] on label "I heard negative things about the app" at bounding box center [282, 45] width 119 height 9
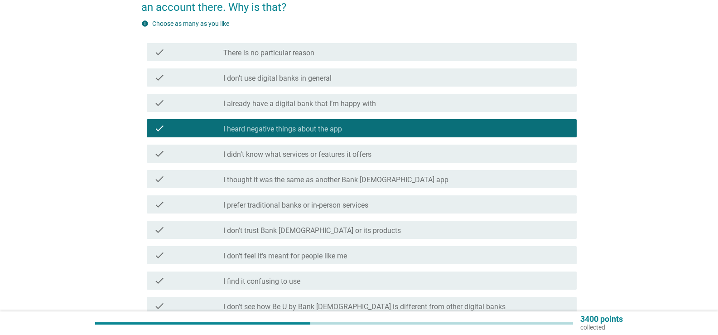
scroll to position [211, 0]
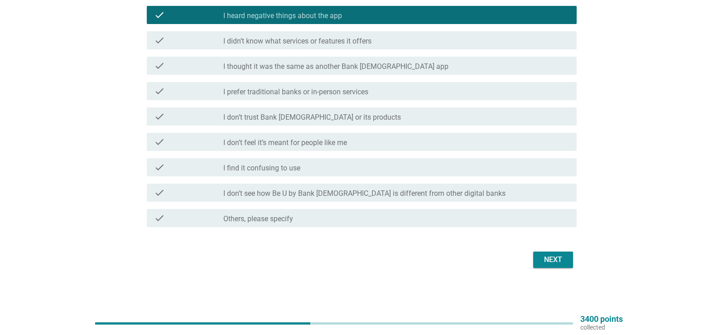
click at [547, 255] on div "Next" at bounding box center [552, 259] width 25 height 11
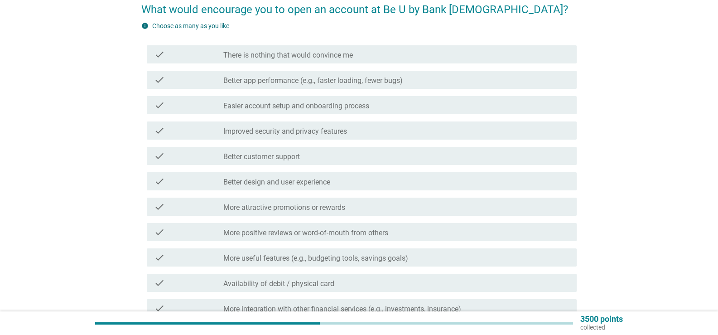
scroll to position [91, 0]
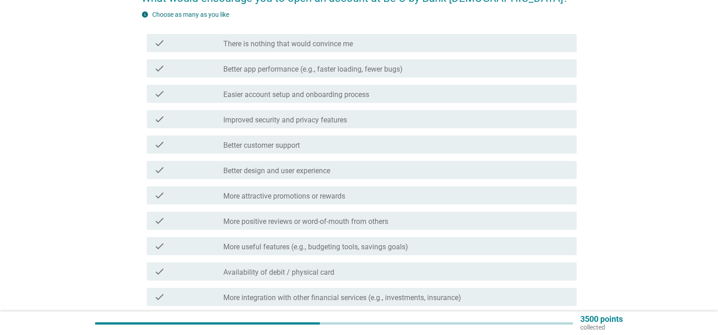
click at [347, 65] on label "Better app performance (e.g., faster loading, fewer bugs)" at bounding box center [312, 69] width 179 height 9
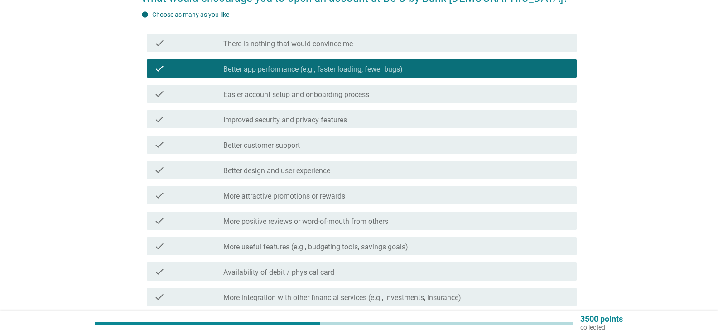
click at [287, 146] on label "Better customer support" at bounding box center [261, 145] width 77 height 9
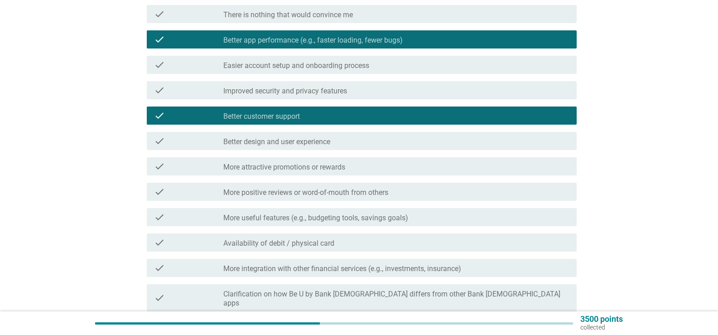
scroll to position [136, 0]
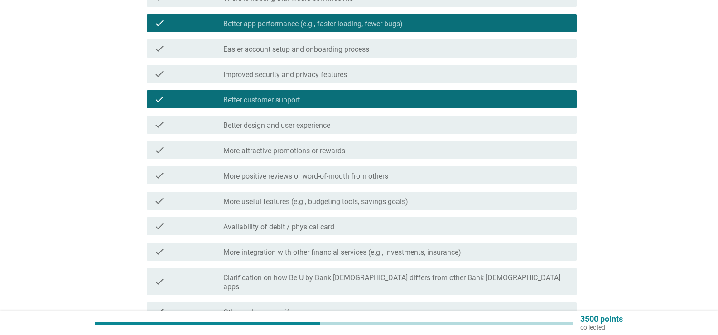
click at [293, 134] on div "check check_box_outline_blank Better design and user experience" at bounding box center [358, 124] width 435 height 25
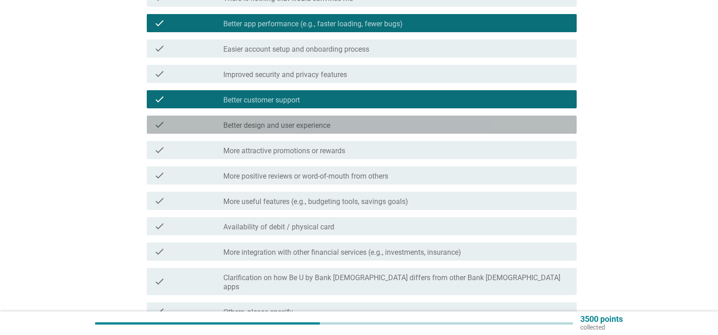
click at [295, 120] on div "check_box_outline_blank Better design and user experience" at bounding box center [396, 124] width 346 height 11
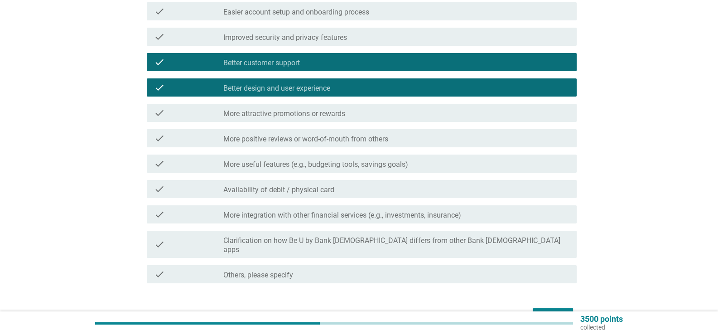
scroll to position [220, 0]
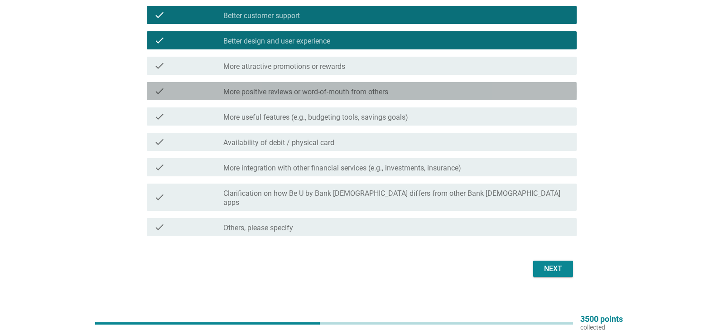
click at [361, 90] on label "More positive reviews or word-of-mouth from others" at bounding box center [305, 91] width 165 height 9
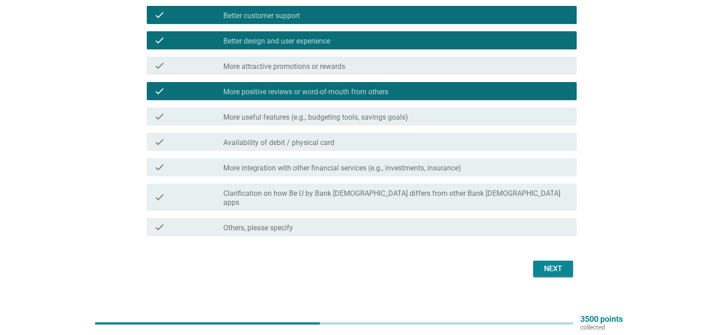
click at [341, 123] on div "check check_box_outline_blank More useful features (e.g., budgeting tools, savi…" at bounding box center [362, 116] width 430 height 18
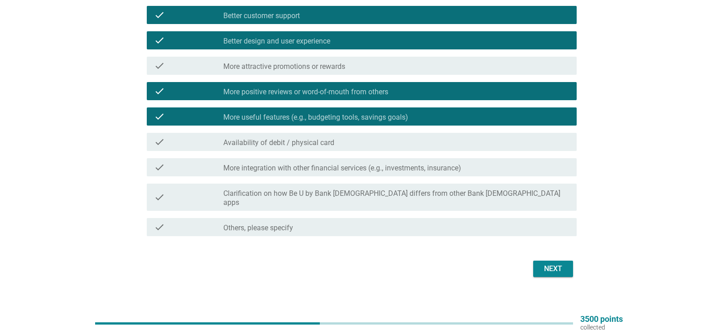
click at [539, 260] on button "Next" at bounding box center [553, 268] width 40 height 16
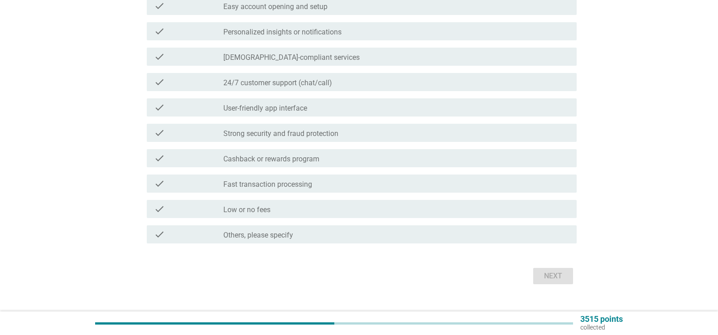
scroll to position [0, 0]
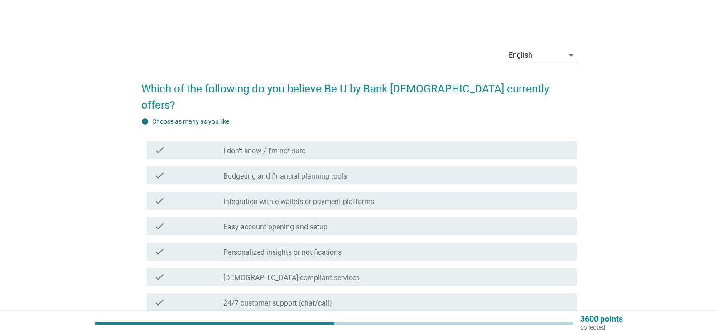
click at [327, 144] on div "check_box_outline_blank I don't know / I'm not sure" at bounding box center [396, 149] width 346 height 11
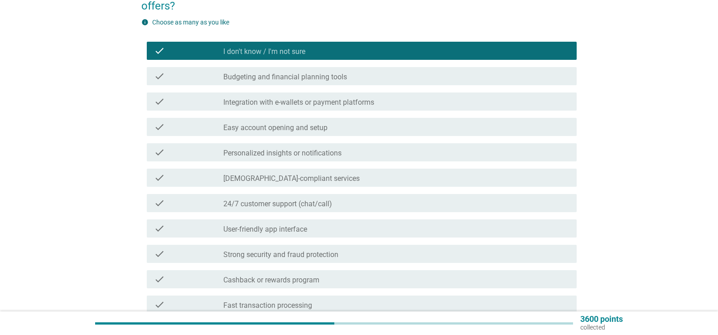
scroll to position [220, 0]
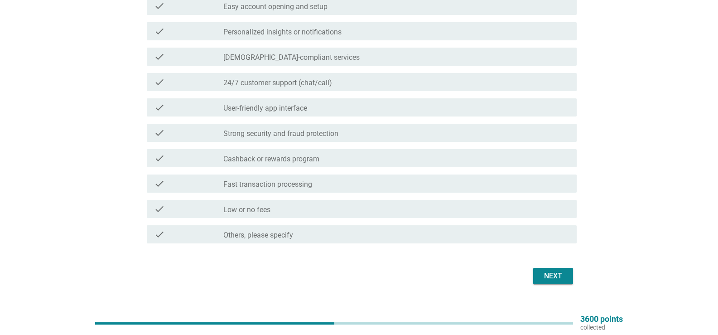
click at [559, 270] on div "Next" at bounding box center [552, 275] width 25 height 11
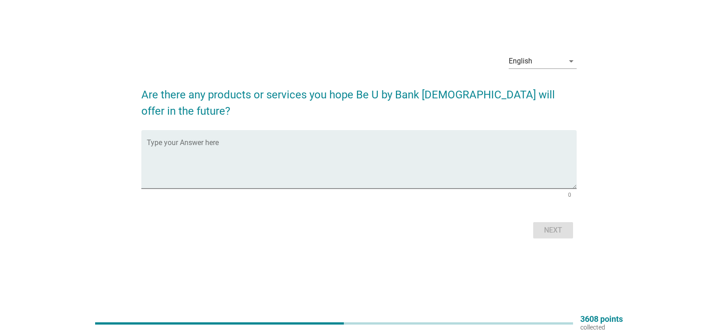
scroll to position [0, 0]
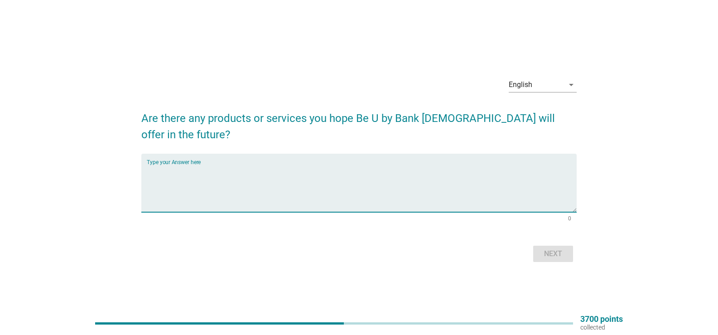
click at [343, 174] on textarea "Type your Answer here" at bounding box center [362, 188] width 430 height 48
type textarea "n"
type textarea "Not sure"
click at [565, 248] on div "Next" at bounding box center [552, 253] width 25 height 11
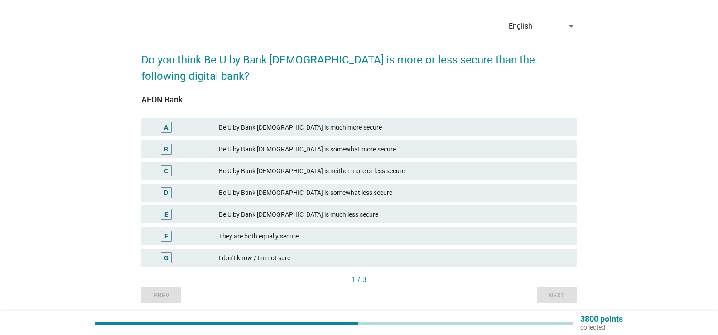
scroll to position [45, 0]
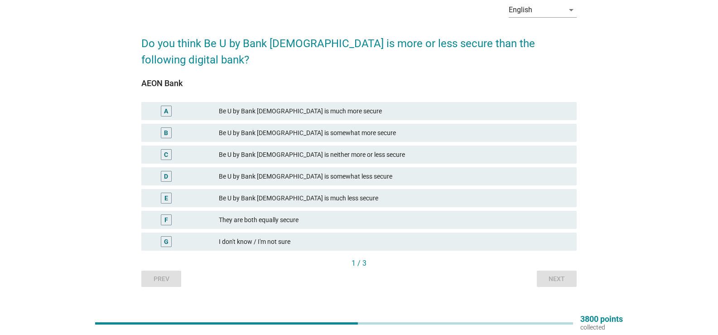
click at [294, 231] on div "G I don't know / I'm not sure" at bounding box center [359, 242] width 439 height 22
click at [297, 236] on div "I don't know / I'm not sure" at bounding box center [394, 241] width 351 height 11
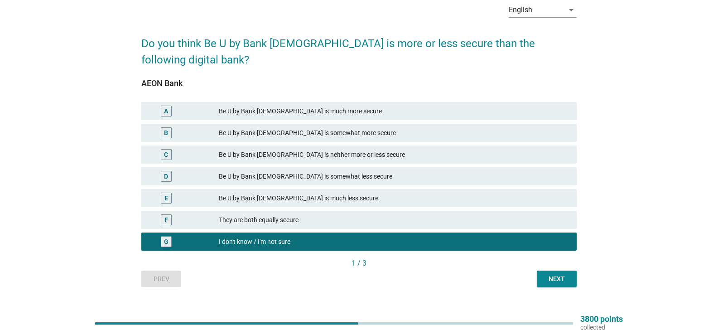
click at [555, 270] on button "Next" at bounding box center [557, 278] width 40 height 16
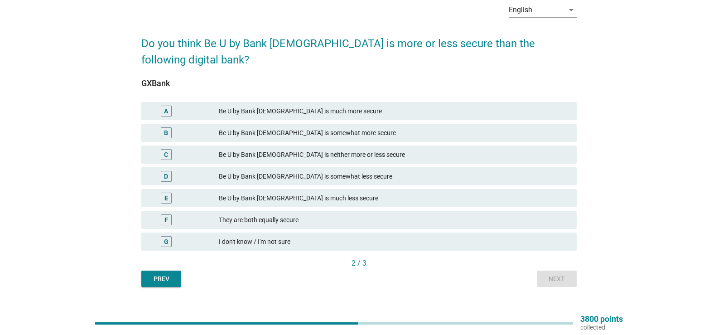
click at [342, 149] on div "Be U by Bank [DEMOGRAPHIC_DATA] is neither more or less secure" at bounding box center [394, 154] width 351 height 11
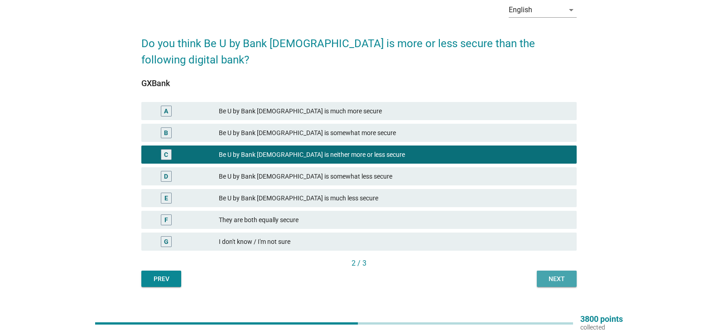
click at [544, 270] on button "Next" at bounding box center [557, 278] width 40 height 16
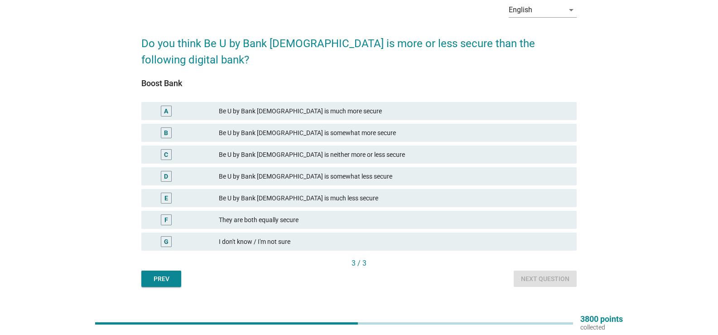
click at [299, 149] on div "Be U by Bank [DEMOGRAPHIC_DATA] is neither more or less secure" at bounding box center [394, 154] width 351 height 11
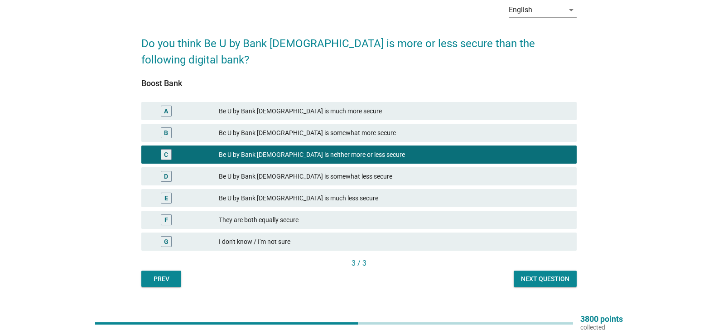
click at [532, 274] on div "Next question" at bounding box center [545, 279] width 48 height 10
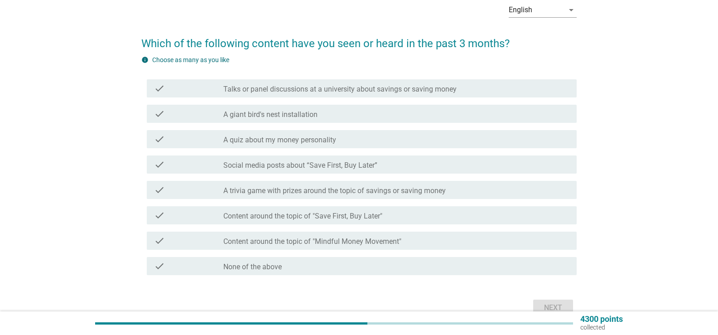
click at [342, 265] on div "check_box_outline_blank None of the above" at bounding box center [396, 265] width 346 height 11
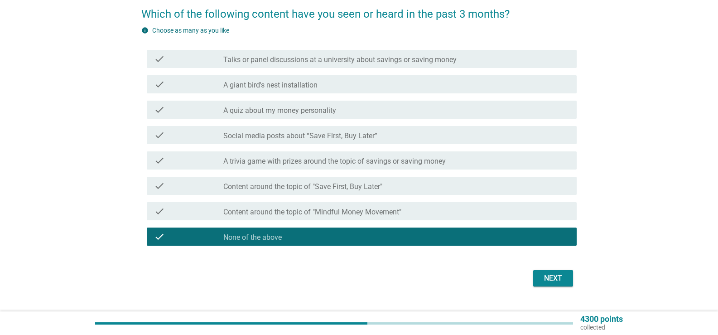
scroll to position [91, 0]
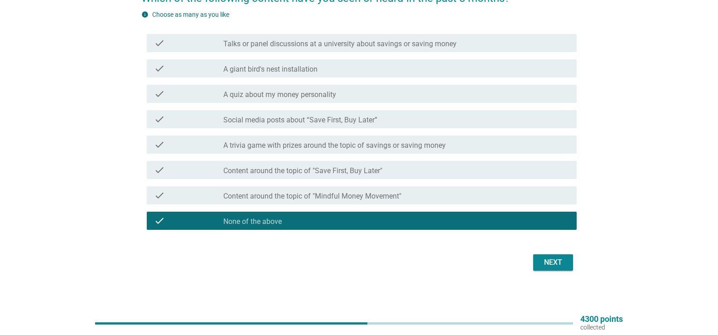
click at [553, 271] on div "Next" at bounding box center [358, 262] width 435 height 22
click at [553, 269] on button "Next" at bounding box center [553, 262] width 40 height 16
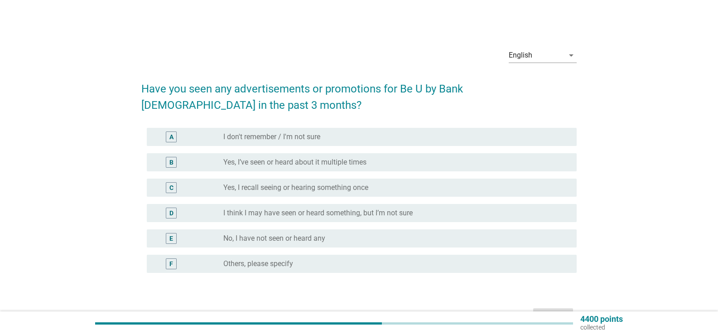
click at [386, 237] on div "radio_button_unchecked No, I have not seen or heard any" at bounding box center [392, 238] width 339 height 9
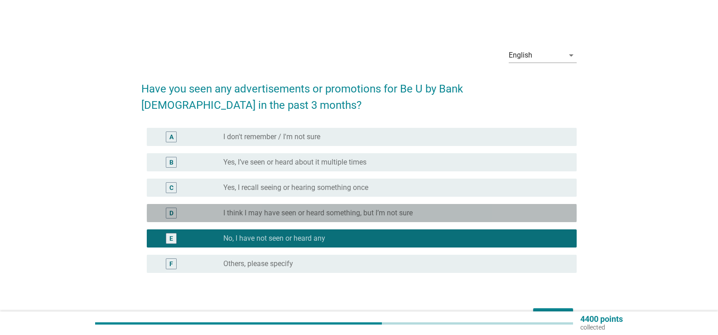
click at [464, 210] on div "radio_button_unchecked I think I may have seen or heard something, but I’m not …" at bounding box center [392, 212] width 339 height 9
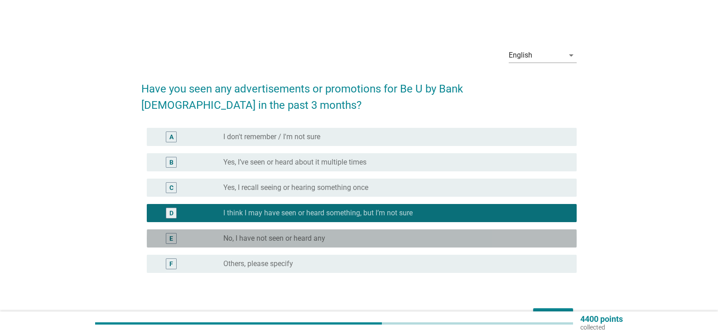
click at [506, 239] on div "radio_button_unchecked No, I have not seen or heard any" at bounding box center [392, 238] width 339 height 9
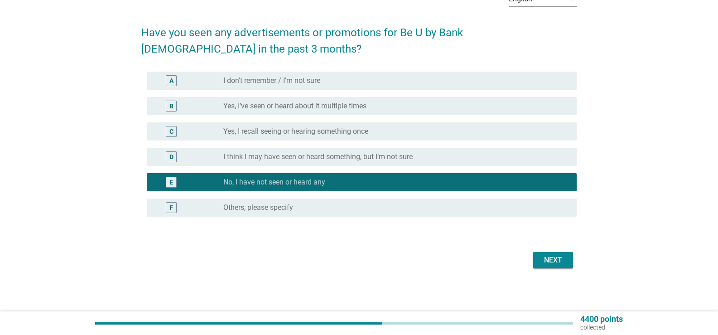
scroll to position [57, 0]
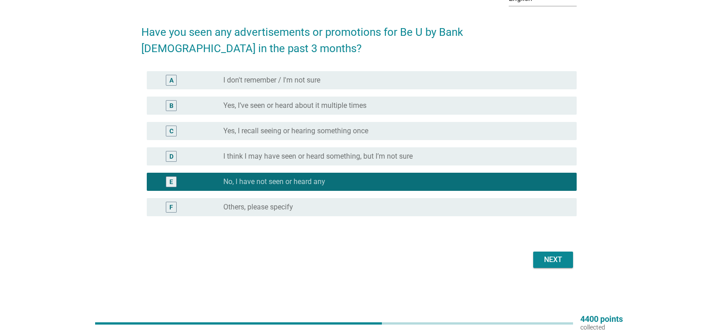
click at [543, 256] on div "Next" at bounding box center [552, 259] width 25 height 11
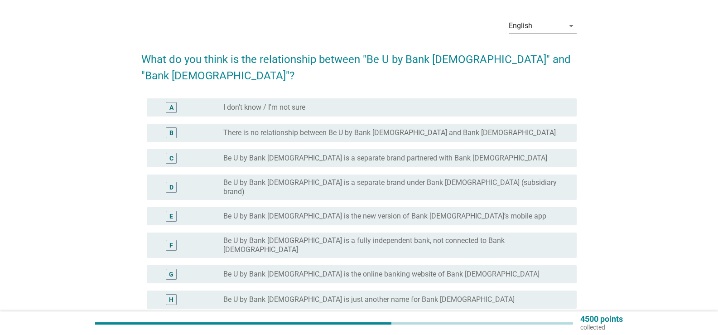
scroll to position [45, 0]
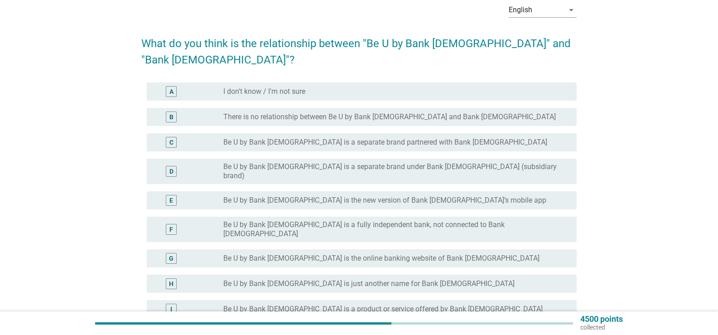
click at [307, 304] on label "Be U by Bank [DEMOGRAPHIC_DATA] is a product or service offered by Bank [DEMOGR…" at bounding box center [382, 308] width 319 height 9
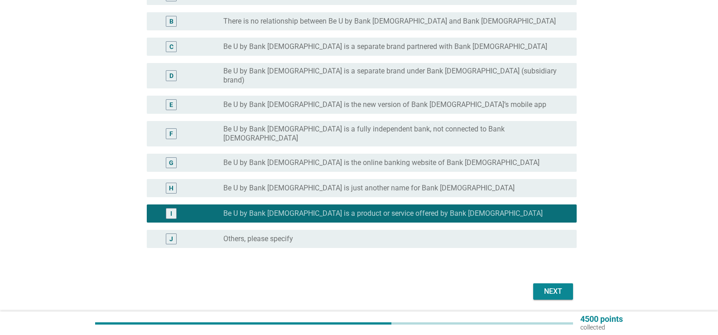
scroll to position [142, 0]
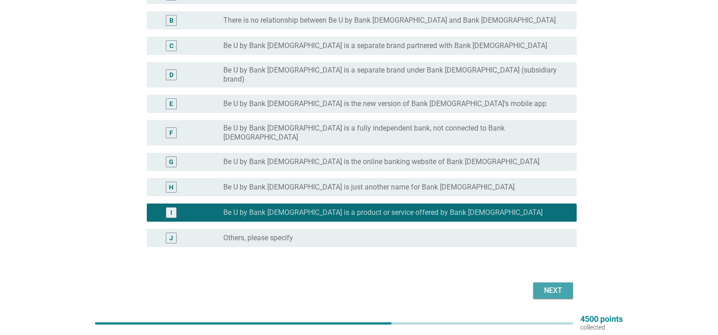
click at [547, 285] on div "Next" at bounding box center [552, 290] width 25 height 11
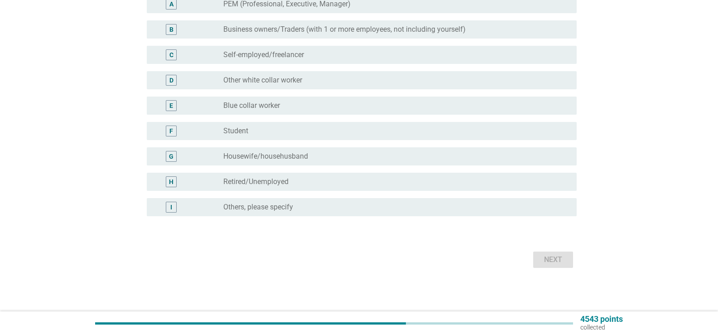
scroll to position [0, 0]
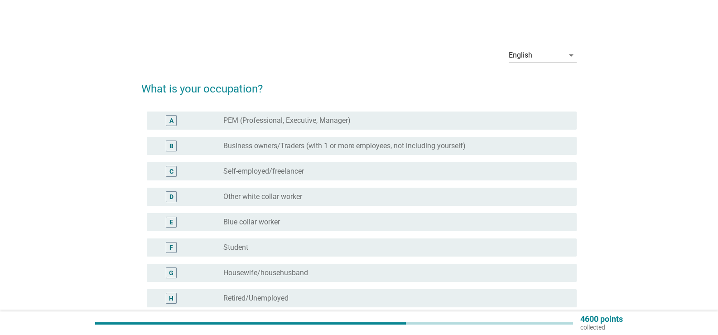
click at [348, 120] on label "PEM (Professional, Executive, Manager)" at bounding box center [286, 120] width 127 height 9
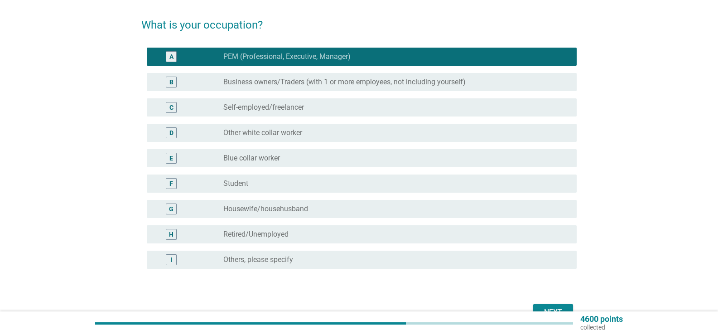
scroll to position [116, 0]
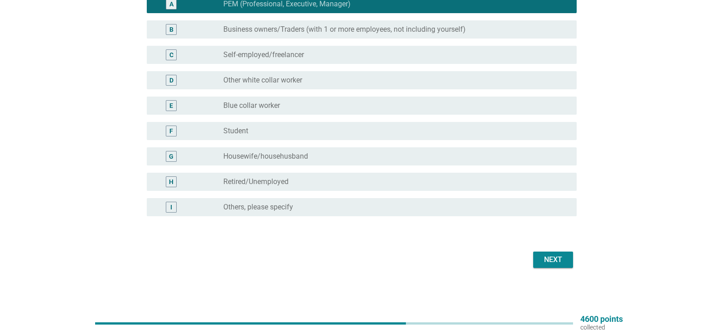
click at [555, 262] on div "Next" at bounding box center [552, 259] width 25 height 11
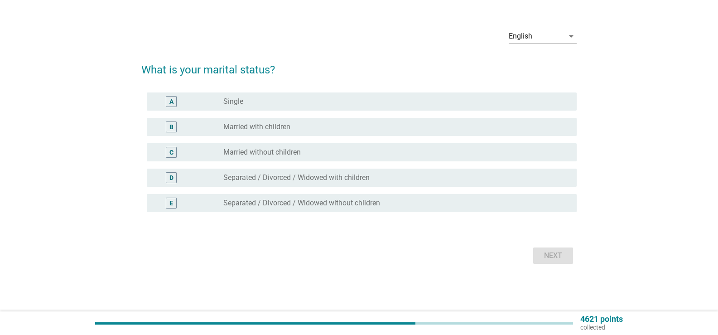
scroll to position [0, 0]
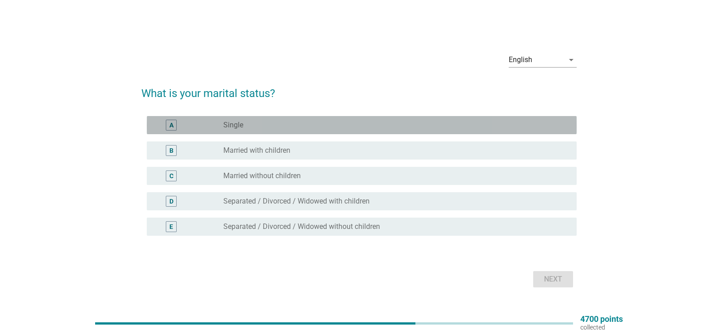
click at [351, 128] on div "radio_button_unchecked Single" at bounding box center [392, 124] width 339 height 9
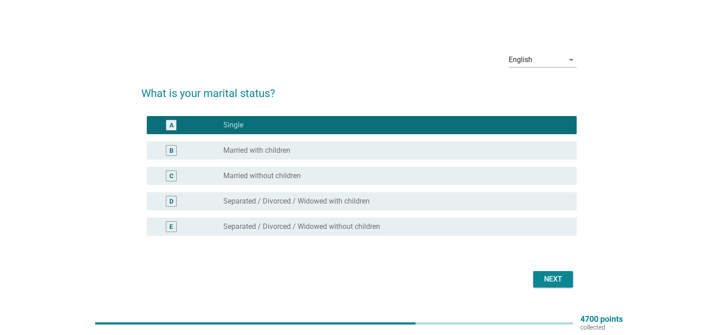
click at [551, 277] on div "Next" at bounding box center [552, 279] width 25 height 11
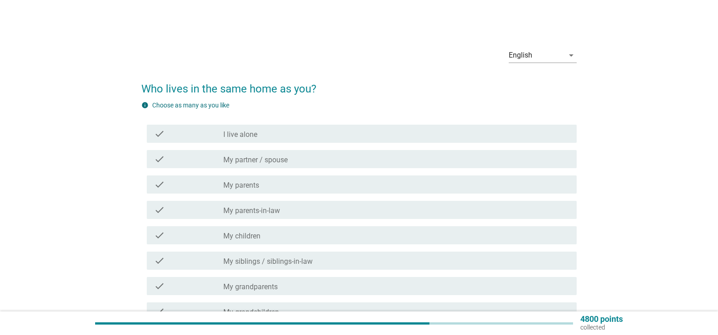
click at [316, 163] on div "check_box_outline_blank My partner / spouse" at bounding box center [396, 159] width 346 height 11
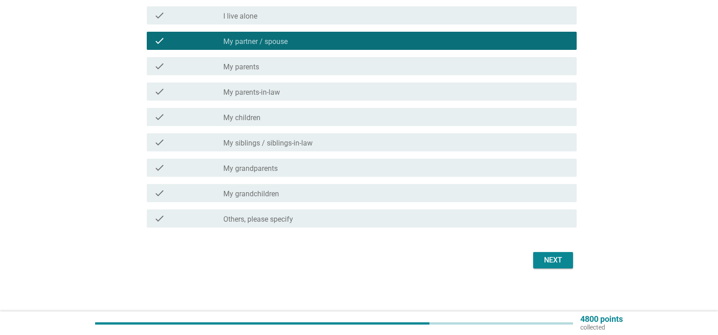
scroll to position [119, 0]
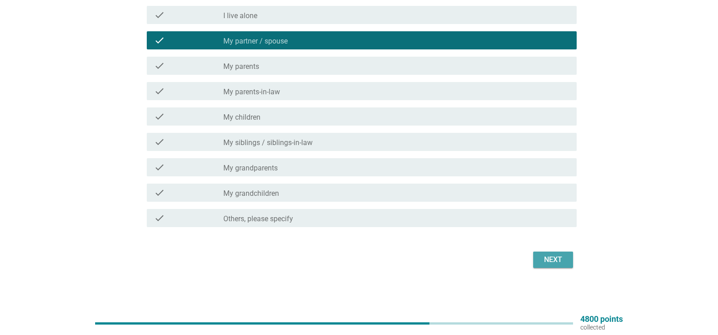
click at [553, 255] on div "Next" at bounding box center [552, 259] width 25 height 11
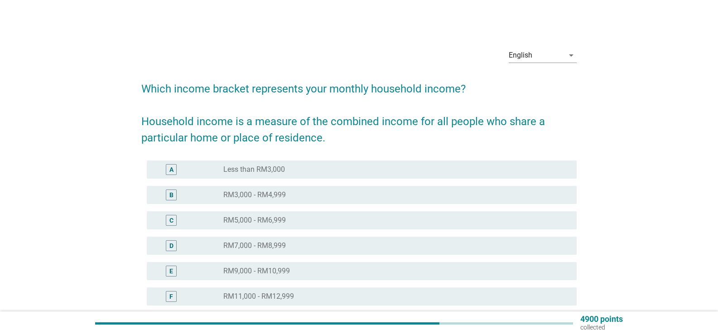
scroll to position [45, 0]
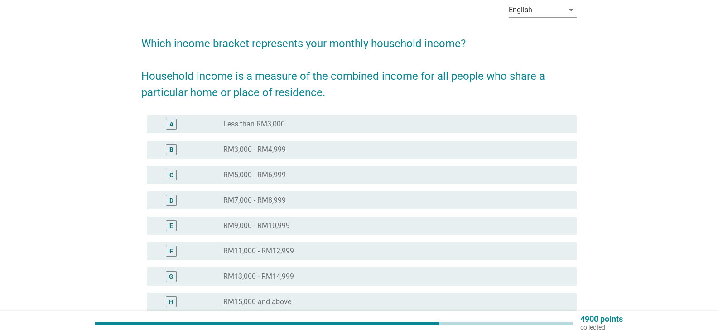
click at [322, 152] on div "radio_button_unchecked RM3,000 - RM4,999" at bounding box center [392, 149] width 339 height 9
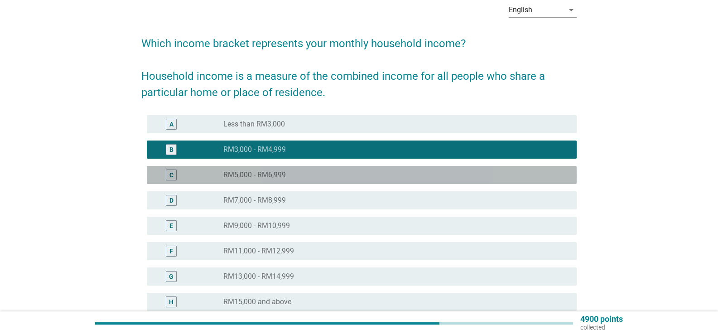
click at [300, 177] on div "radio_button_unchecked RM5,000 - RM6,999" at bounding box center [392, 174] width 339 height 9
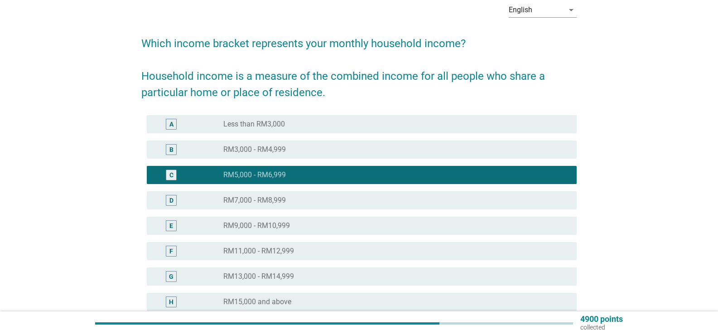
drag, startPoint x: 313, startPoint y: 156, endPoint x: 320, endPoint y: 154, distance: 6.9
click at [314, 156] on div "B radio_button_unchecked RM3,000 - RM4,999" at bounding box center [362, 149] width 430 height 18
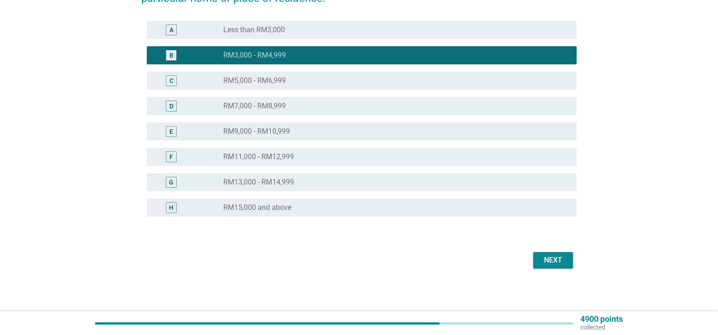
scroll to position [140, 0]
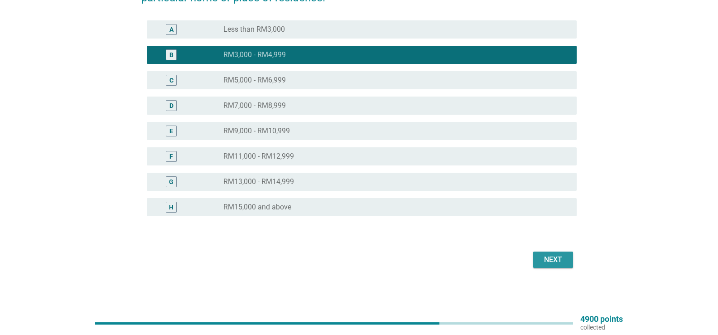
click at [550, 259] on div "Next" at bounding box center [552, 259] width 25 height 11
